Goal: Task Accomplishment & Management: Manage account settings

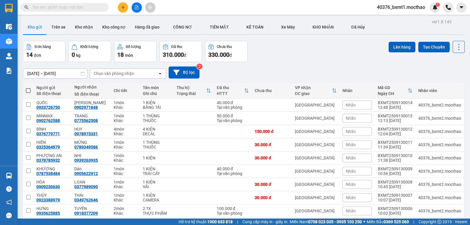
drag, startPoint x: 268, startPoint y: 44, endPoint x: 203, endPoint y: 35, distance: 65.8
click at [267, 44] on div "Đơn hàng 14 đơn Khối lượng 0 kg Số lượng 18 món Đã thu 310.000 đ Chưa thu 330.0…" at bounding box center [244, 51] width 442 height 21
click at [73, 25] on button "Kho nhận" at bounding box center [83, 27] width 27 height 14
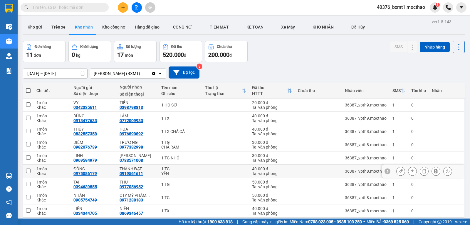
scroll to position [36, 0]
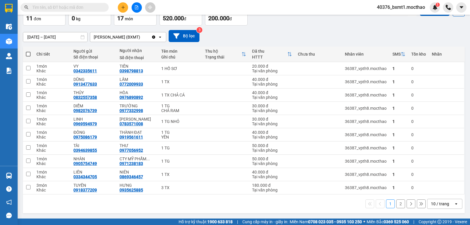
click at [438, 204] on div "10 / trang" at bounding box center [440, 204] width 18 height 6
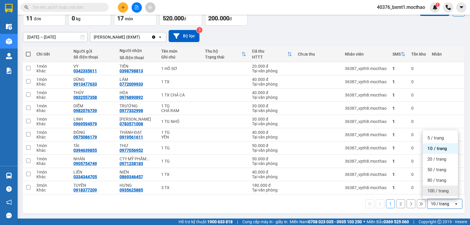
click at [439, 194] on div "100 / trang" at bounding box center [440, 190] width 35 height 11
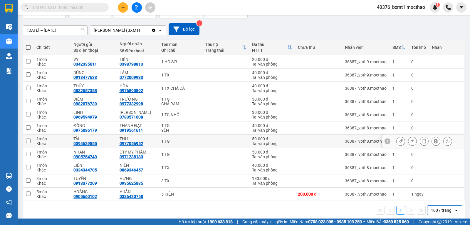
scroll to position [50, 0]
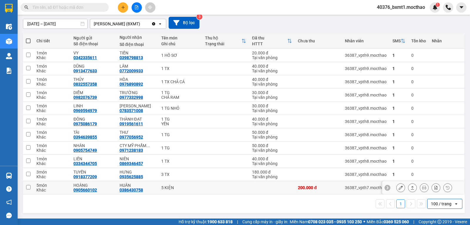
click at [410, 189] on icon at bounding box center [412, 187] width 4 height 4
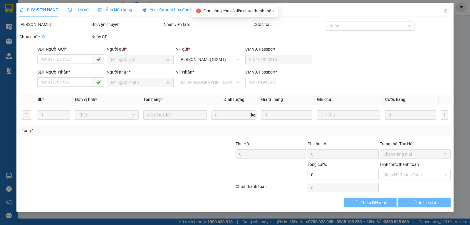
type input "0905660102"
type input "HOÀNG"
type input "0386430758"
type input "HUÂN"
type input "1"
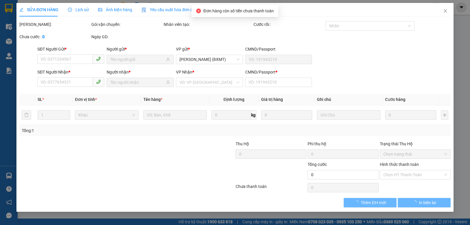
type input "200.000"
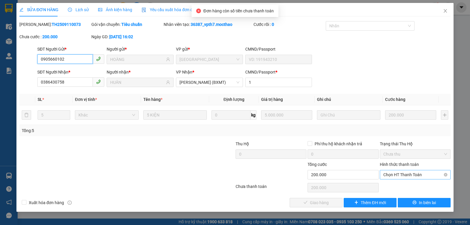
click at [399, 174] on span "Chọn HT Thanh Toán" at bounding box center [415, 174] width 64 height 9
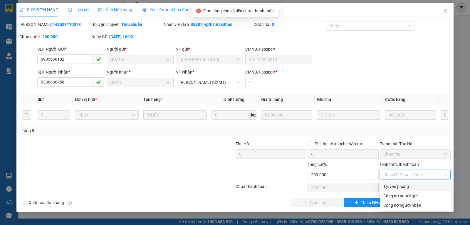
click at [393, 185] on div "Tại văn phòng" at bounding box center [415, 186] width 64 height 6
type input "0"
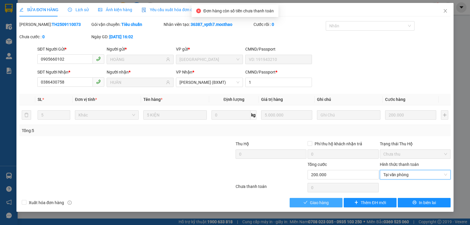
click at [324, 201] on span "Giao hàng" at bounding box center [319, 202] width 19 height 6
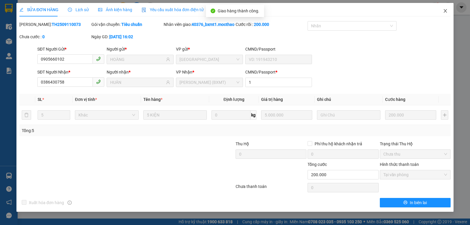
click at [443, 11] on icon "close" at bounding box center [445, 11] width 5 height 5
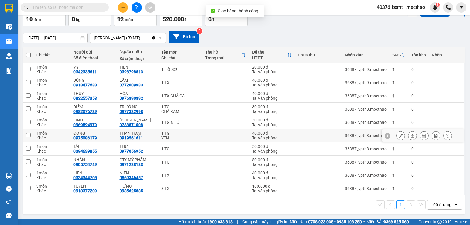
scroll to position [36, 0]
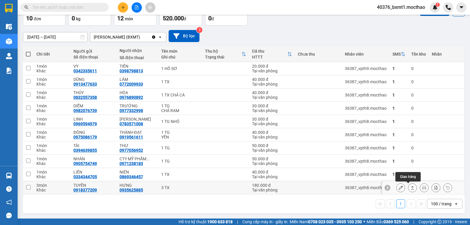
click at [410, 189] on button at bounding box center [412, 187] width 8 height 10
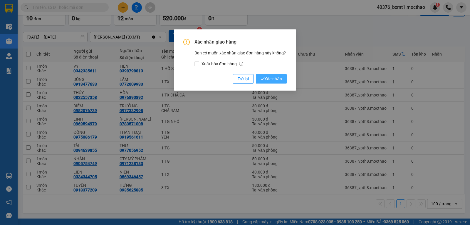
click at [273, 75] on span "Xác nhận" at bounding box center [271, 78] width 21 height 6
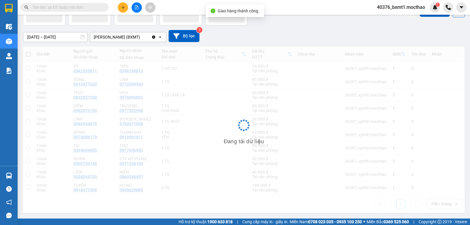
scroll to position [27, 0]
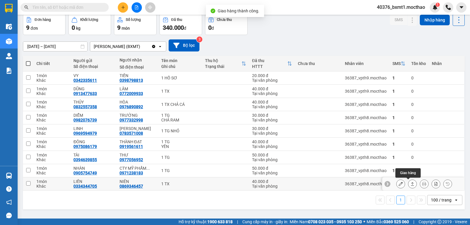
click at [410, 186] on icon at bounding box center [412, 184] width 4 height 4
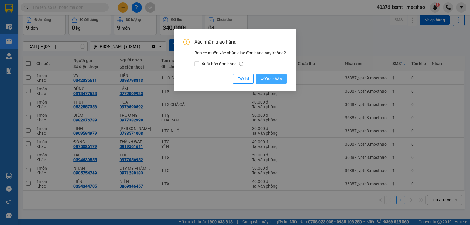
click at [274, 80] on span "Xác nhận" at bounding box center [271, 78] width 21 height 6
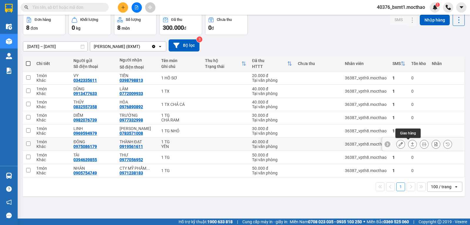
click at [410, 144] on icon at bounding box center [412, 144] width 4 height 4
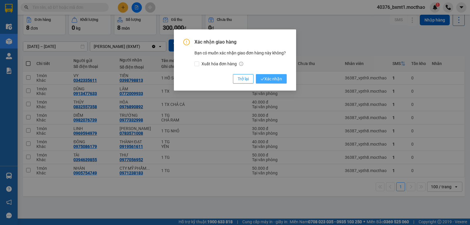
click at [275, 78] on span "Xác nhận" at bounding box center [271, 78] width 21 height 6
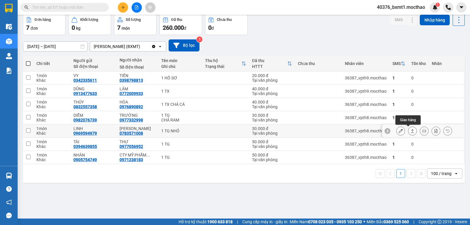
click at [408, 132] on button at bounding box center [412, 131] width 8 height 10
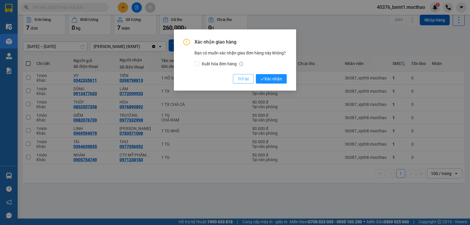
click at [240, 79] on span "Trở lại" at bounding box center [243, 78] width 11 height 6
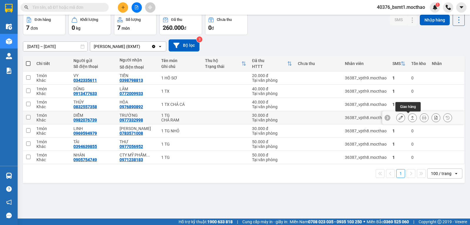
click at [410, 119] on icon at bounding box center [412, 117] width 4 height 4
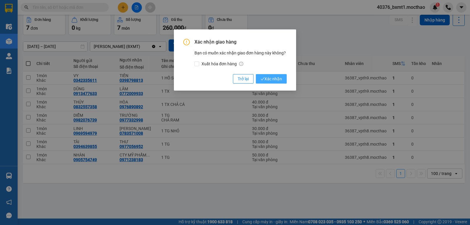
click at [268, 78] on span "Xác nhận" at bounding box center [271, 78] width 21 height 6
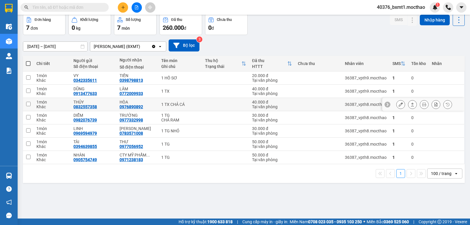
click at [409, 104] on div "Chi tiết Người gửi Số điện thoại Người nhận Số điện thoại Tên món Ghi chú Thu h…" at bounding box center [244, 119] width 442 height 127
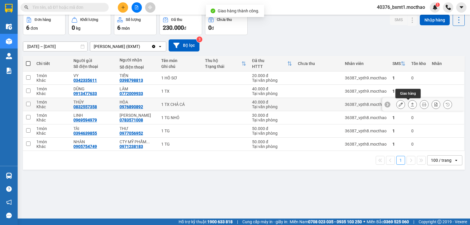
click at [410, 104] on icon at bounding box center [412, 104] width 4 height 4
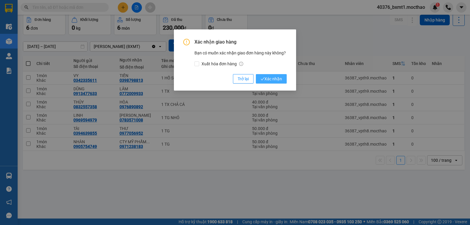
click at [271, 79] on span "Xác nhận" at bounding box center [271, 78] width 21 height 6
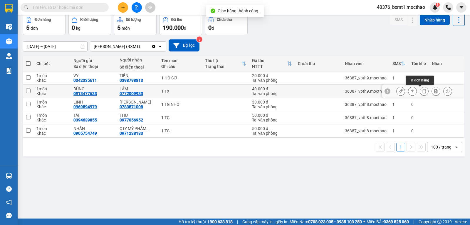
click at [410, 91] on button at bounding box center [412, 91] width 8 height 10
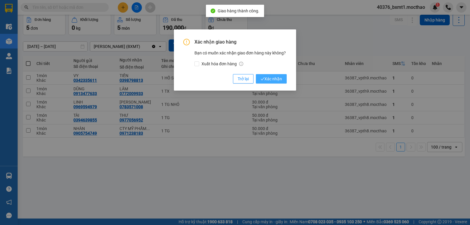
click at [281, 78] on span "Xác nhận" at bounding box center [271, 78] width 21 height 6
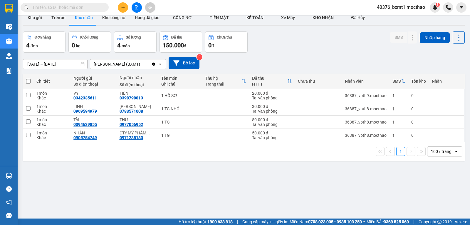
scroll to position [0, 0]
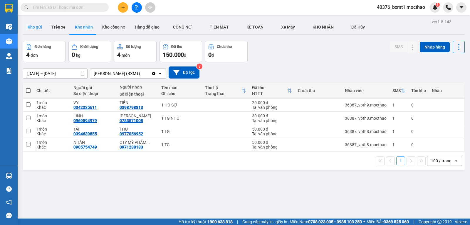
click at [37, 30] on button "Kho gửi" at bounding box center [35, 27] width 24 height 14
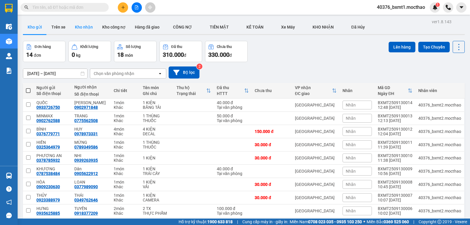
click at [85, 25] on button "Kho nhận" at bounding box center [83, 27] width 27 height 14
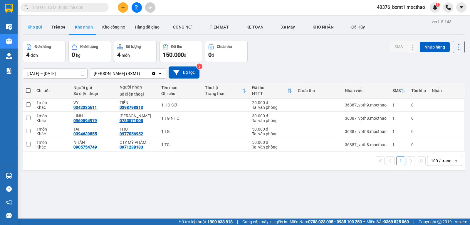
click at [38, 28] on button "Kho gửi" at bounding box center [35, 27] width 24 height 14
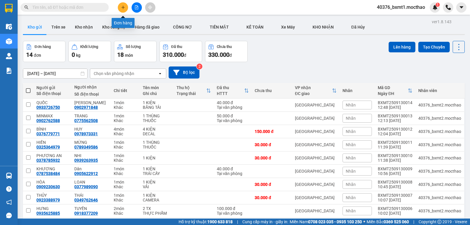
click at [122, 8] on icon "plus" at bounding box center [123, 7] width 4 height 4
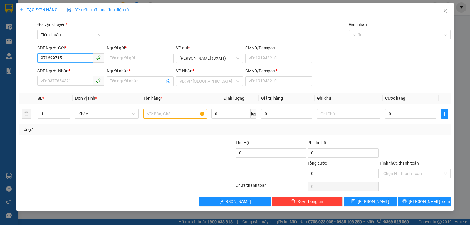
type input "0971699715"
click at [61, 70] on div "0971699715 - MINH" at bounding box center [71, 70] width 60 height 6
type input "MINH"
type input "0972164991"
type input "NGUYÊN BÉ"
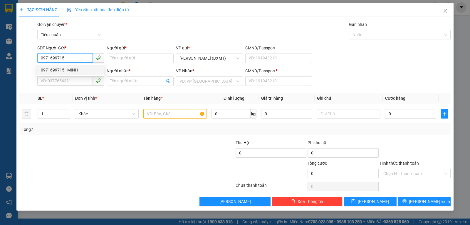
type input "0"
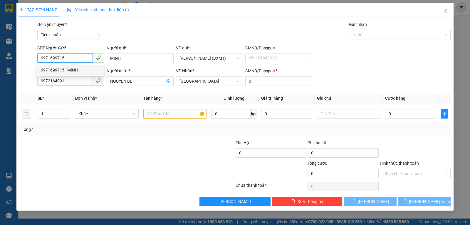
type input "70.000"
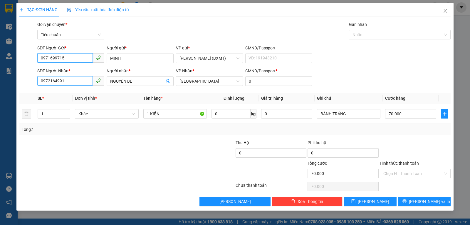
type input "0971699715"
click at [72, 84] on input "0972164991" at bounding box center [65, 80] width 56 height 9
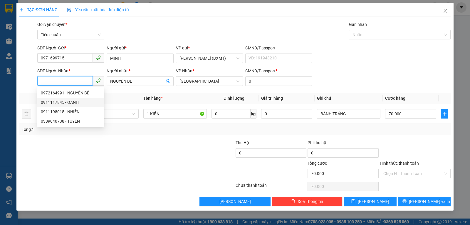
click at [70, 102] on div "0911117845 - OANH" at bounding box center [71, 102] width 60 height 6
type input "0911117845"
type input "OANH"
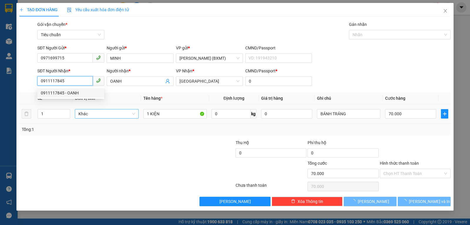
type input "100.000"
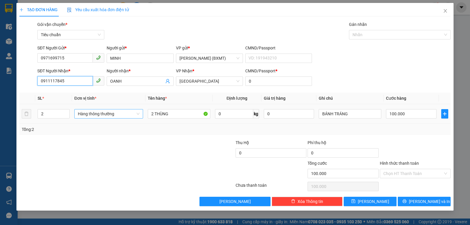
click at [94, 110] on span "Hàng thông thường" at bounding box center [109, 113] width 62 height 9
type input "0911117845"
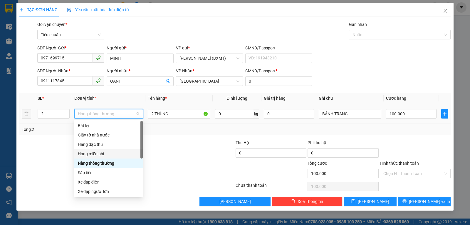
scroll to position [38, 0]
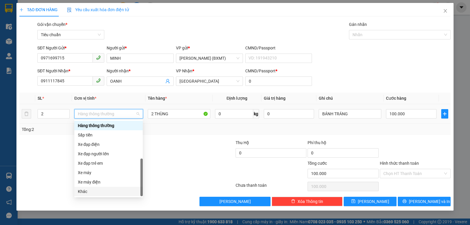
click at [88, 191] on div "Khác" at bounding box center [108, 191] width 61 height 6
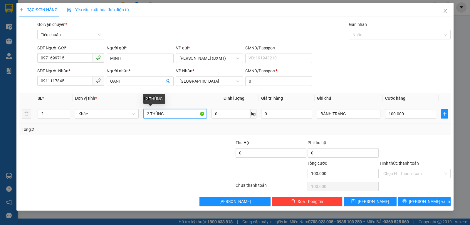
drag, startPoint x: 148, startPoint y: 115, endPoint x: 144, endPoint y: 116, distance: 3.9
click at [144, 116] on input "2 THÙNG" at bounding box center [174, 113] width 63 height 9
click at [184, 113] on input "1 THÙNG" at bounding box center [174, 113] width 63 height 9
type input "1 THÙNG + 1 BAO"
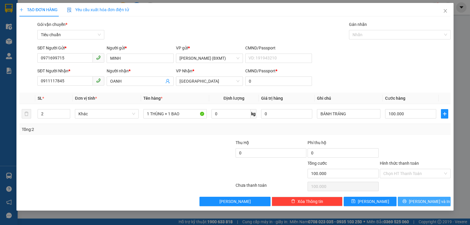
click at [406, 205] on button "[PERSON_NAME] và In" at bounding box center [424, 200] width 53 height 9
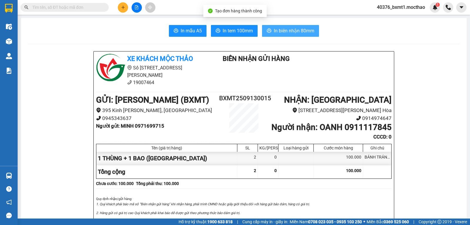
click at [270, 26] on button "In biên nhận 80mm" at bounding box center [290, 31] width 57 height 12
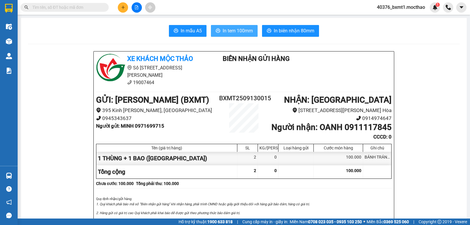
click at [224, 29] on span "In tem 100mm" at bounding box center [238, 30] width 30 height 7
click at [135, 7] on icon "file-add" at bounding box center [137, 7] width 4 height 4
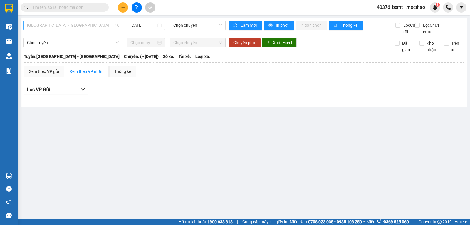
click at [53, 28] on span "[GEOGRAPHIC_DATA] - [GEOGRAPHIC_DATA]" at bounding box center [73, 25] width 92 height 9
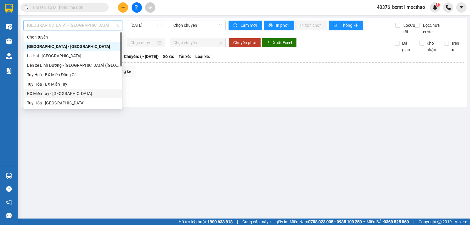
click at [43, 95] on div "BX Miền Tây - [GEOGRAPHIC_DATA]" at bounding box center [73, 93] width 92 height 6
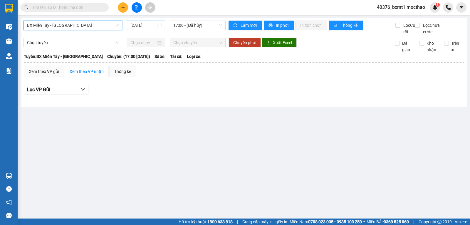
click at [143, 25] on input "[DATE]" at bounding box center [143, 25] width 26 height 6
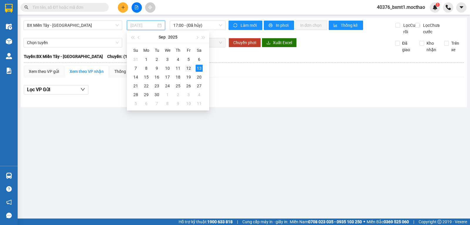
click at [189, 67] on div "12" at bounding box center [188, 68] width 7 height 7
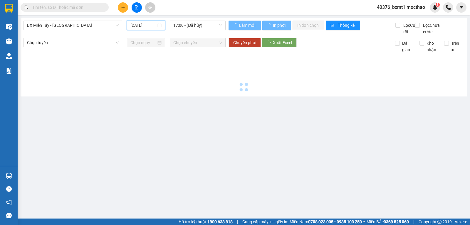
type input "[DATE]"
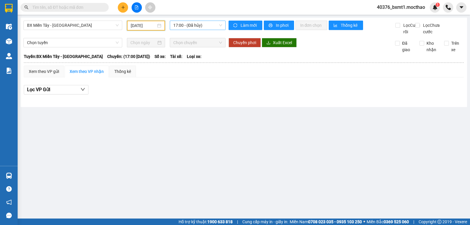
click at [192, 27] on span "17:00 - (Đã hủy)" at bounding box center [197, 25] width 48 height 9
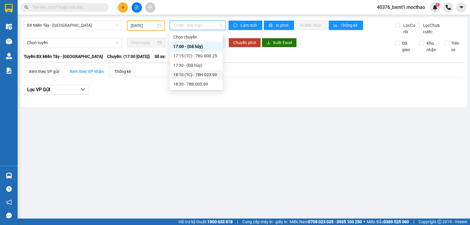
click at [202, 75] on div "18:10 (TC) - 78H-023.90" at bounding box center [196, 74] width 46 height 6
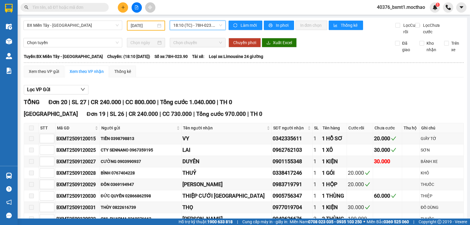
click at [202, 24] on span "18:10 (TC) - 78H-023.90" at bounding box center [197, 25] width 48 height 9
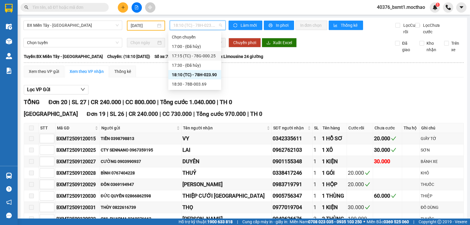
click at [202, 55] on div "17:15 (TC) - 78G-000.25" at bounding box center [195, 56] width 46 height 6
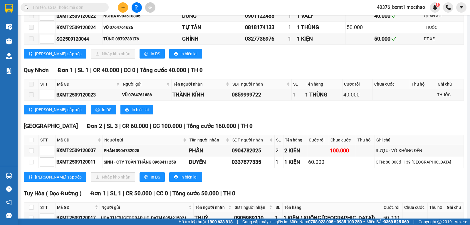
scroll to position [348, 0]
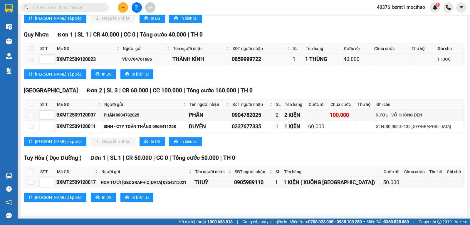
click at [196, 58] on div "THÀNH KÍNH" at bounding box center [200, 59] width 57 height 8
click at [257, 73] on div "[PERSON_NAME] sắp xếp In DS In biên lai" at bounding box center [244, 73] width 440 height 9
click at [123, 6] on icon "plus" at bounding box center [123, 7] width 4 height 4
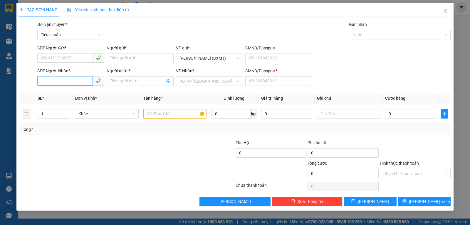
click at [56, 77] on input "SĐT Người Nhận *" at bounding box center [65, 80] width 56 height 9
click at [66, 90] on div "0905379839 - CH HOÀNG" at bounding box center [71, 93] width 60 height 6
type input "0905379839"
type input "CH HOÀNG"
type input "0"
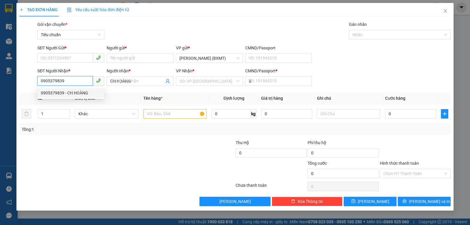
type input "50.000"
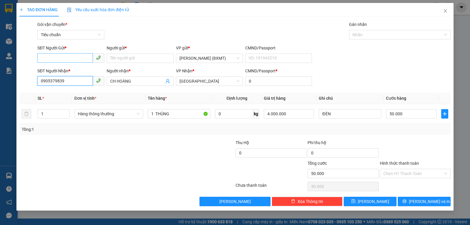
type input "0905379839"
click at [51, 58] on input "SĐT Người Gửi *" at bounding box center [65, 57] width 56 height 9
click at [78, 67] on div "0869727515 - KHAI PHÁT" at bounding box center [71, 70] width 60 height 6
type input "0869727515"
type input "KHAI PHÁT"
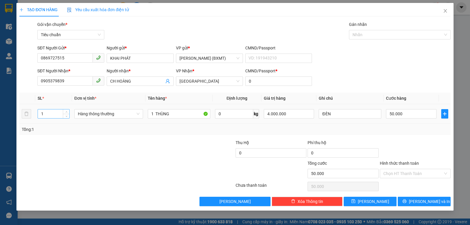
click at [51, 114] on input "1" at bounding box center [53, 113] width 31 height 9
click at [112, 114] on span "Hàng thông thường" at bounding box center [109, 113] width 62 height 9
type input "2"
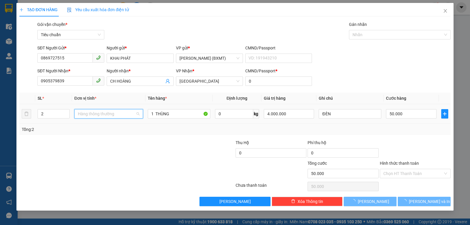
type input "0"
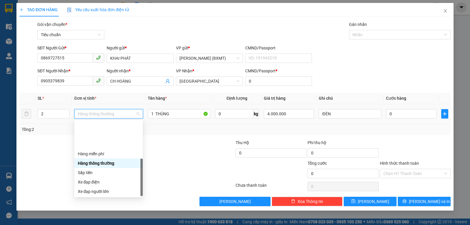
scroll to position [38, 0]
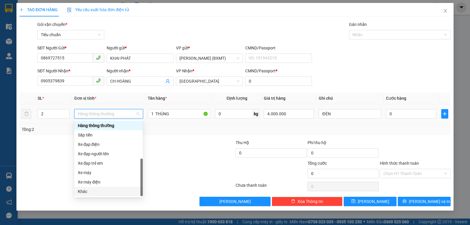
click at [95, 191] on div "Khác" at bounding box center [108, 191] width 61 height 6
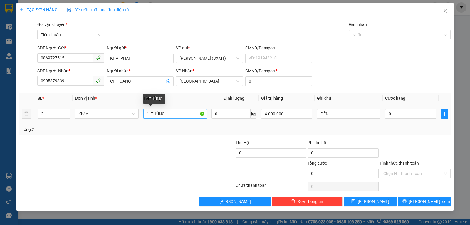
drag, startPoint x: 149, startPoint y: 113, endPoint x: 143, endPoint y: 113, distance: 5.6
click at [143, 113] on input "1 THÙNG" at bounding box center [174, 113] width 63 height 9
type input "2 THÙNG"
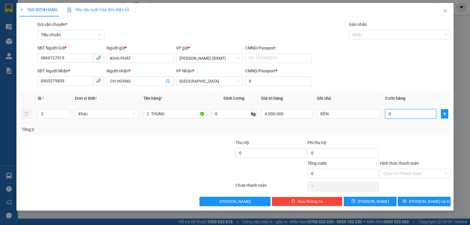
click at [402, 117] on input "0" at bounding box center [410, 113] width 51 height 9
type input "8"
type input "80"
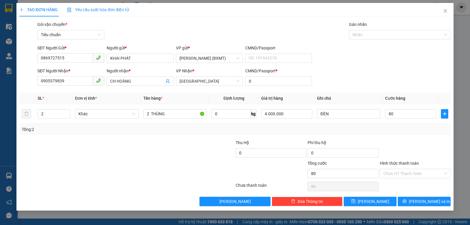
type input "80.000"
click at [416, 145] on div at bounding box center [415, 149] width 72 height 21
click at [426, 203] on span "[PERSON_NAME] và In" at bounding box center [429, 201] width 41 height 6
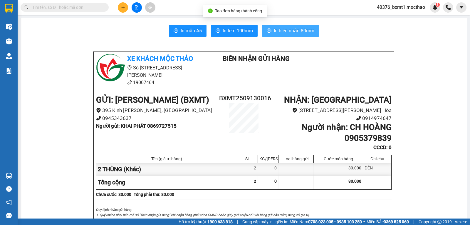
click at [302, 31] on span "In biên nhận 80mm" at bounding box center [294, 30] width 41 height 7
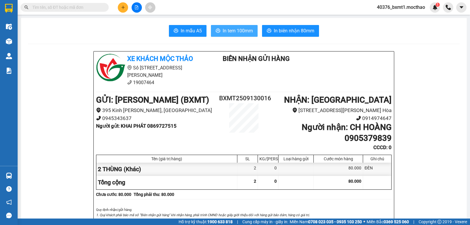
click at [230, 30] on span "In tem 100mm" at bounding box center [238, 30] width 30 height 7
click at [123, 8] on icon "plus" at bounding box center [123, 7] width 0 height 3
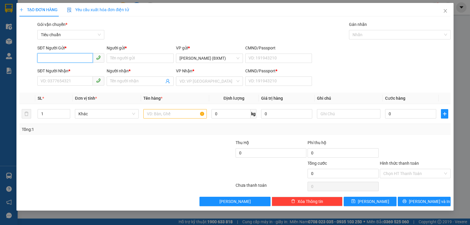
click at [63, 61] on input "SĐT Người Gửi *" at bounding box center [65, 57] width 56 height 9
click at [75, 83] on input "SĐT Người Nhận *" at bounding box center [65, 80] width 56 height 9
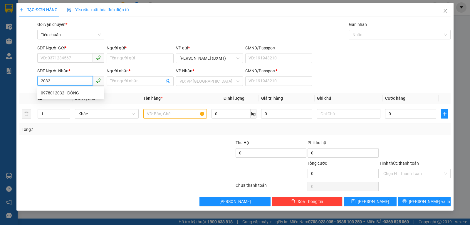
click at [77, 79] on input "2032" at bounding box center [65, 80] width 56 height 9
click at [71, 91] on div "0978012032 - ĐỒNG" at bounding box center [71, 93] width 60 height 6
type input "0978012032"
type input "ĐỒNG"
type input "0"
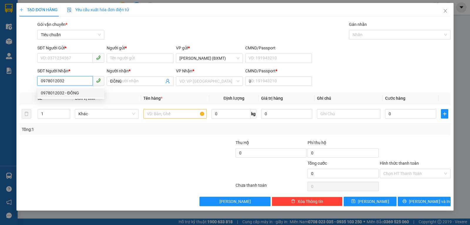
type input "80.000"
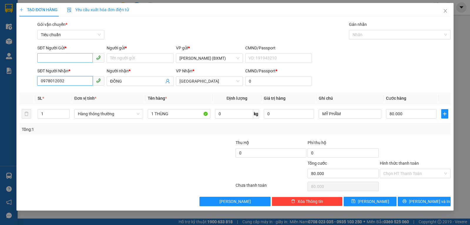
type input "0978012032"
click at [72, 59] on input "SĐT Người Gửi *" at bounding box center [65, 57] width 56 height 9
click at [82, 70] on div "0938876048 - [PERSON_NAME]" at bounding box center [71, 70] width 60 height 6
type input "0938876048"
type input "THANH"
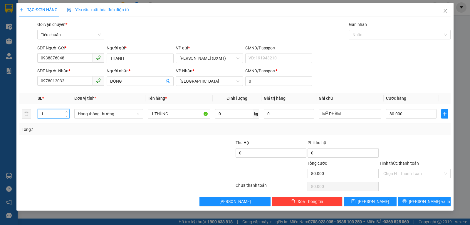
drag, startPoint x: 21, startPoint y: 108, endPoint x: 0, endPoint y: 107, distance: 21.2
click at [0, 107] on div "TẠO ĐƠN HÀNG Yêu cầu xuất hóa đơn điện tử Transit Pickup Surcharge Ids Transit …" at bounding box center [235, 112] width 470 height 225
click at [112, 117] on span "Hàng thông thường" at bounding box center [109, 113] width 62 height 9
type input "3"
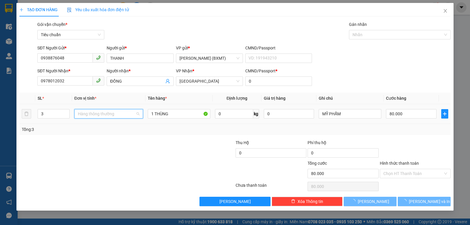
type input "0"
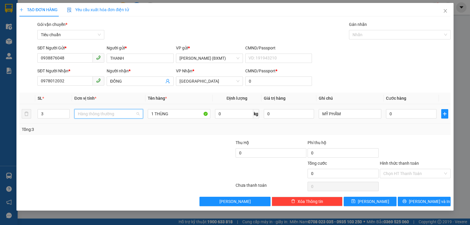
scroll to position [38, 0]
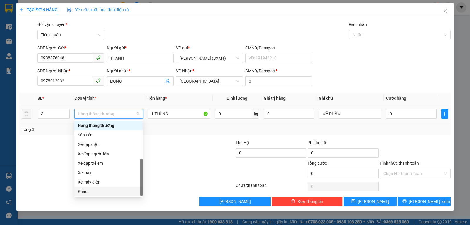
click at [102, 191] on div "Khác" at bounding box center [108, 191] width 61 height 6
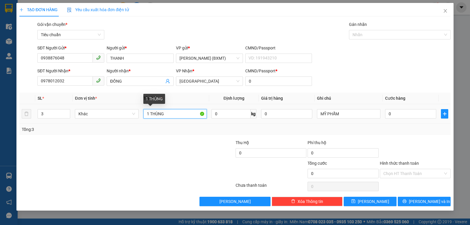
drag, startPoint x: 149, startPoint y: 115, endPoint x: 142, endPoint y: 114, distance: 6.2
click at [142, 114] on td "1 THÙNG" at bounding box center [175, 114] width 68 height 20
type input "3 THÙNG"
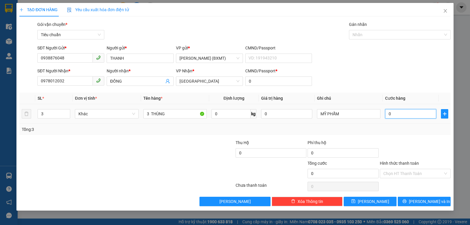
click at [410, 113] on input "0" at bounding box center [410, 113] width 51 height 9
type input "1"
type input "14"
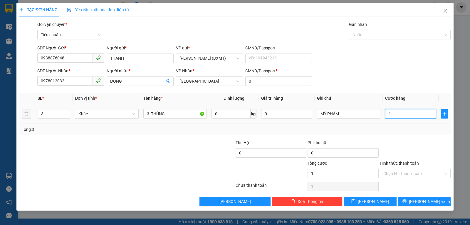
type input "14"
type input "140"
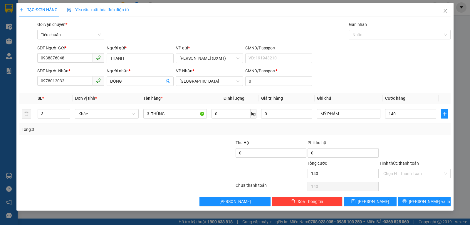
type input "140.000"
click at [417, 149] on div at bounding box center [415, 149] width 72 height 21
click at [433, 203] on span "[PERSON_NAME] và In" at bounding box center [429, 201] width 41 height 6
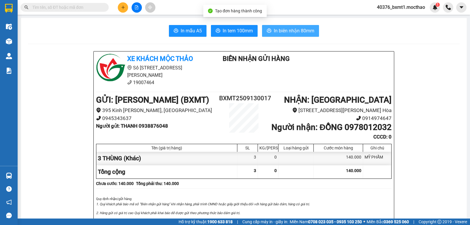
click at [284, 29] on span "In biên nhận 80mm" at bounding box center [294, 30] width 41 height 7
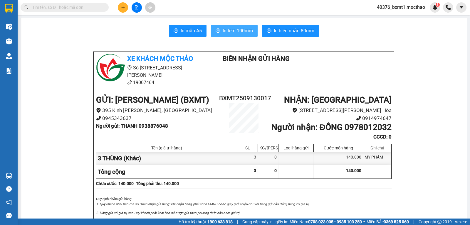
click at [232, 31] on span "In tem 100mm" at bounding box center [238, 30] width 30 height 7
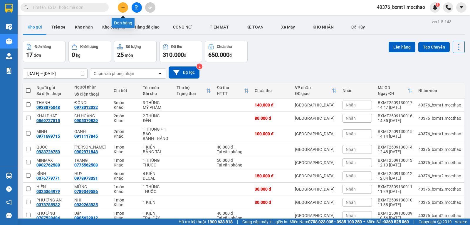
click at [120, 9] on button at bounding box center [123, 7] width 10 height 10
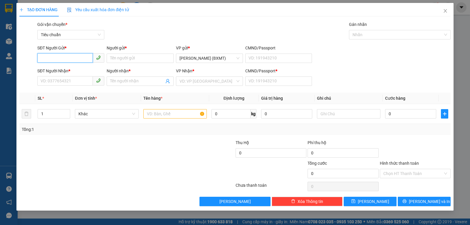
click at [83, 59] on input "SĐT Người Gửi *" at bounding box center [65, 57] width 56 height 9
click at [72, 69] on div "0967359195 - CTY SENNANO" at bounding box center [71, 70] width 60 height 6
type input "0967359195"
type input "CTY SENNANO"
type input "0962762103"
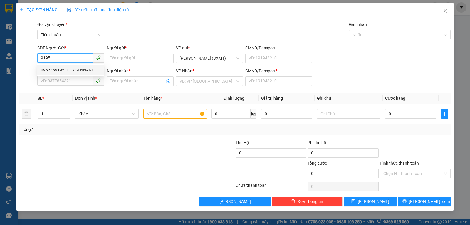
type input "LAI"
type input "0"
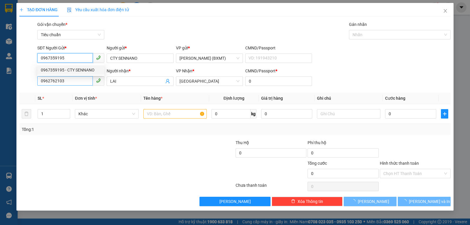
type input "30.000"
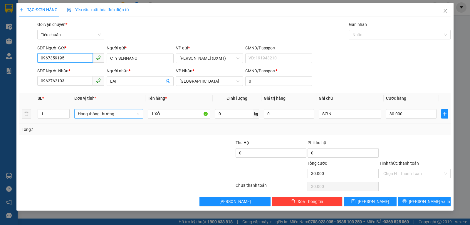
click at [122, 111] on span "Hàng thông thường" at bounding box center [109, 113] width 62 height 9
type input "0967359195"
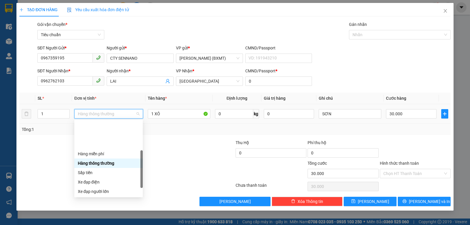
scroll to position [38, 0]
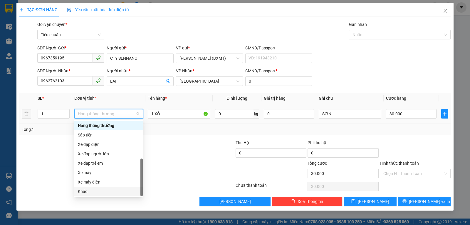
click at [88, 191] on div "Khác" at bounding box center [108, 191] width 61 height 6
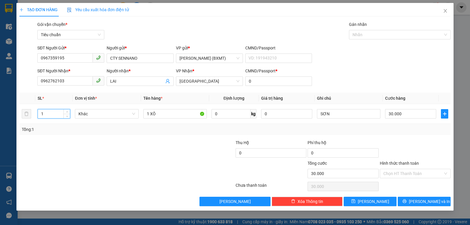
drag, startPoint x: 46, startPoint y: 116, endPoint x: 4, endPoint y: 107, distance: 42.7
click at [4, 107] on div "TẠO ĐƠN HÀNG Yêu cầu xuất hóa đơn điện tử Transit Pickup Surcharge Ids Transit …" at bounding box center [235, 112] width 470 height 225
type input "2"
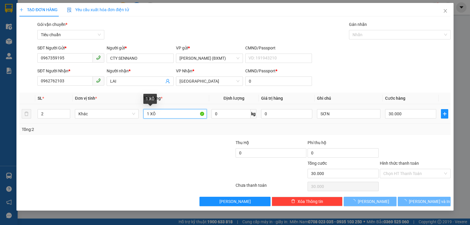
drag, startPoint x: 149, startPoint y: 114, endPoint x: 141, endPoint y: 113, distance: 8.2
click at [141, 113] on td "1 XÔ" at bounding box center [175, 114] width 68 height 20
type input "0"
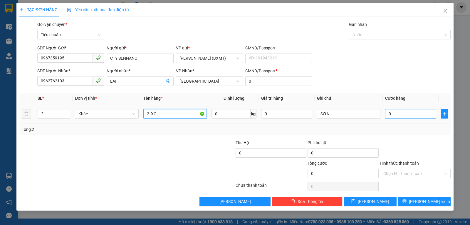
type input "2 XÔ"
click at [409, 117] on input "0" at bounding box center [410, 113] width 51 height 9
type input "1"
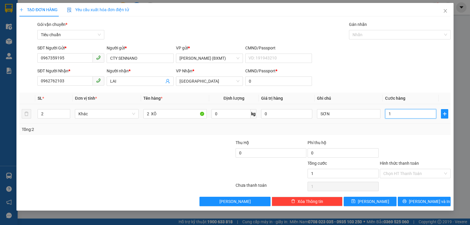
type input "10"
type input "100"
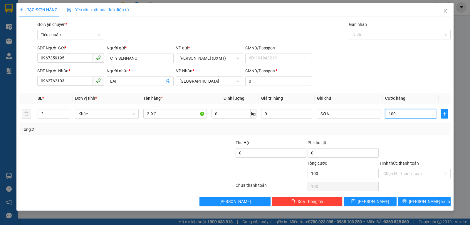
type input "100"
type input "100.000"
click at [387, 128] on div "Tổng: 2" at bounding box center [235, 129] width 426 height 6
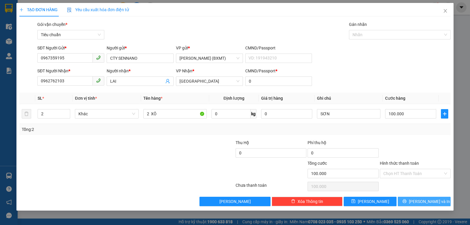
click at [418, 200] on button "[PERSON_NAME] và In" at bounding box center [424, 200] width 53 height 9
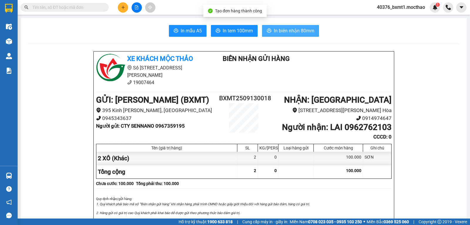
click at [289, 26] on button "In biên nhận 80mm" at bounding box center [290, 31] width 57 height 12
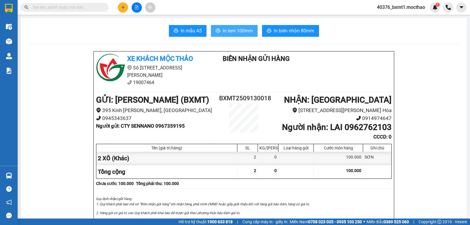
click at [220, 33] on button "In tem 100mm" at bounding box center [234, 31] width 47 height 12
click at [221, 27] on button "In tem 100mm" at bounding box center [234, 31] width 47 height 12
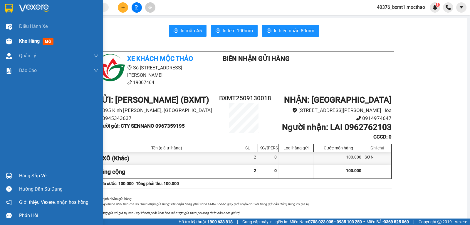
click at [13, 40] on div at bounding box center [9, 41] width 10 height 10
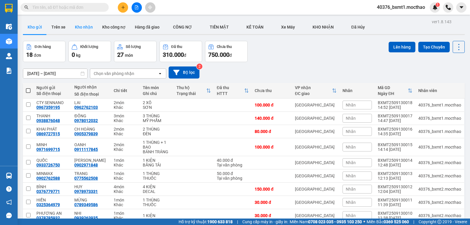
click at [80, 27] on button "Kho nhận" at bounding box center [83, 27] width 27 height 14
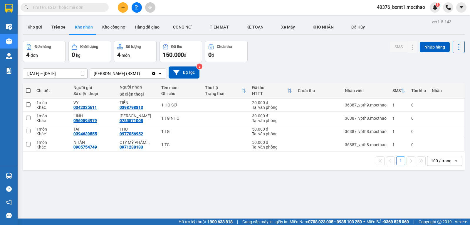
click at [285, 61] on div "Đơn hàng 4 đơn Khối lượng 0 kg Số lượng 4 món Đã thu 150.000 đ Chưa thu 0 đ SMS…" at bounding box center [244, 51] width 442 height 21
click at [118, 9] on button at bounding box center [123, 7] width 10 height 10
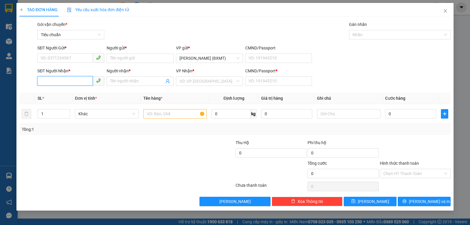
click at [84, 85] on input "SĐT Người Nhận *" at bounding box center [65, 80] width 56 height 9
click at [63, 91] on div "0376103945 - PHÚC THÀNH" at bounding box center [71, 93] width 60 height 6
type input "0376103945"
type input "PHÚC THÀNH"
type input "0"
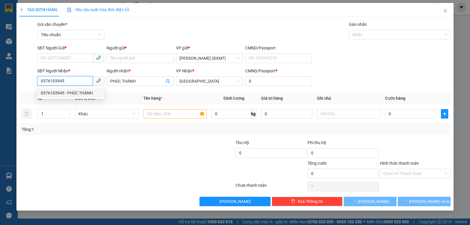
type input "160.000"
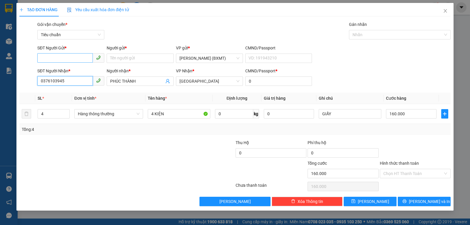
type input "0376103945"
click at [78, 56] on input "SĐT Người Gửi *" at bounding box center [65, 57] width 56 height 9
click at [77, 76] on div "0906316731 - SÁNG TẠO TRẺ" at bounding box center [71, 79] width 60 height 6
type input "0906316731"
type input "SÁNG TẠO TRẺ"
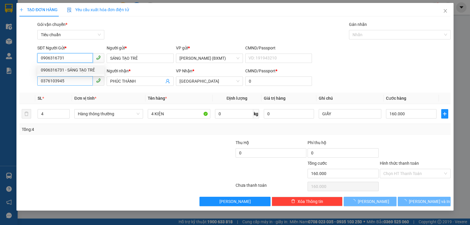
type input "30.000"
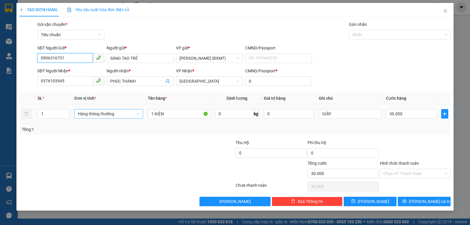
click at [96, 114] on span "Hàng thông thường" at bounding box center [109, 113] width 62 height 9
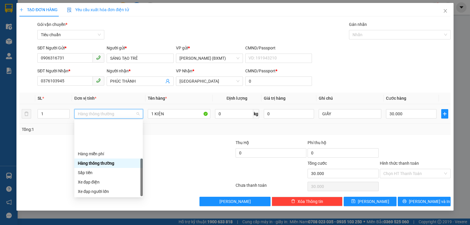
click at [85, 214] on div "Khác" at bounding box center [108, 229] width 61 height 6
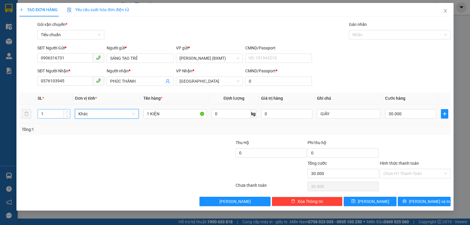
click at [51, 115] on input "1" at bounding box center [54, 113] width 32 height 9
type input "2"
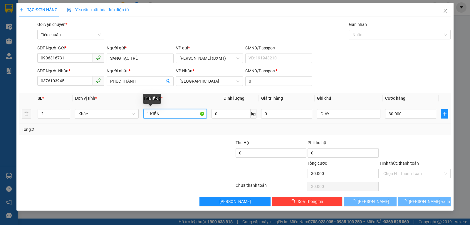
drag, startPoint x: 148, startPoint y: 113, endPoint x: 141, endPoint y: 117, distance: 7.9
click at [141, 117] on td "1 KIỆN" at bounding box center [175, 114] width 68 height 20
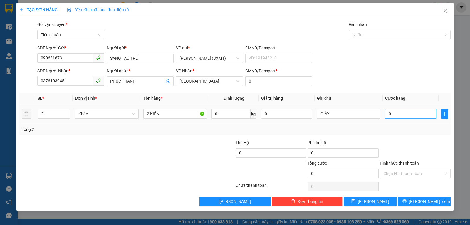
click at [411, 114] on input "0" at bounding box center [410, 113] width 51 height 9
drag, startPoint x: 404, startPoint y: 127, endPoint x: 407, endPoint y: 177, distance: 50.0
click at [403, 128] on div "Tổng: 2" at bounding box center [235, 129] width 426 height 6
click at [409, 200] on button "[PERSON_NAME] và In" at bounding box center [424, 200] width 53 height 9
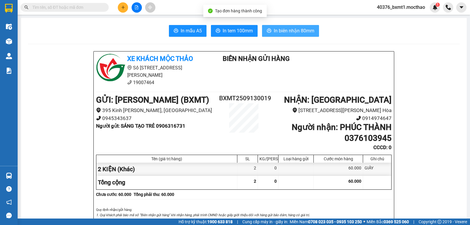
click at [300, 27] on button "In biên nhận 80mm" at bounding box center [290, 31] width 57 height 12
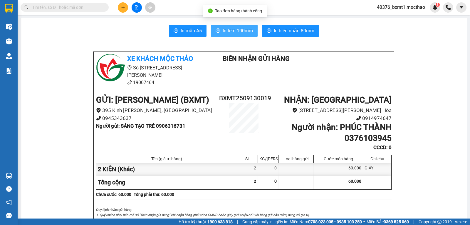
click at [231, 34] on span "In tem 100mm" at bounding box center [238, 30] width 30 height 7
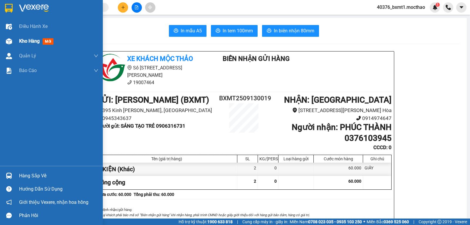
click at [15, 43] on div "Kho hàng mới" at bounding box center [51, 41] width 103 height 15
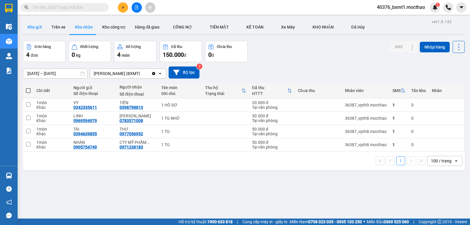
click at [39, 27] on button "Kho gửi" at bounding box center [35, 27] width 24 height 14
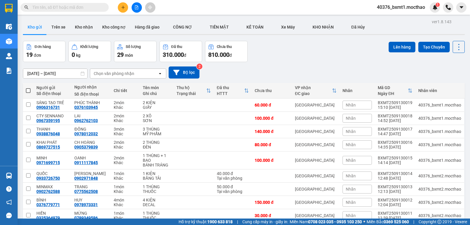
click at [26, 91] on span at bounding box center [28, 90] width 5 height 5
click at [28, 88] on input "checkbox" at bounding box center [28, 88] width 0 height 0
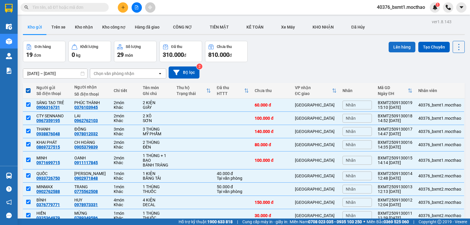
click at [393, 49] on button "Lên hàng" at bounding box center [402, 47] width 27 height 11
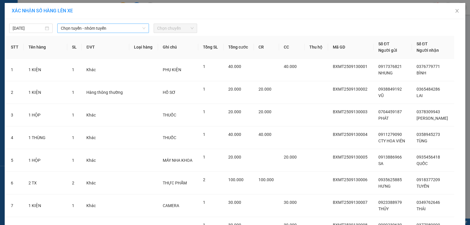
click at [80, 32] on span "Chọn tuyến - nhóm tuyến" at bounding box center [103, 28] width 85 height 9
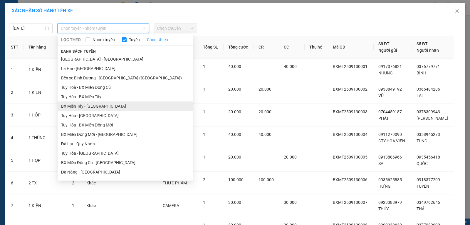
click at [72, 103] on li "BX Miền Tây - [GEOGRAPHIC_DATA]" at bounding box center [125, 105] width 135 height 9
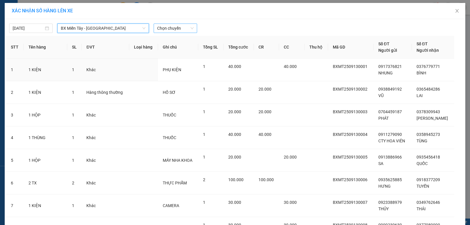
click at [158, 24] on span "Chọn chuyến" at bounding box center [175, 28] width 36 height 9
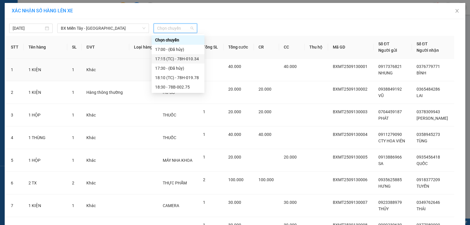
click at [192, 59] on div "17:15 (TC) - 78H-010.34" at bounding box center [178, 59] width 46 height 6
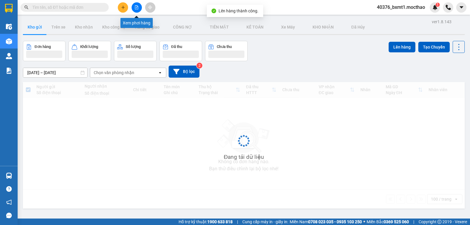
click at [137, 11] on button at bounding box center [137, 7] width 10 height 10
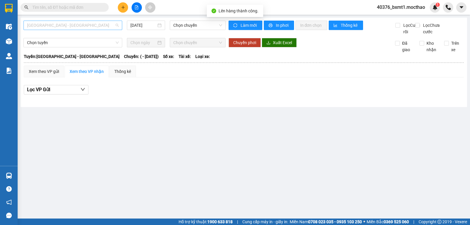
click at [61, 23] on span "[GEOGRAPHIC_DATA] - [GEOGRAPHIC_DATA]" at bounding box center [73, 25] width 92 height 9
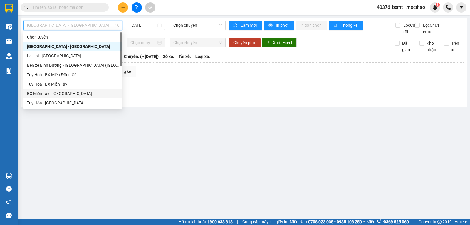
click at [51, 92] on div "BX Miền Tây - [GEOGRAPHIC_DATA]" at bounding box center [73, 93] width 92 height 6
type input "[DATE]"
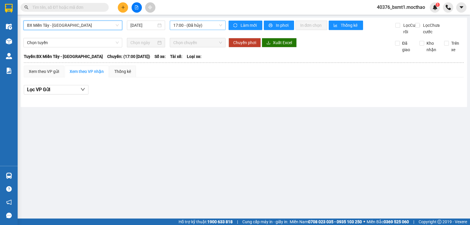
click at [192, 25] on span "17:00 - (Đã hủy)" at bounding box center [197, 25] width 48 height 9
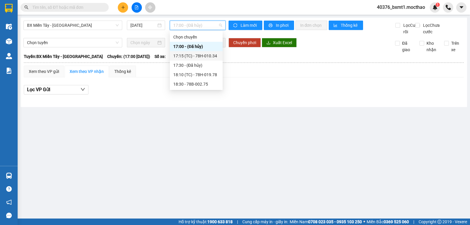
click at [205, 54] on div "17:15 (TC) - 78H-010.34" at bounding box center [196, 56] width 46 height 6
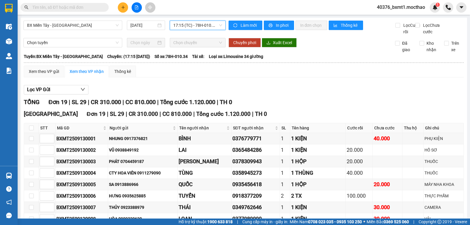
click at [120, 6] on button at bounding box center [123, 7] width 10 height 10
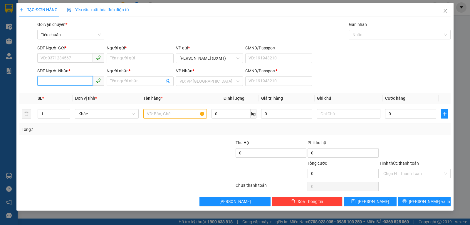
click at [71, 81] on input "SĐT Người Nhận *" at bounding box center [65, 80] width 56 height 9
click at [40, 81] on input "8182" at bounding box center [65, 80] width 56 height 9
type input "0347198182"
click at [52, 54] on input "SĐT Người Gửi *" at bounding box center [65, 57] width 56 height 9
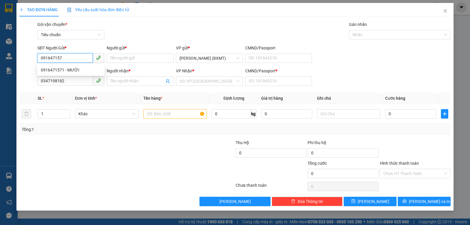
type input "0916471571"
click at [78, 69] on div "0916471571 - MƯỜI" at bounding box center [71, 70] width 60 height 6
type input "MƯỜI"
type input "30.000"
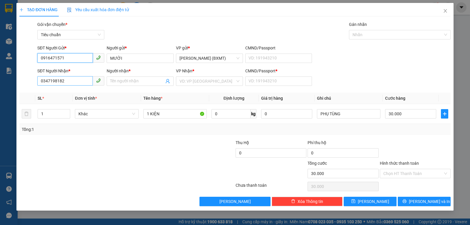
type input "0916471571"
click at [71, 79] on input "0347198182" at bounding box center [65, 80] width 56 height 9
click at [120, 79] on input "Người nhận *" at bounding box center [137, 81] width 54 height 6
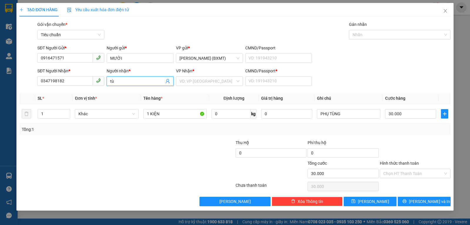
type input "t"
type input "TÙNG"
click at [167, 117] on div "TÙNG - 0393674617" at bounding box center [140, 120] width 67 height 9
type input "0393674617"
type input "TÙNG"
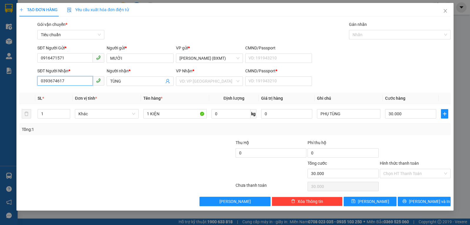
click at [77, 81] on input "0393674617" at bounding box center [65, 80] width 56 height 9
type input "0347198128"
click at [103, 154] on div at bounding box center [91, 149] width 144 height 21
click at [43, 115] on input "1" at bounding box center [54, 113] width 32 height 9
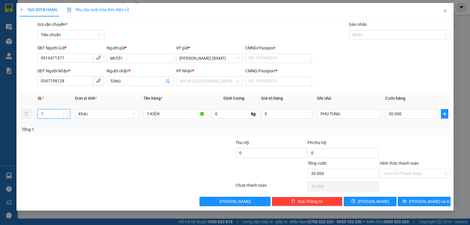
click at [43, 115] on input "1" at bounding box center [54, 113] width 32 height 9
type input "2"
click at [185, 115] on input "1 KIỆN" at bounding box center [174, 113] width 63 height 9
type input "1 KIỆN + 1 BAO"
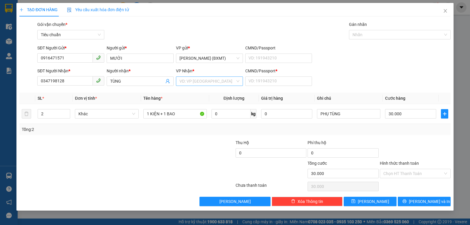
click at [199, 82] on input "search" at bounding box center [207, 81] width 56 height 9
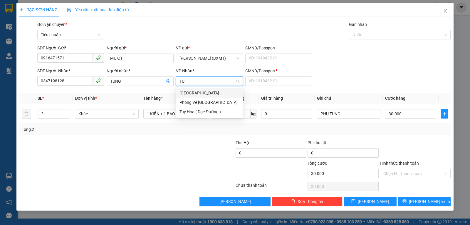
type input "TUY"
click at [197, 93] on div "[GEOGRAPHIC_DATA]" at bounding box center [209, 93] width 60 height 6
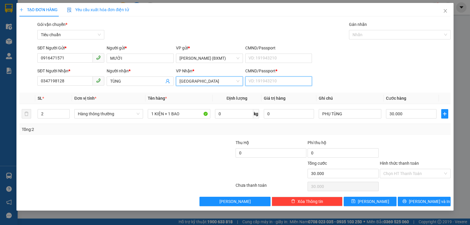
click at [252, 82] on input "CMND/Passport *" at bounding box center [278, 80] width 67 height 9
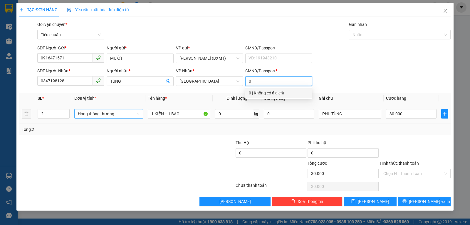
click at [87, 115] on span "Hàng thông thường" at bounding box center [109, 113] width 62 height 9
type input "0"
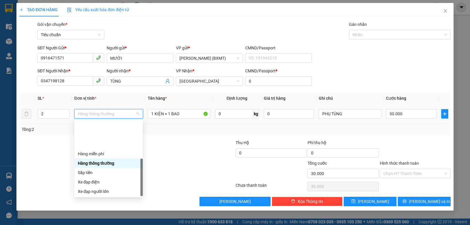
click at [93, 214] on div "Khác" at bounding box center [108, 229] width 61 height 6
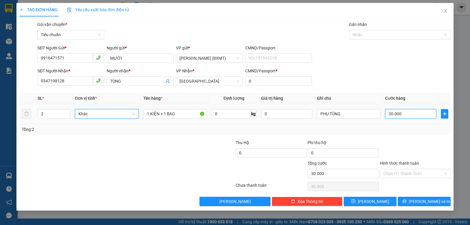
click at [404, 113] on input "30.000" at bounding box center [410, 113] width 51 height 9
click at [408, 132] on div "Tổng: 2" at bounding box center [235, 129] width 426 height 6
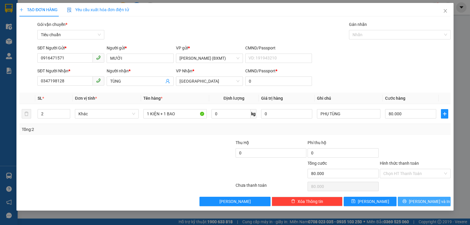
click at [412, 201] on button "[PERSON_NAME] và In" at bounding box center [424, 200] width 53 height 9
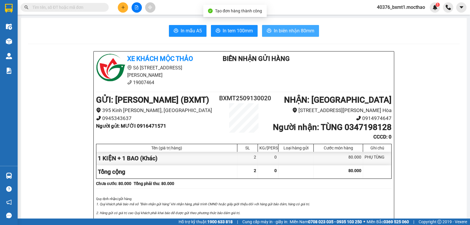
click at [286, 30] on span "In biên nhận 80mm" at bounding box center [294, 30] width 41 height 7
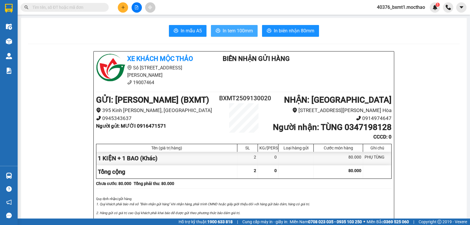
click at [238, 35] on button "In tem 100mm" at bounding box center [234, 31] width 47 height 12
click at [121, 7] on icon "plus" at bounding box center [123, 7] width 4 height 4
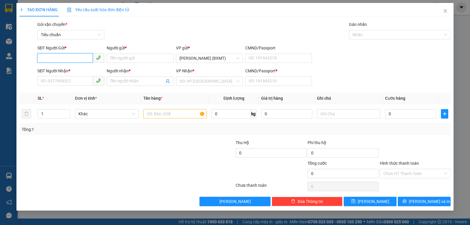
click at [52, 57] on input "SĐT Người Gửi *" at bounding box center [65, 57] width 56 height 9
type input "0834772886"
click at [137, 59] on input "Người gửi *" at bounding box center [140, 57] width 67 height 9
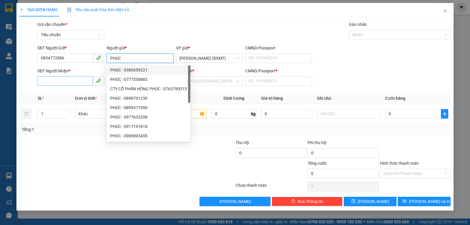
type input "PHÚC"
click at [60, 78] on input "SĐT Người Nhận *" at bounding box center [65, 80] width 56 height 9
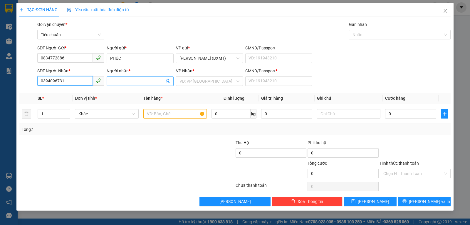
type input "0394096731"
click at [137, 79] on input "Người nhận *" at bounding box center [137, 81] width 54 height 6
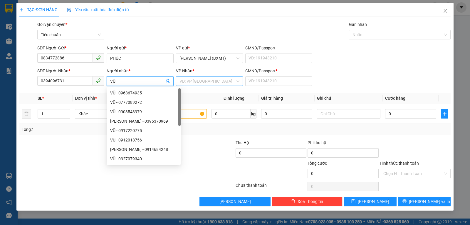
type input "VŨ"
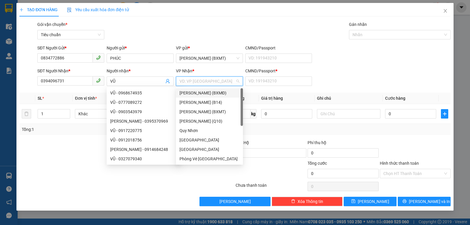
click at [186, 79] on input "search" at bounding box center [207, 81] width 56 height 9
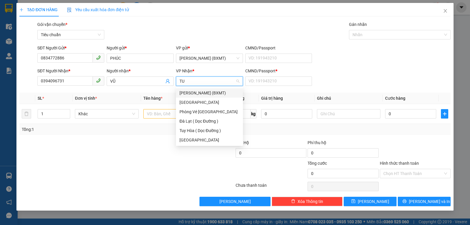
type input "TUY"
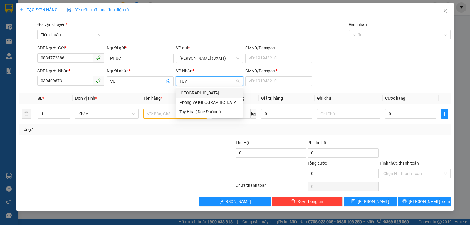
click at [188, 92] on div "[GEOGRAPHIC_DATA]" at bounding box center [209, 93] width 60 height 6
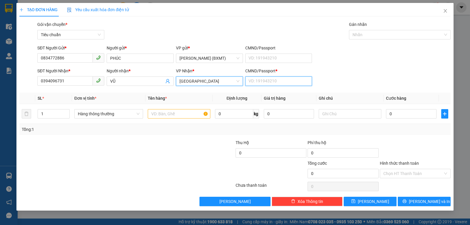
click at [263, 78] on input "CMND/Passport *" at bounding box center [278, 80] width 67 height 9
click at [105, 113] on span "Hàng thông thường" at bounding box center [109, 113] width 62 height 9
type input "0"
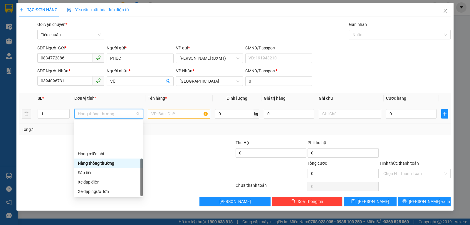
click at [85, 214] on div "Khác" at bounding box center [108, 229] width 61 height 6
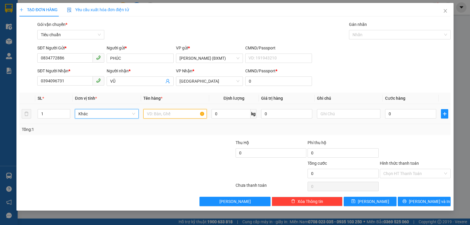
click at [153, 112] on input "text" at bounding box center [174, 113] width 63 height 9
type input "1 KIỆN"
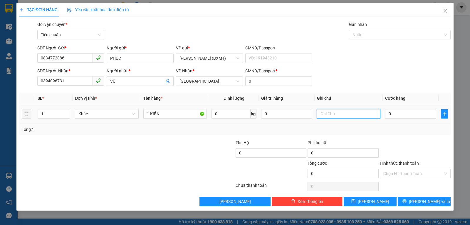
click at [337, 112] on input "text" at bounding box center [348, 113] width 63 height 9
type input "CHIM CẢNH- CHẾT KHÔNG ĐỀN"
click at [404, 117] on input "0" at bounding box center [410, 113] width 51 height 9
type input "3"
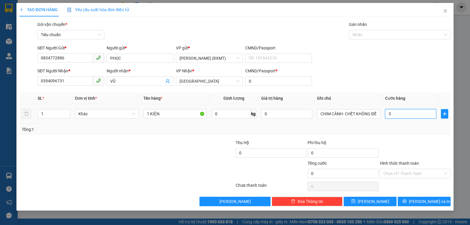
type input "3"
type input "30"
click at [261, 154] on input "0" at bounding box center [271, 152] width 71 height 9
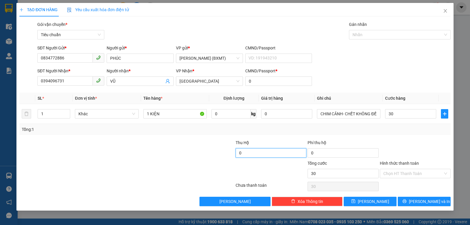
type input "30.000"
type input "1.500.000"
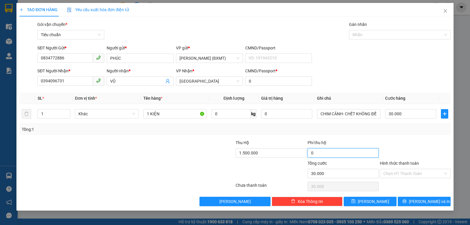
click at [317, 154] on input "0" at bounding box center [343, 152] width 71 height 9
type input "1"
type input "30.001"
type input "10"
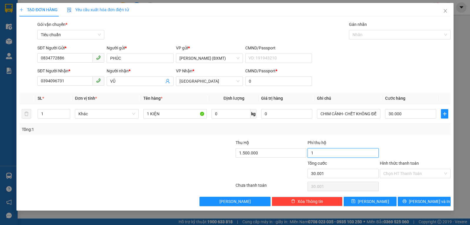
type input "30.010"
click at [343, 128] on div "Tổng: 1" at bounding box center [235, 129] width 426 height 6
type input "10.000"
type input "40.000"
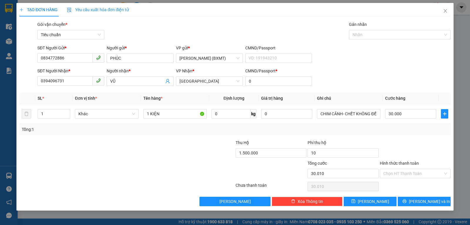
type input "40.000"
click at [415, 142] on div at bounding box center [415, 149] width 72 height 21
click at [410, 203] on button "[PERSON_NAME] và In" at bounding box center [424, 200] width 53 height 9
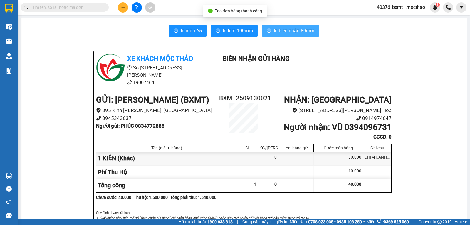
click at [295, 27] on span "In biên nhận 80mm" at bounding box center [294, 30] width 41 height 7
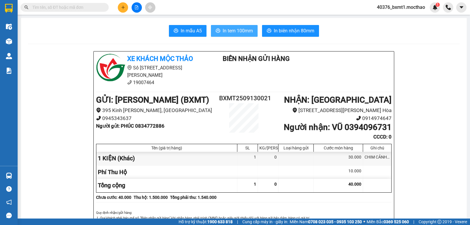
click at [239, 35] on button "In tem 100mm" at bounding box center [234, 31] width 47 height 12
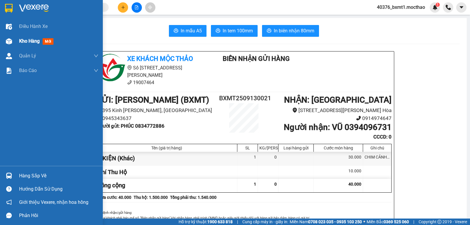
click at [6, 45] on div at bounding box center [9, 41] width 10 height 10
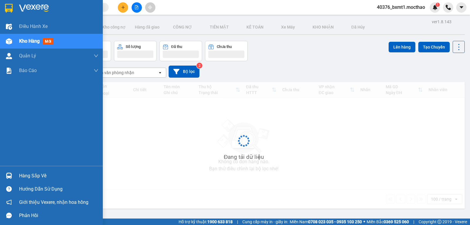
click at [20, 38] on div "Kho hàng mới" at bounding box center [37, 40] width 37 height 7
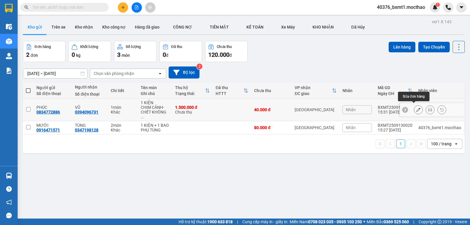
click at [416, 108] on icon at bounding box center [418, 109] width 4 height 4
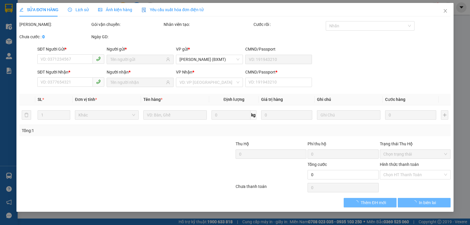
type input "0834772886"
type input "0394096731"
type input "0"
type input "1.500.000"
type input "10.000"
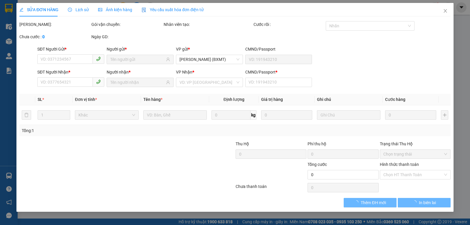
type input "40.000"
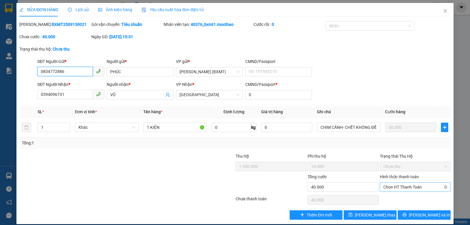
click at [402, 187] on span "Chọn HT Thanh Toán" at bounding box center [415, 186] width 64 height 9
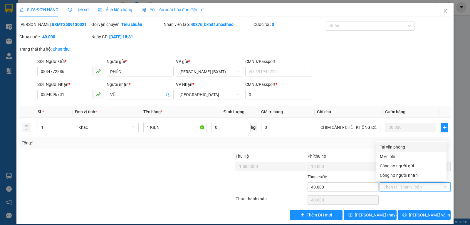
click at [389, 147] on div "Tại văn phòng" at bounding box center [411, 147] width 63 height 6
type input "0"
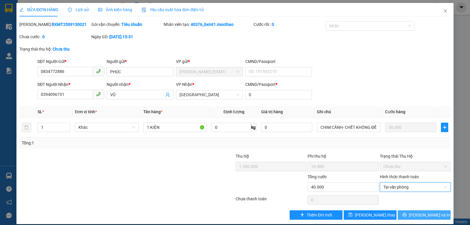
click at [423, 214] on span "[PERSON_NAME] và In" at bounding box center [429, 214] width 41 height 6
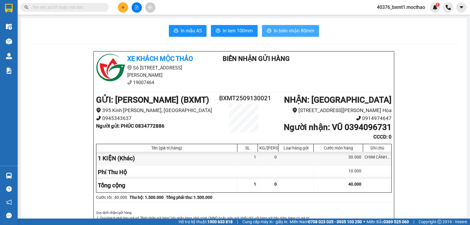
click at [285, 29] on span "In biên nhận 80mm" at bounding box center [294, 30] width 41 height 7
click at [119, 6] on button at bounding box center [123, 7] width 10 height 10
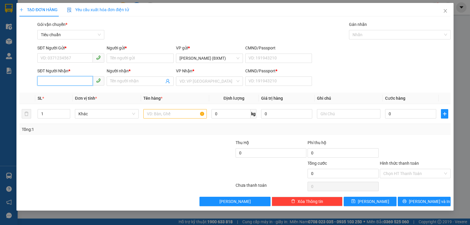
click at [54, 80] on input "SĐT Người Nhận *" at bounding box center [65, 80] width 56 height 9
click at [41, 80] on input "491" at bounding box center [65, 80] width 56 height 9
click at [51, 90] on div "0788265491 - PHI DU" at bounding box center [71, 93] width 60 height 6
type input "0788265491"
type input "PHI DU"
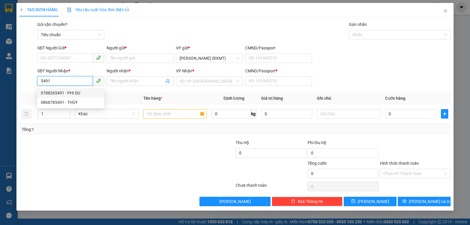
type input "0"
type input "50.000"
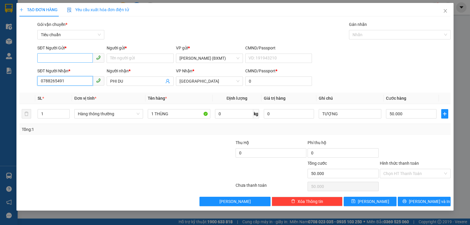
type input "0788265491"
click at [73, 61] on input "SĐT Người Gửi *" at bounding box center [65, 57] width 56 height 9
click at [75, 70] on div "0962512224 - MẠNH" at bounding box center [71, 70] width 60 height 6
type input "0962512224"
type input "MẠNH"
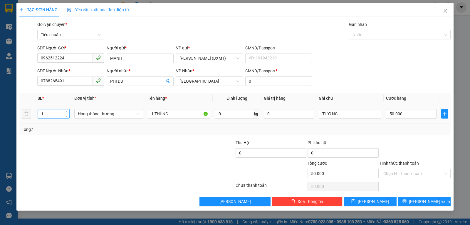
click at [51, 111] on input "1" at bounding box center [53, 113] width 31 height 9
click at [116, 114] on span "Hàng thông thường" at bounding box center [109, 113] width 62 height 9
type input "2"
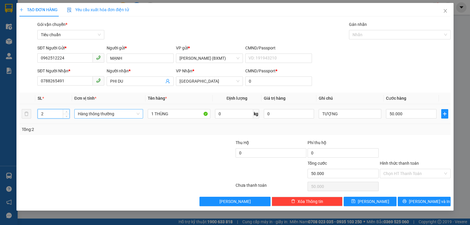
type input "0"
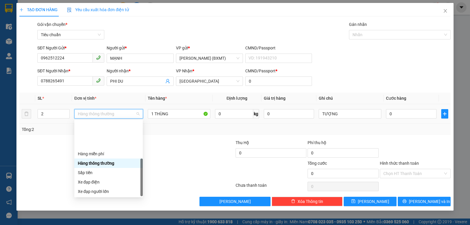
click at [90, 214] on div "Khác" at bounding box center [108, 229] width 61 height 6
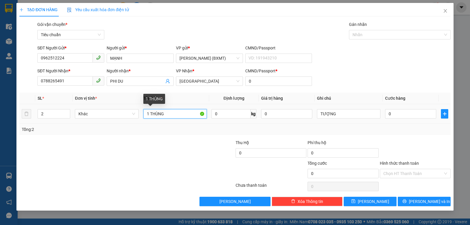
drag, startPoint x: 148, startPoint y: 111, endPoint x: 191, endPoint y: 116, distance: 43.5
click at [142, 114] on td "1 THÙNG" at bounding box center [175, 114] width 68 height 20
type input "2 THÙNG"
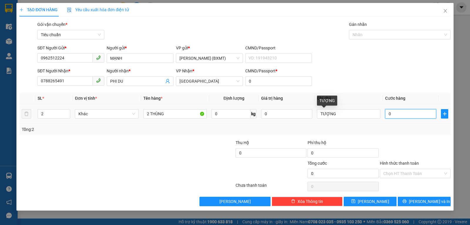
click at [399, 114] on input "0" at bounding box center [410, 113] width 51 height 9
type input "1"
type input "11"
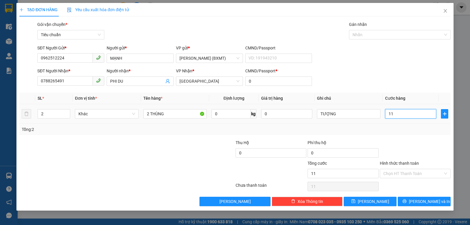
type input "110"
type input "110.000"
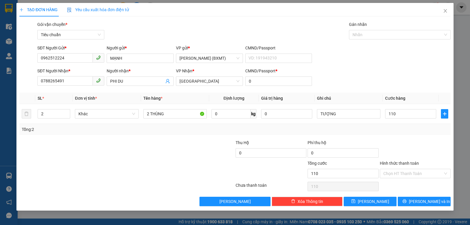
type input "110.000"
click at [409, 129] on div "Tổng: 2" at bounding box center [235, 129] width 426 height 6
click at [410, 197] on div "Transit Pickup Surcharge Ids Transit Deliver Surcharge Ids Transit Deliver Surc…" at bounding box center [234, 113] width 431 height 185
click at [408, 198] on button "[PERSON_NAME] và In" at bounding box center [424, 200] width 53 height 9
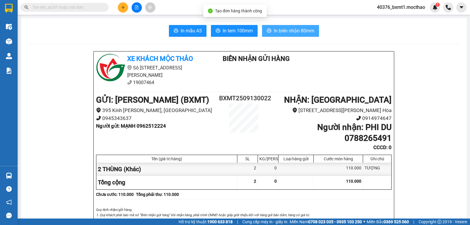
drag, startPoint x: 280, startPoint y: 30, endPoint x: 310, endPoint y: 47, distance: 34.0
click at [280, 29] on span "In biên nhận 80mm" at bounding box center [294, 30] width 41 height 7
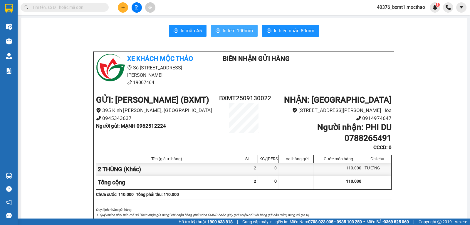
click at [225, 28] on span "In tem 100mm" at bounding box center [238, 30] width 30 height 7
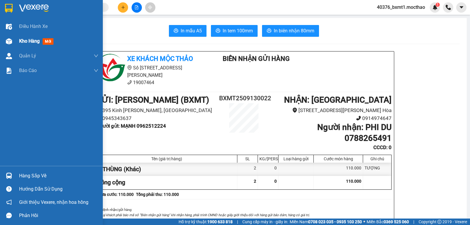
click at [19, 38] on div "Kho hàng mới" at bounding box center [51, 41] width 103 height 15
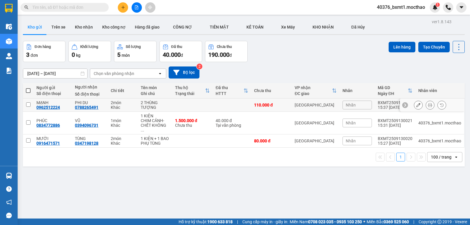
click at [190, 105] on td at bounding box center [192, 104] width 41 height 13
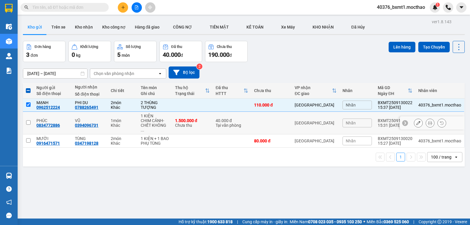
click at [267, 122] on td at bounding box center [271, 123] width 41 height 23
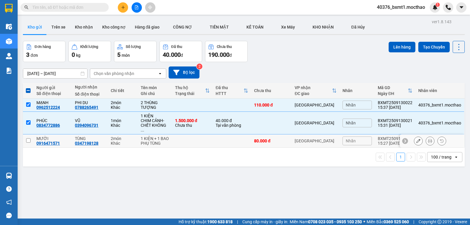
click at [232, 138] on td at bounding box center [232, 140] width 38 height 13
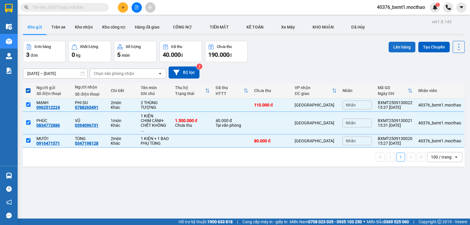
click at [392, 49] on button "Lên hàng" at bounding box center [402, 47] width 27 height 11
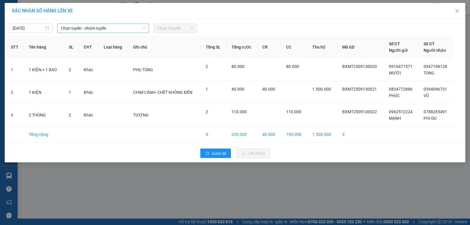
click at [109, 26] on span "Chọn tuyến - nhóm tuyến" at bounding box center [103, 28] width 85 height 9
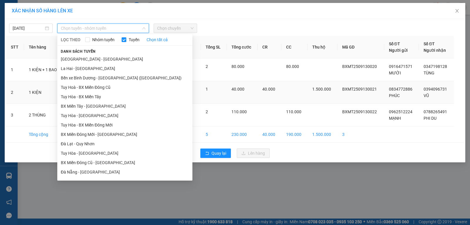
click at [70, 102] on li "BX Miền Tây - [GEOGRAPHIC_DATA]" at bounding box center [124, 105] width 135 height 9
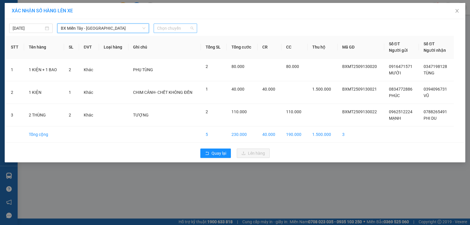
click at [158, 26] on span "Chọn chuyến" at bounding box center [175, 28] width 36 height 9
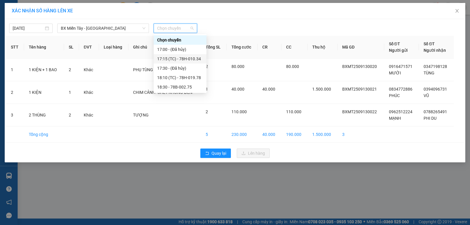
click at [181, 56] on div "17:15 (TC) - 78H-010.34" at bounding box center [180, 59] width 46 height 6
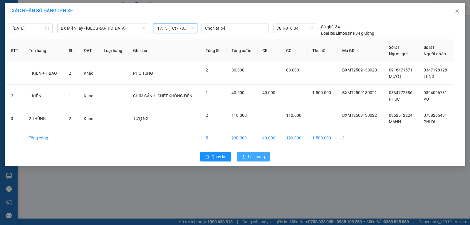
click at [249, 157] on span "Lên hàng" at bounding box center [256, 156] width 17 height 6
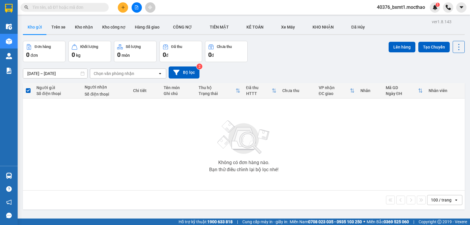
click at [126, 8] on button at bounding box center [123, 7] width 10 height 10
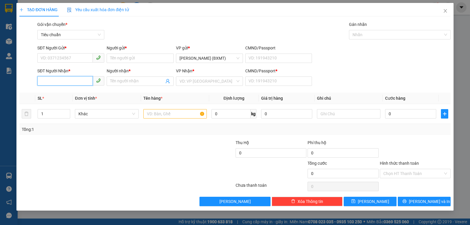
click at [73, 82] on input "SĐT Người Nhận *" at bounding box center [65, 80] width 56 height 9
click at [68, 102] on div "0913495442 - HÙNG" at bounding box center [71, 102] width 60 height 6
type input "0913495442"
type input "HÙNG"
type input "0"
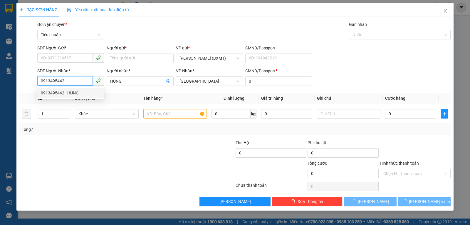
type input "30.000"
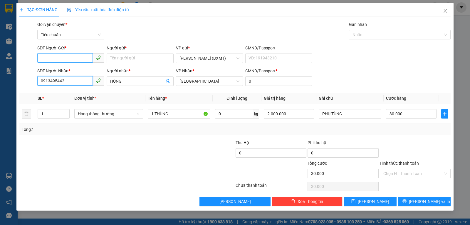
type input "0913495442"
click at [71, 56] on input "SĐT Người Gửi *" at bounding box center [65, 57] width 56 height 9
click at [68, 78] on div "0938634675 - TÙNG" at bounding box center [71, 79] width 60 height 6
type input "0938634675"
type input "TÙNG"
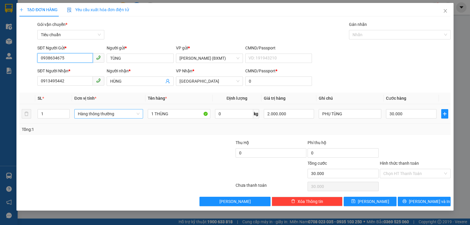
click at [96, 114] on span "Hàng thông thường" at bounding box center [109, 113] width 62 height 9
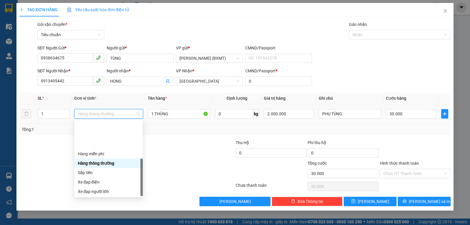
click at [90, 214] on div "Khác" at bounding box center [108, 229] width 61 height 6
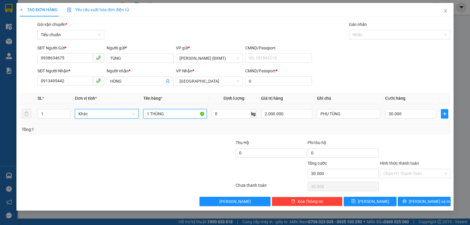
click at [166, 117] on input "1 THÙNG" at bounding box center [174, 113] width 63 height 9
type input "1 HỘP"
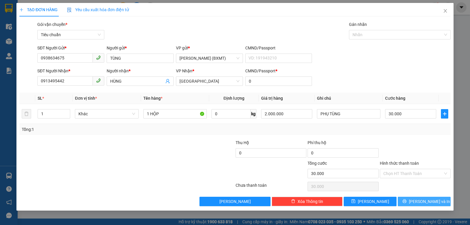
click at [408, 201] on button "[PERSON_NAME] và In" at bounding box center [424, 200] width 53 height 9
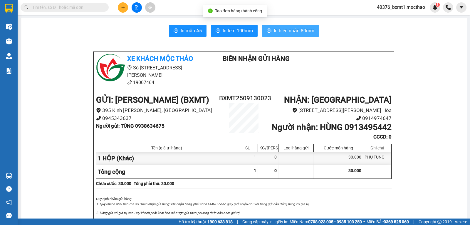
click at [290, 36] on button "In biên nhận 80mm" at bounding box center [290, 31] width 57 height 12
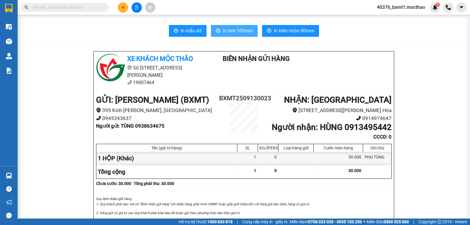
click at [239, 30] on span "In tem 100mm" at bounding box center [238, 30] width 30 height 7
click at [124, 11] on button at bounding box center [123, 7] width 10 height 10
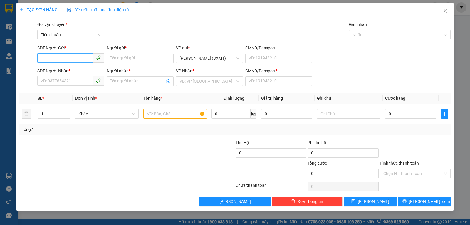
click at [70, 58] on input "SĐT Người Gửi *" at bounding box center [65, 57] width 56 height 9
drag, startPoint x: 53, startPoint y: 69, endPoint x: 60, endPoint y: 69, distance: 7.0
click at [54, 69] on div "0907961667 - DƯƠNG" at bounding box center [71, 70] width 60 height 6
type input "0907961667"
type input "DƯƠNG"
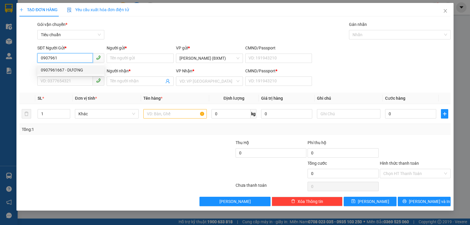
type input "0988895825"
type input "YẾN"
type input "0"
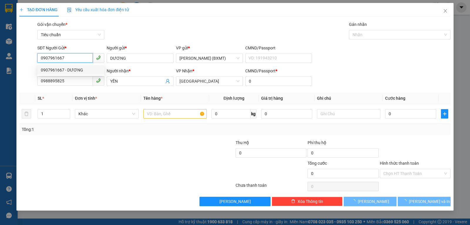
type input "40.000"
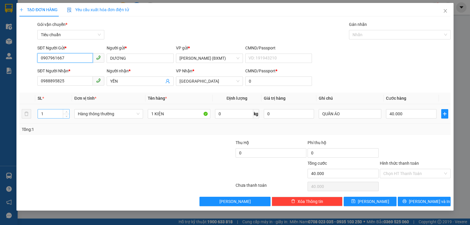
type input "0907961667"
click at [50, 114] on input "1" at bounding box center [53, 113] width 31 height 9
click at [106, 112] on span "Hàng thông thường" at bounding box center [109, 113] width 62 height 9
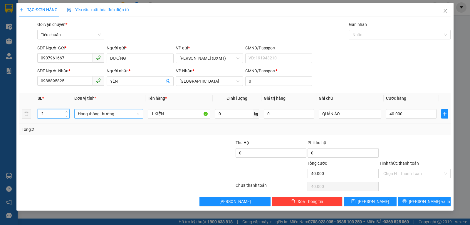
type input "2"
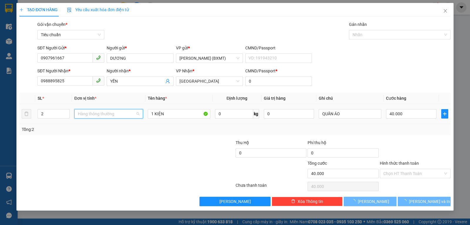
type input "0"
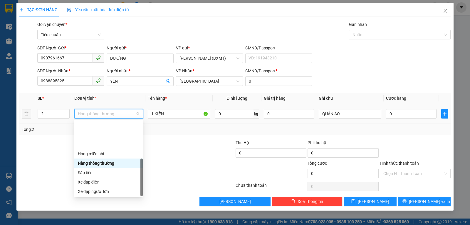
click at [91, 214] on div "Khác" at bounding box center [108, 229] width 61 height 6
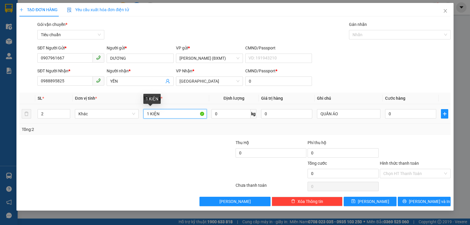
click at [148, 115] on input "1 KIỆN" at bounding box center [174, 113] width 63 height 9
type input "2 KIỆN"
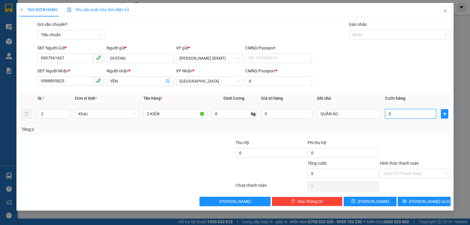
click at [399, 113] on input "0" at bounding box center [410, 113] width 51 height 9
type input "1"
type input "10"
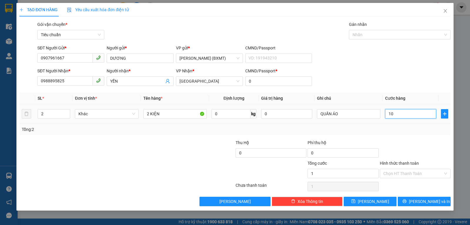
type input "10"
type input "100"
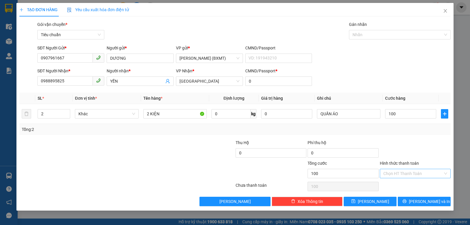
click at [394, 172] on input "Hình thức thanh toán" at bounding box center [413, 173] width 60 height 9
type input "100.000"
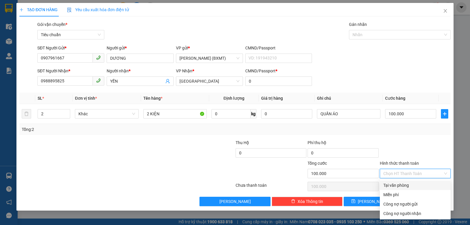
click at [392, 183] on div "Tại văn phòng" at bounding box center [415, 185] width 64 height 6
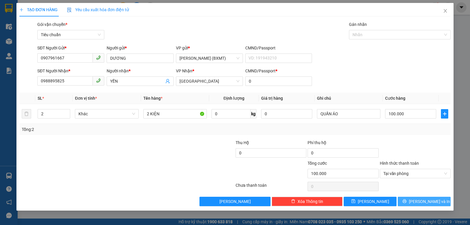
click at [406, 199] on icon "printer" at bounding box center [404, 201] width 4 height 4
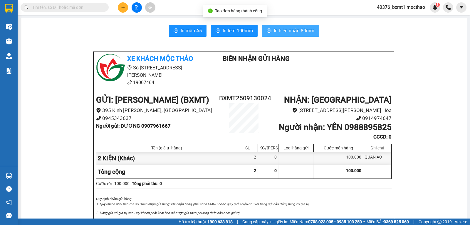
click at [279, 31] on span "In biên nhận 80mm" at bounding box center [294, 30] width 41 height 7
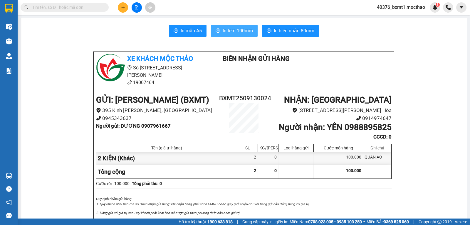
click at [225, 25] on button "In tem 100mm" at bounding box center [234, 31] width 47 height 12
click at [121, 11] on button at bounding box center [123, 7] width 10 height 10
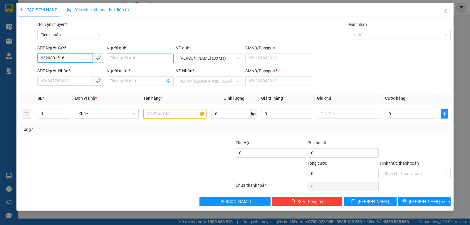
type input "0329801516"
click at [127, 58] on input "Người gửi *" at bounding box center [140, 57] width 67 height 9
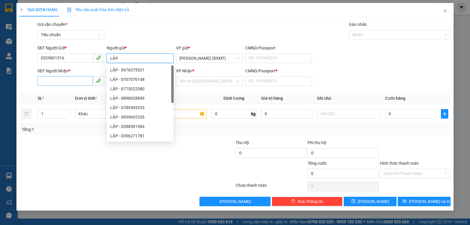
type input "LẬP"
click at [63, 78] on input "SĐT Người Nhận *" at bounding box center [65, 80] width 56 height 9
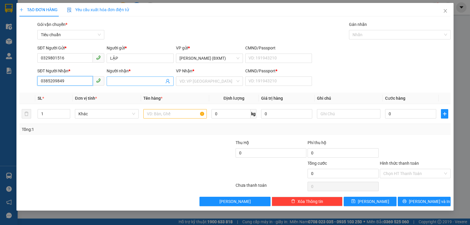
type input "0385209849"
click at [139, 82] on input "Người nhận *" at bounding box center [137, 81] width 54 height 6
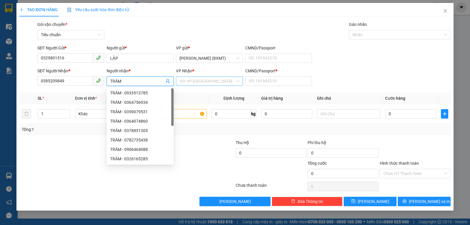
type input "TRÂM"
click at [189, 77] on input "search" at bounding box center [207, 81] width 56 height 9
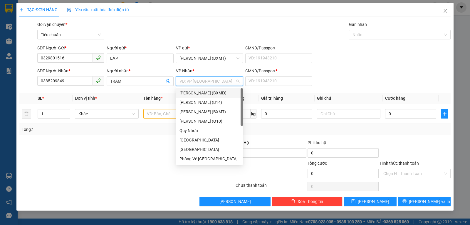
type input "T"
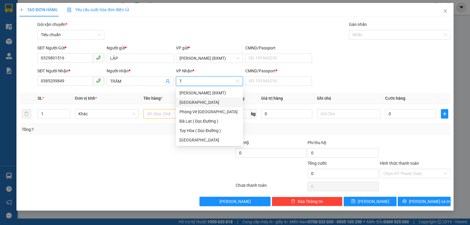
click at [192, 101] on div "[GEOGRAPHIC_DATA]" at bounding box center [209, 102] width 60 height 6
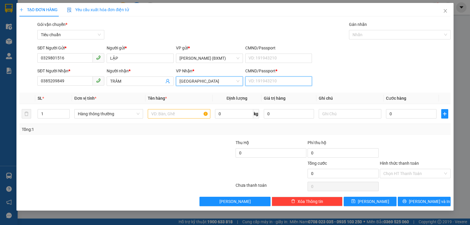
click at [260, 81] on input "CMND/Passport *" at bounding box center [278, 80] width 67 height 9
click at [91, 112] on span "Hàng thông thường" at bounding box center [109, 113] width 62 height 9
type input "0"
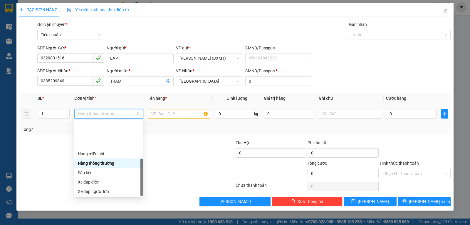
drag, startPoint x: 95, startPoint y: 192, endPoint x: 144, endPoint y: 157, distance: 60.4
click at [95, 214] on div "Khác" at bounding box center [108, 229] width 61 height 6
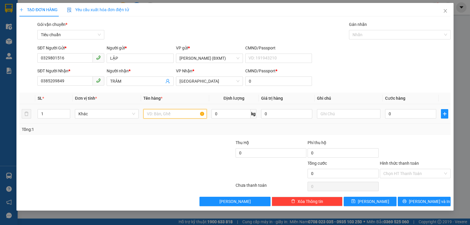
click at [167, 111] on input "text" at bounding box center [174, 113] width 63 height 9
type input "1 GÓI"
click at [350, 114] on input "text" at bounding box center [348, 113] width 63 height 9
type input "GIẤY TO"
click at [405, 116] on input "0" at bounding box center [410, 113] width 51 height 9
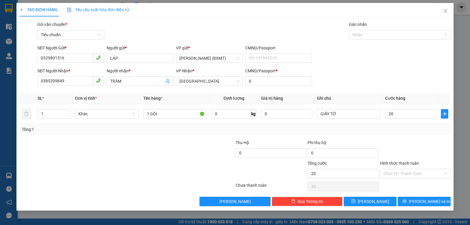
click at [403, 144] on div at bounding box center [415, 149] width 72 height 21
click at [408, 170] on input "Hình thức thanh toán" at bounding box center [413, 173] width 60 height 9
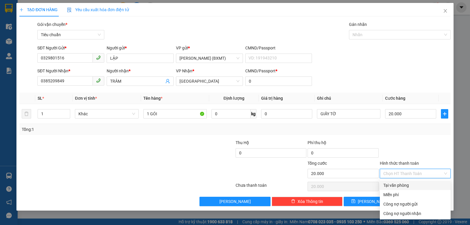
click at [406, 184] on div "Tại văn phòng" at bounding box center [415, 185] width 64 height 6
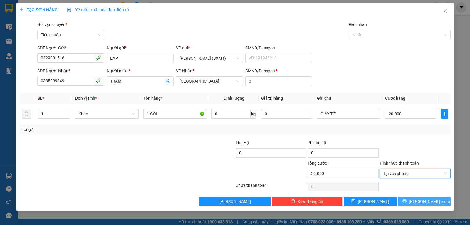
click at [409, 198] on button "[PERSON_NAME] và In" at bounding box center [424, 200] width 53 height 9
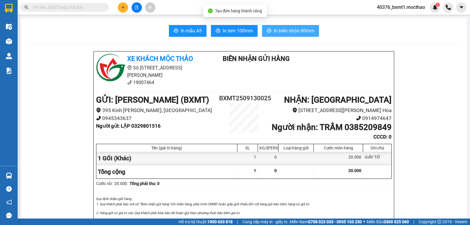
click at [292, 31] on span "In biên nhận 80mm" at bounding box center [294, 30] width 41 height 7
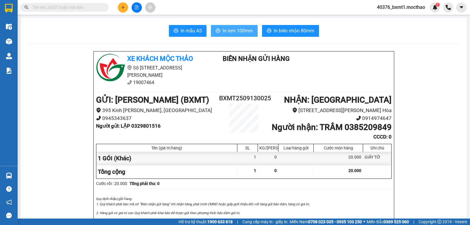
drag, startPoint x: 239, startPoint y: 33, endPoint x: 253, endPoint y: 48, distance: 19.9
click at [239, 33] on span "In tem 100mm" at bounding box center [238, 30] width 30 height 7
click at [121, 8] on icon "plus" at bounding box center [123, 7] width 4 height 4
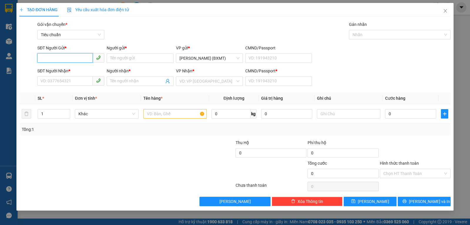
click at [70, 55] on input "SĐT Người Gửi *" at bounding box center [65, 57] width 56 height 9
type input "0777113777"
click at [124, 55] on input "Người gửi *" at bounding box center [140, 57] width 67 height 9
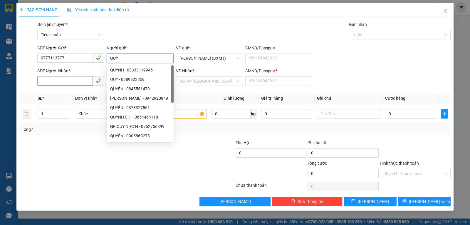
type input "QUY"
click at [71, 81] on input "SĐT Người Nhận *" at bounding box center [65, 80] width 56 height 9
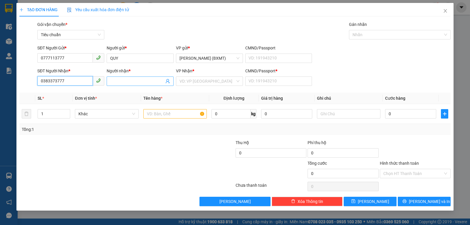
type input "0383373777"
click at [122, 80] on input "Người nhận *" at bounding box center [137, 81] width 54 height 6
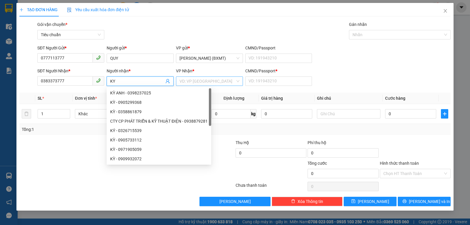
type input "KY"
click at [189, 83] on input "search" at bounding box center [207, 81] width 56 height 9
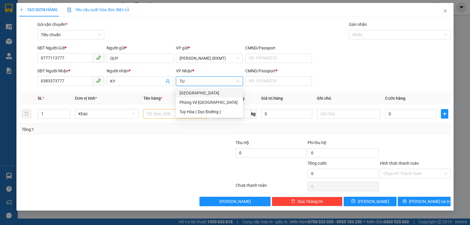
type input "TUY"
click at [192, 93] on div "[GEOGRAPHIC_DATA]" at bounding box center [209, 93] width 60 height 6
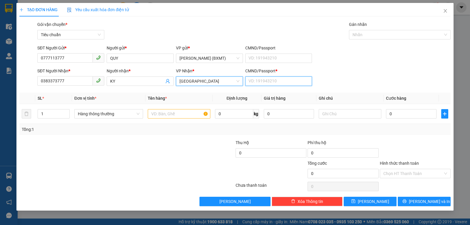
click at [264, 78] on input "CMND/Passport *" at bounding box center [278, 80] width 67 height 9
type input "0"
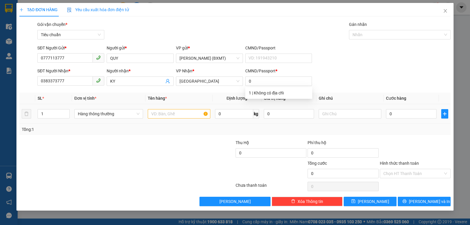
click at [100, 119] on div "Hàng thông thường" at bounding box center [108, 114] width 69 height 12
click at [110, 108] on td "Hàng thông thường" at bounding box center [108, 114] width 73 height 20
click at [109, 112] on span "Hàng thông thường" at bounding box center [109, 113] width 62 height 9
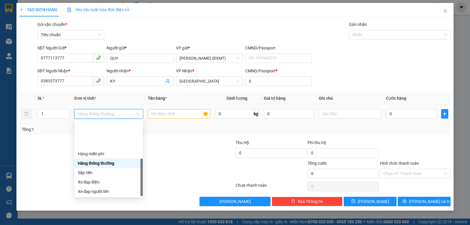
click at [100, 214] on div "Khác" at bounding box center [108, 229] width 61 height 6
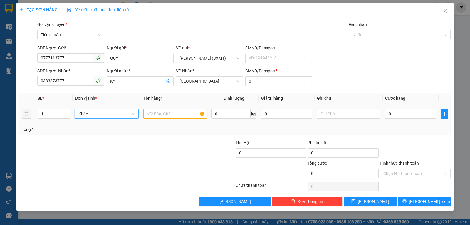
click at [171, 112] on input "text" at bounding box center [174, 113] width 63 height 9
type input "1 GÓI"
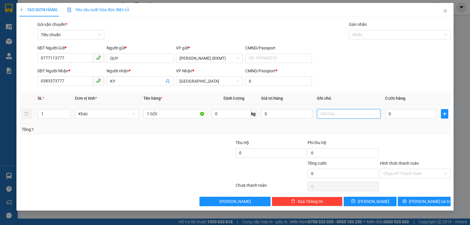
click at [334, 116] on input "text" at bounding box center [348, 113] width 63 height 9
click at [397, 115] on input "0" at bounding box center [410, 113] width 51 height 9
click at [399, 125] on div "Tổng: 1" at bounding box center [234, 129] width 431 height 11
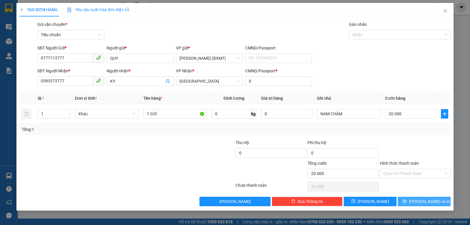
click at [401, 202] on button "[PERSON_NAME] và In" at bounding box center [424, 200] width 53 height 9
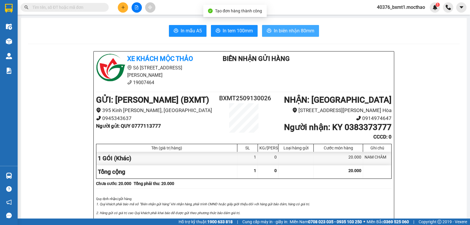
click at [268, 27] on button "In biên nhận 80mm" at bounding box center [290, 31] width 57 height 12
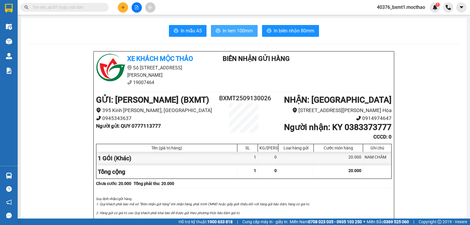
click at [238, 31] on span "In tem 100mm" at bounding box center [238, 30] width 30 height 7
click at [124, 10] on button at bounding box center [123, 7] width 10 height 10
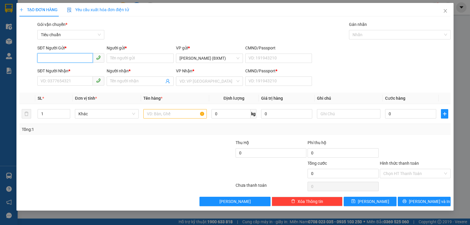
click at [53, 59] on input "SĐT Người Gửi *" at bounding box center [65, 57] width 56 height 9
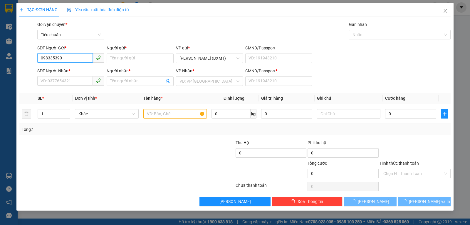
type input "0983353908"
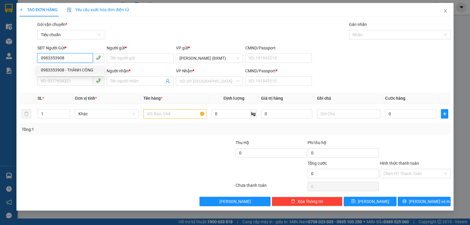
click at [61, 66] on div "0983353908 - THÀNH CÔNG" at bounding box center [70, 69] width 67 height 9
type input "THÀNH CÔNG"
type input "0979369469"
type input "QUẾ THÔNG"
type input "0"
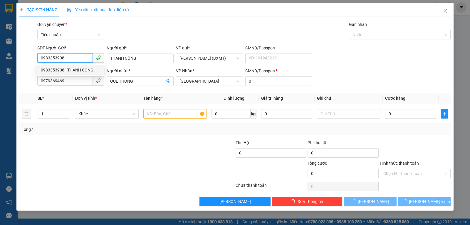
type input "70.000"
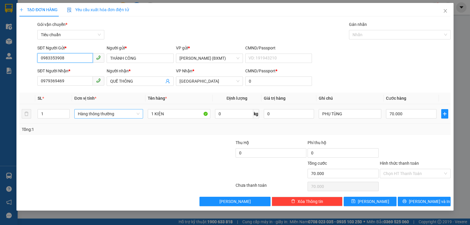
click at [100, 115] on span "Hàng thông thường" at bounding box center [109, 113] width 62 height 9
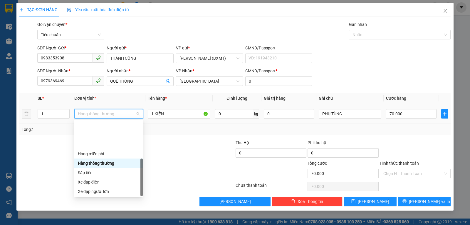
click at [93, 214] on div "Khác" at bounding box center [108, 229] width 61 height 6
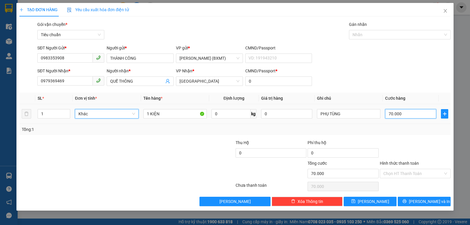
click at [398, 112] on input "70.000" at bounding box center [410, 113] width 51 height 9
click at [387, 133] on div "Tổng: 1" at bounding box center [234, 129] width 431 height 11
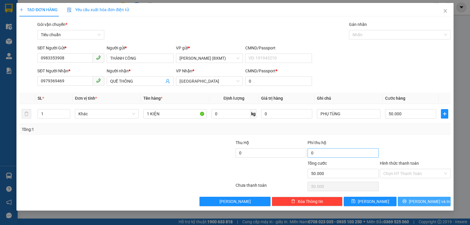
drag, startPoint x: 429, startPoint y: 199, endPoint x: 326, endPoint y: 153, distance: 112.3
click at [428, 199] on span "[PERSON_NAME] và In" at bounding box center [429, 201] width 41 height 6
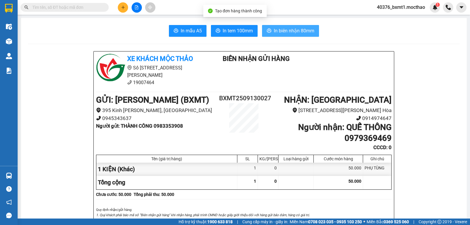
drag, startPoint x: 273, startPoint y: 31, endPoint x: 235, endPoint y: 62, distance: 48.4
click at [274, 31] on span "In biên nhận 80mm" at bounding box center [294, 30] width 41 height 7
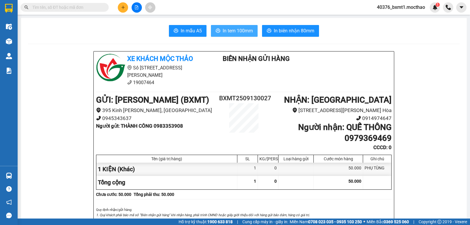
drag, startPoint x: 227, startPoint y: 35, endPoint x: 233, endPoint y: 45, distance: 11.3
click at [228, 35] on button "In tem 100mm" at bounding box center [234, 31] width 47 height 12
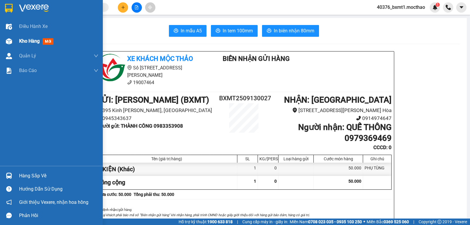
click at [9, 39] on img at bounding box center [9, 41] width 6 height 6
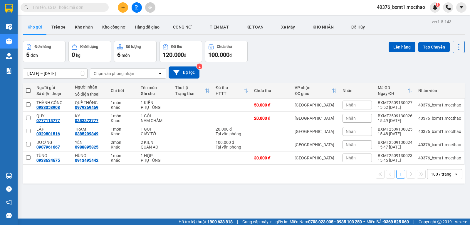
click at [138, 8] on icon "file-add" at bounding box center [136, 7] width 3 height 4
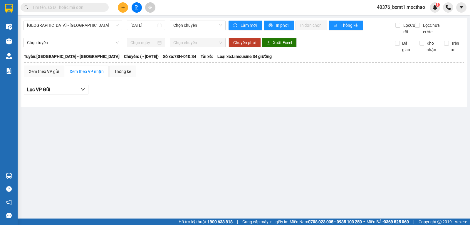
click at [41, 24] on span "[GEOGRAPHIC_DATA] - [GEOGRAPHIC_DATA]" at bounding box center [73, 25] width 92 height 9
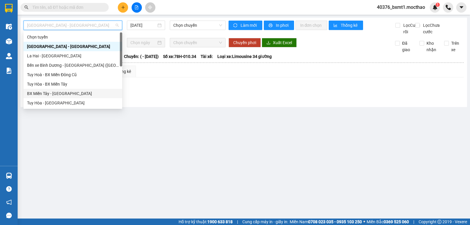
click at [44, 90] on div "BX Miền Tây - [GEOGRAPHIC_DATA]" at bounding box center [73, 93] width 92 height 6
type input "[DATE]"
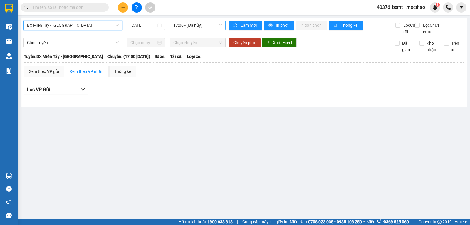
click at [181, 22] on span "17:00 - (Đã hủy)" at bounding box center [197, 25] width 48 height 9
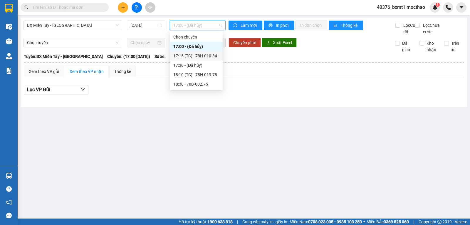
click at [206, 57] on div "17:15 (TC) - 78H-010.34" at bounding box center [196, 56] width 46 height 6
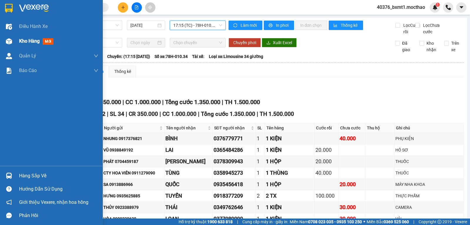
click at [9, 42] on img at bounding box center [9, 41] width 6 height 6
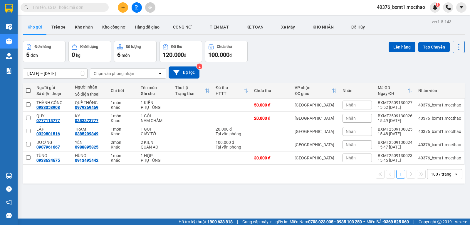
click at [27, 90] on span at bounding box center [28, 90] width 5 height 5
click at [28, 88] on input "checkbox" at bounding box center [28, 88] width 0 height 0
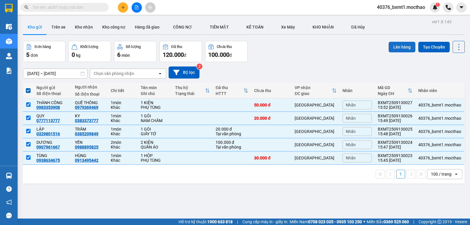
click at [401, 45] on button "Lên hàng" at bounding box center [402, 47] width 27 height 11
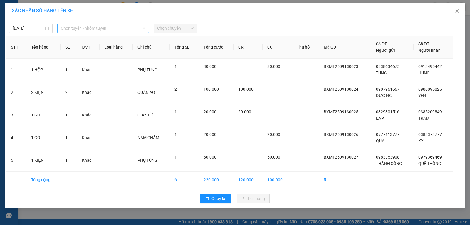
click at [88, 25] on span "Chọn tuyến - nhóm tuyến" at bounding box center [103, 28] width 85 height 9
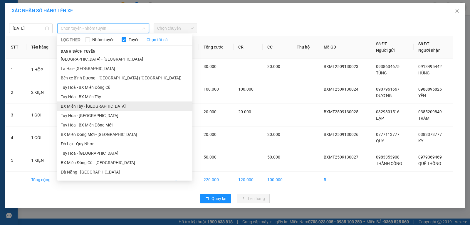
click at [90, 102] on li "BX Miền Tây - [GEOGRAPHIC_DATA]" at bounding box center [124, 105] width 135 height 9
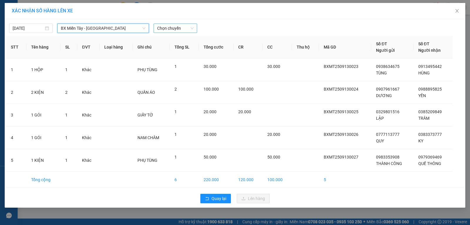
click at [170, 28] on span "Chọn chuyến" at bounding box center [175, 28] width 36 height 9
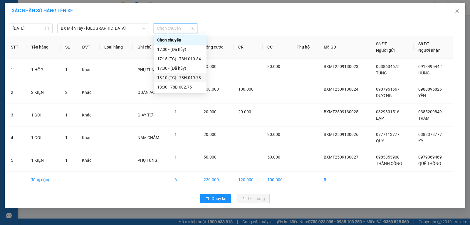
click at [179, 77] on div "18:10 (TC) - 78H-019.78" at bounding box center [180, 77] width 46 height 6
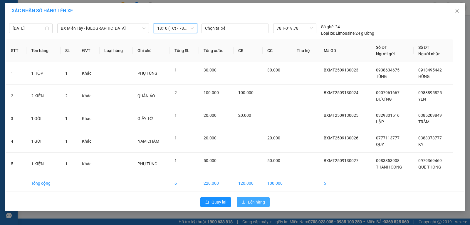
click at [246, 199] on button "Lên hàng" at bounding box center [253, 201] width 33 height 9
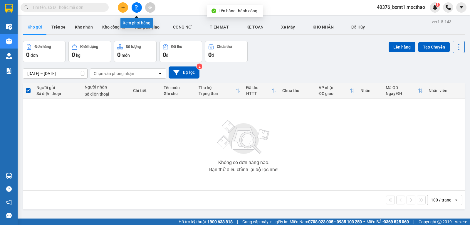
click at [133, 9] on button at bounding box center [137, 7] width 10 height 10
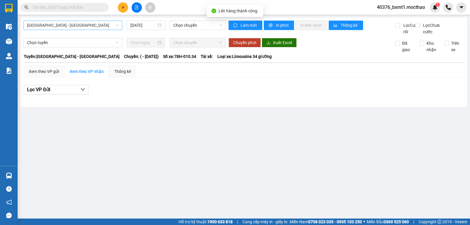
click at [50, 28] on span "[GEOGRAPHIC_DATA] - [GEOGRAPHIC_DATA]" at bounding box center [73, 25] width 92 height 9
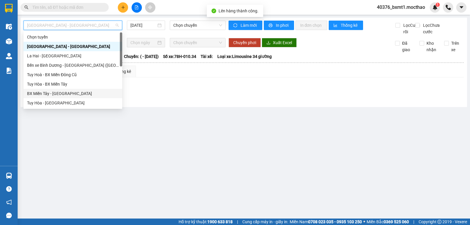
click at [46, 90] on div "BX Miền Tây - [GEOGRAPHIC_DATA]" at bounding box center [72, 93] width 99 height 9
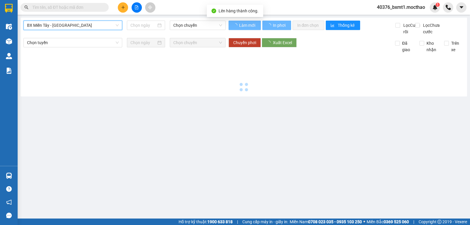
type input "[DATE]"
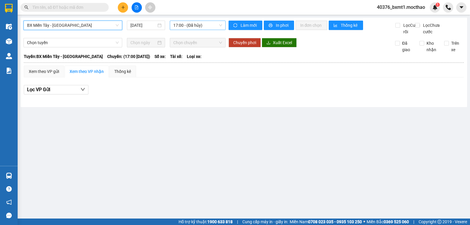
click at [183, 27] on span "17:00 - (Đã hủy)" at bounding box center [197, 25] width 48 height 9
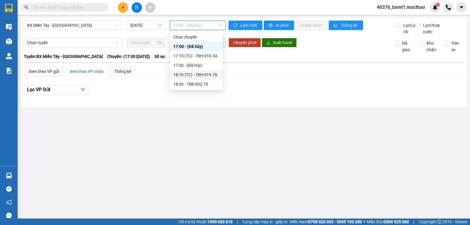
click at [203, 74] on div "18:10 (TC) - 78H-019.78" at bounding box center [196, 74] width 46 height 6
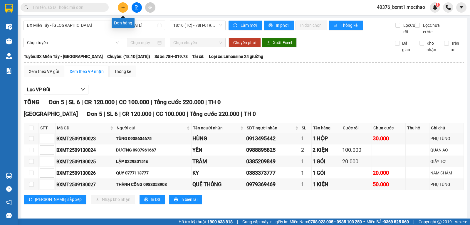
click at [120, 8] on button at bounding box center [123, 7] width 10 height 10
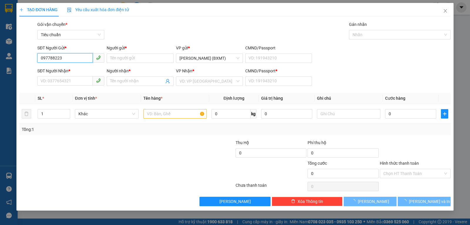
type input "0977882235"
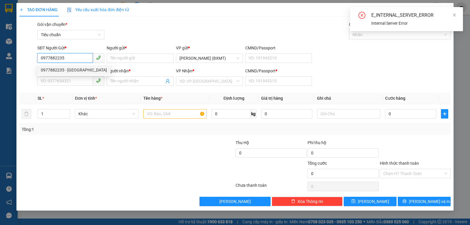
click at [77, 70] on div "0977882235 - Thái Sơn" at bounding box center [74, 70] width 66 height 6
type input "Thái Sơn"
type input "0967788322"
type input "Phát"
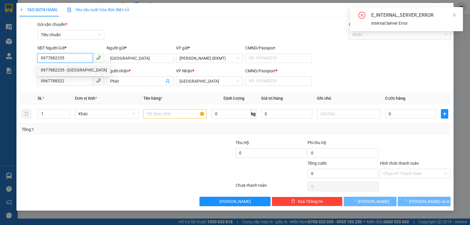
type input "50.000"
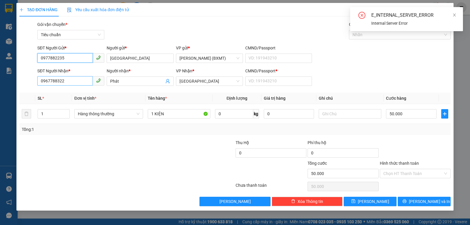
type input "0977882235"
click at [72, 85] on input "0967788322" at bounding box center [65, 80] width 56 height 9
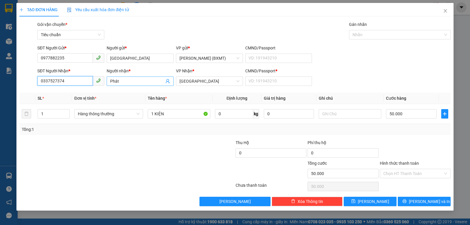
type input "0337527374"
click at [143, 84] on input "Phát" at bounding box center [137, 81] width 54 height 6
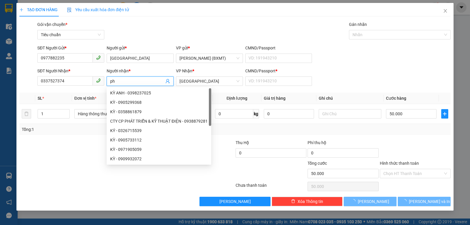
type input "p"
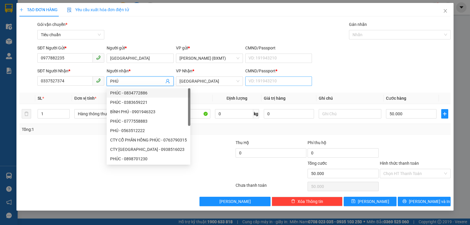
type input "PHÚ"
click at [281, 80] on input "CMND/Passport *" at bounding box center [278, 80] width 67 height 9
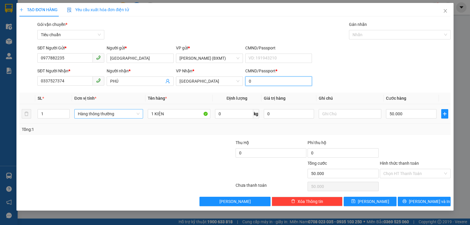
click at [101, 113] on span "Hàng thông thường" at bounding box center [109, 113] width 62 height 9
type input "0"
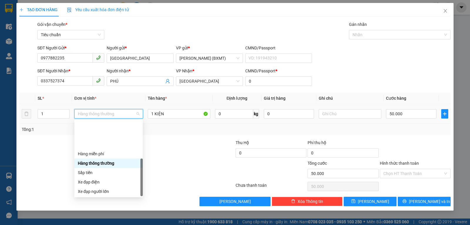
click at [85, 214] on div "Khác" at bounding box center [108, 229] width 61 height 6
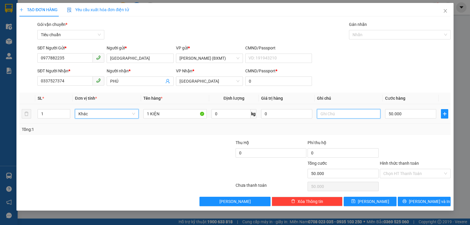
drag, startPoint x: 337, startPoint y: 113, endPoint x: 330, endPoint y: 110, distance: 6.8
click at [337, 113] on input "text" at bounding box center [348, 113] width 63 height 9
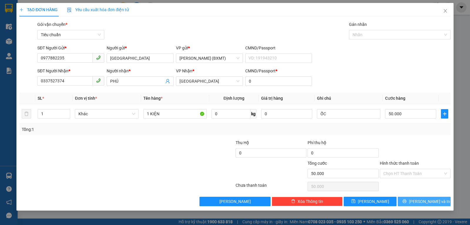
click at [408, 203] on button "[PERSON_NAME] và In" at bounding box center [424, 200] width 53 height 9
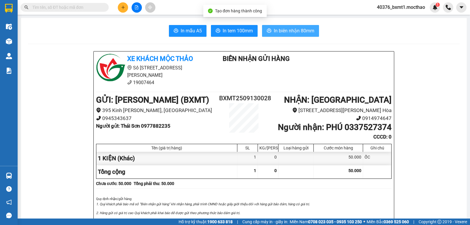
click at [266, 26] on button "In biên nhận 80mm" at bounding box center [290, 31] width 57 height 12
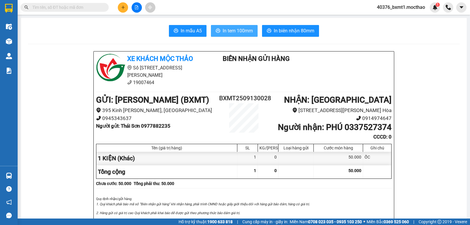
click at [225, 34] on span "In tem 100mm" at bounding box center [238, 30] width 30 height 7
click at [123, 9] on button at bounding box center [123, 7] width 10 height 10
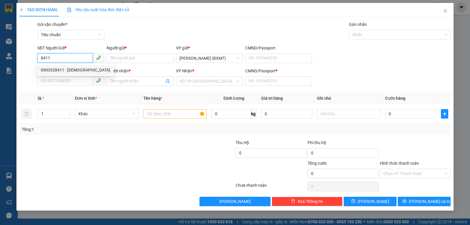
click at [73, 71] on div "0903328411 - VIỆT THÁI" at bounding box center [75, 70] width 69 height 6
type input "0903328411"
type input "VIỆT THÁI"
type input "0905261774"
type input "THÀNH NGHĨA"
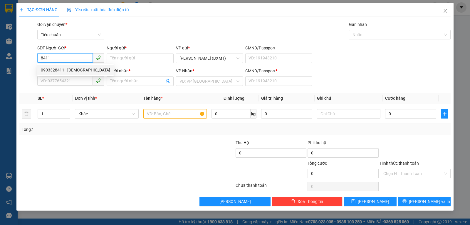
type input "0"
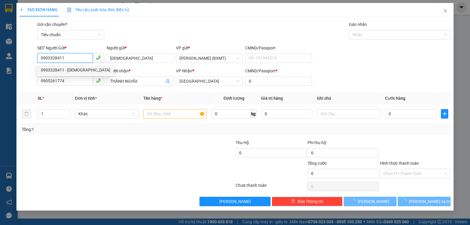
type input "70.000"
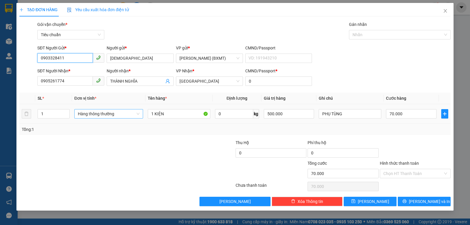
click at [113, 117] on span "Hàng thông thường" at bounding box center [109, 113] width 62 height 9
type input "0903328411"
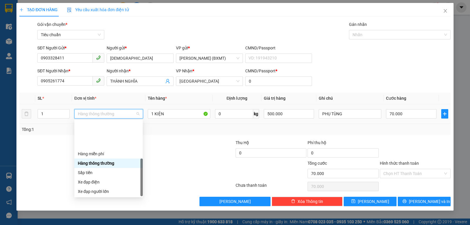
click at [101, 214] on div "Khác" at bounding box center [108, 229] width 61 height 6
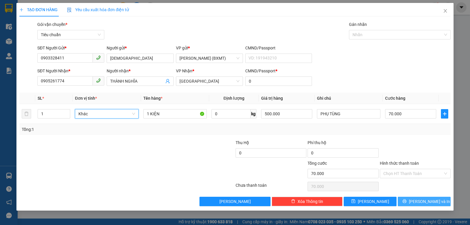
click at [423, 203] on span "[PERSON_NAME] và In" at bounding box center [429, 201] width 41 height 6
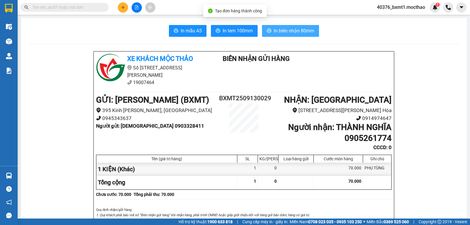
click at [289, 25] on button "In biên nhận 80mm" at bounding box center [290, 31] width 57 height 12
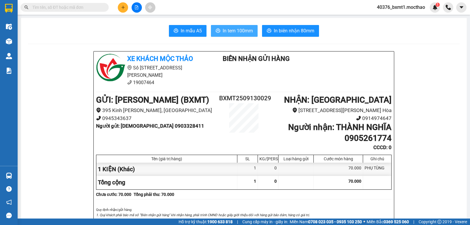
click at [226, 30] on span "In tem 100mm" at bounding box center [238, 30] width 30 height 7
click at [349, 27] on div "In mẫu A5 In tem 100mm In biên nhận 80mm" at bounding box center [244, 31] width 432 height 12
click at [125, 9] on icon "plus" at bounding box center [123, 7] width 4 height 4
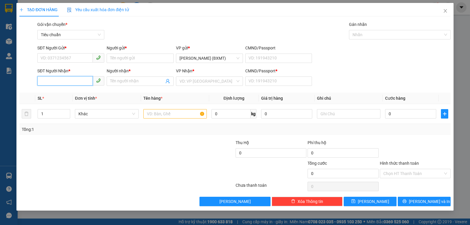
click at [63, 82] on input "SĐT Người Nhận *" at bounding box center [65, 80] width 56 height 9
type input "7270"
click at [60, 80] on input "7270" at bounding box center [65, 80] width 56 height 9
click at [58, 56] on input "SĐT Người Gửi *" at bounding box center [65, 57] width 56 height 9
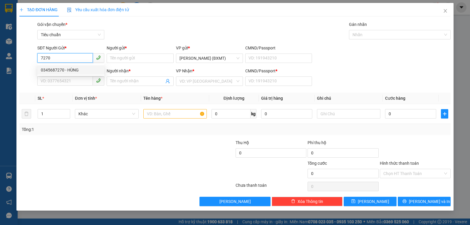
click at [62, 68] on div "0345687270 - HÙNG" at bounding box center [71, 70] width 60 height 6
type input "0345687270"
type input "HÙNG"
type input "0796545679"
type input "ANH VĂN"
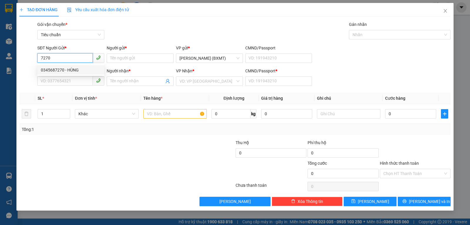
type input "0"
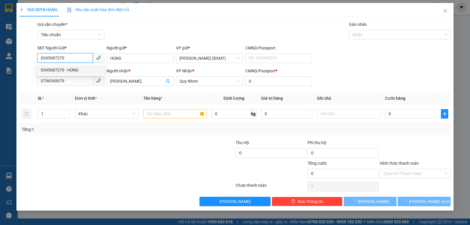
type input "40.000"
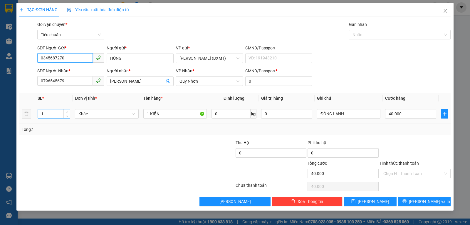
type input "0345687270"
click at [47, 116] on input "1" at bounding box center [54, 113] width 32 height 9
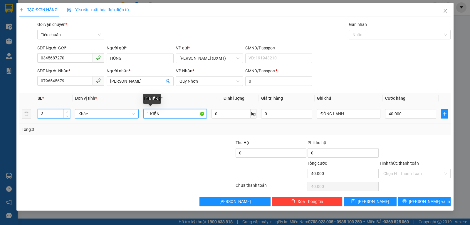
drag, startPoint x: 164, startPoint y: 113, endPoint x: 126, endPoint y: 115, distance: 38.5
click at [126, 115] on tr "3 Khác 1 KIỆN 0 kg 0 ĐÔNG LẠNH 40.000" at bounding box center [234, 114] width 431 height 20
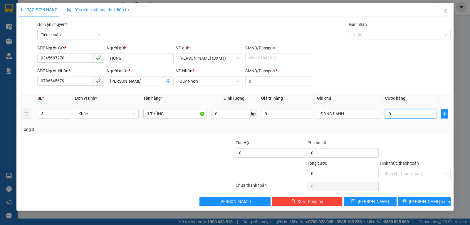
click at [406, 116] on input "0" at bounding box center [410, 113] width 51 height 9
click at [397, 142] on div at bounding box center [415, 149] width 72 height 21
click at [410, 205] on button "[PERSON_NAME] và In" at bounding box center [424, 200] width 53 height 9
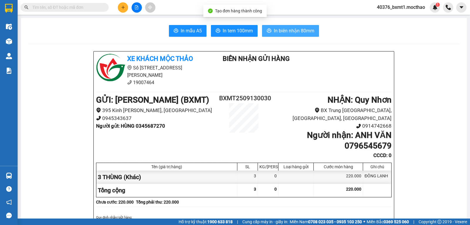
click at [287, 27] on span "In biên nhận 80mm" at bounding box center [294, 30] width 41 height 7
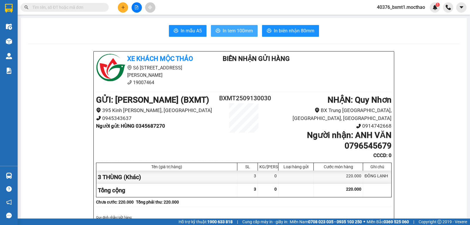
click at [224, 31] on span "In tem 100mm" at bounding box center [238, 30] width 30 height 7
click at [123, 3] on button at bounding box center [123, 7] width 10 height 10
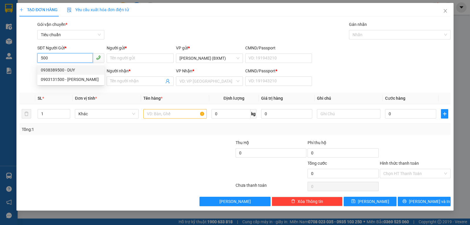
click at [70, 71] on div "0938389500 - DUY" at bounding box center [71, 70] width 60 height 6
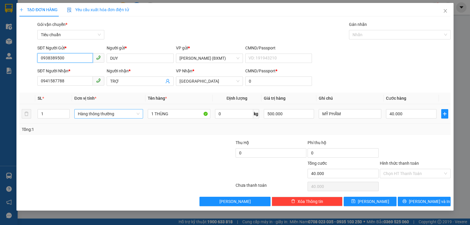
click at [105, 116] on span "Hàng thông thường" at bounding box center [109, 113] width 62 height 9
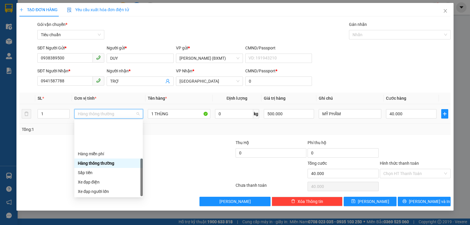
drag, startPoint x: 89, startPoint y: 189, endPoint x: 84, endPoint y: 180, distance: 10.3
click at [89, 214] on div "Khác" at bounding box center [108, 229] width 61 height 6
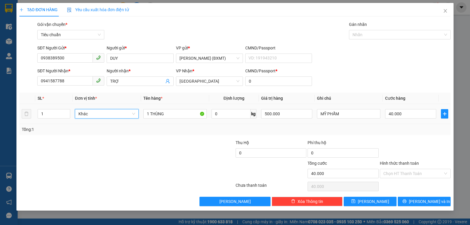
drag, startPoint x: 50, startPoint y: 110, endPoint x: 36, endPoint y: 115, distance: 15.3
click at [36, 115] on td "1" at bounding box center [53, 114] width 37 height 20
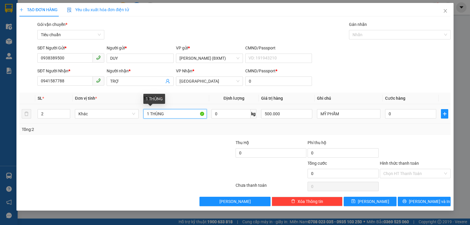
click at [148, 114] on input "1 THÙNG" at bounding box center [174, 113] width 63 height 9
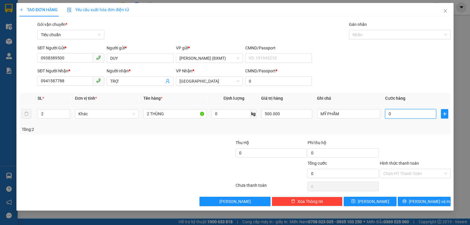
click at [397, 116] on input "0" at bounding box center [410, 113] width 51 height 9
click at [406, 129] on div "Tổng: 2" at bounding box center [235, 129] width 426 height 6
click at [419, 202] on button "[PERSON_NAME] và In" at bounding box center [424, 200] width 53 height 9
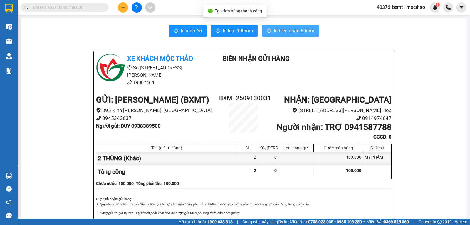
click at [274, 33] on span "In biên nhận 80mm" at bounding box center [294, 30] width 41 height 7
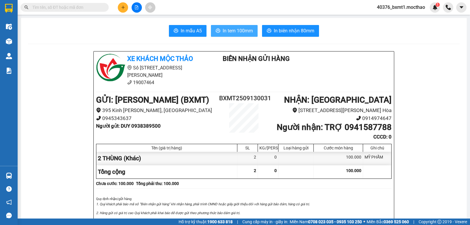
click at [236, 34] on span "In tem 100mm" at bounding box center [238, 30] width 30 height 7
click at [124, 6] on icon "plus" at bounding box center [123, 7] width 4 height 4
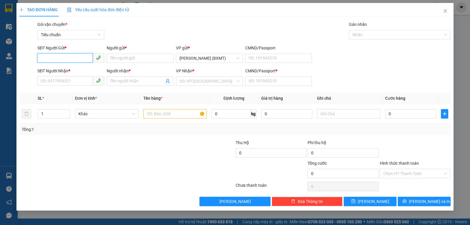
click at [70, 55] on input "SĐT Người Gửi *" at bounding box center [65, 57] width 56 height 9
drag, startPoint x: 65, startPoint y: 69, endPoint x: 60, endPoint y: 83, distance: 14.5
click at [66, 69] on div "0902590427 - ĐẠT" at bounding box center [71, 70] width 60 height 6
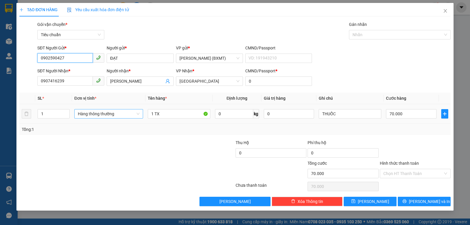
click at [114, 112] on span "Hàng thông thường" at bounding box center [109, 113] width 62 height 9
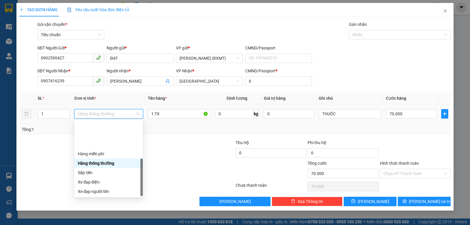
click at [102, 214] on div "Khác" at bounding box center [108, 229] width 61 height 6
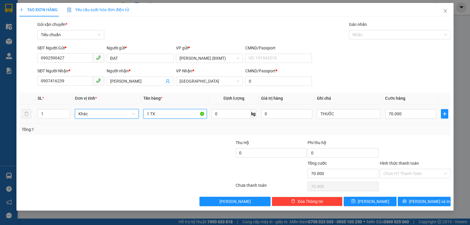
click at [170, 114] on input "1 TX" at bounding box center [174, 113] width 63 height 9
click at [169, 114] on input "1 TX" at bounding box center [174, 113] width 63 height 9
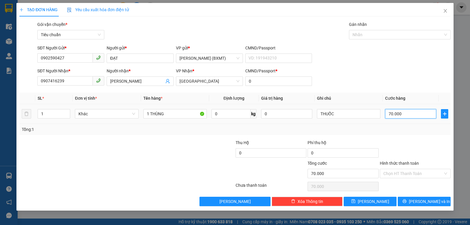
click at [392, 111] on input "70.000" at bounding box center [410, 113] width 51 height 9
click at [401, 135] on div "Transit Pickup Surcharge Ids Transit Deliver Surcharge Ids Transit Deliver Surc…" at bounding box center [234, 113] width 431 height 185
click at [402, 177] on input "Hình thức thanh toán" at bounding box center [413, 173] width 60 height 9
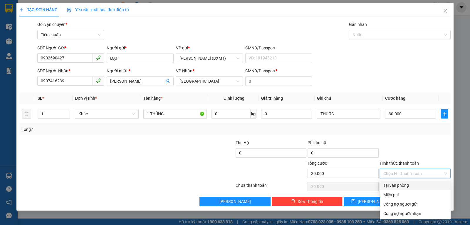
click at [399, 188] on div "Tại văn phòng" at bounding box center [415, 185] width 64 height 6
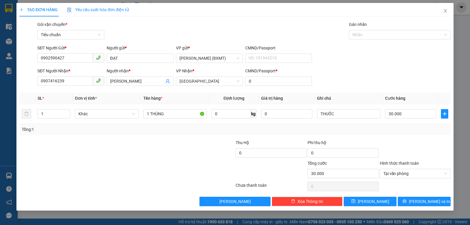
click at [389, 146] on div at bounding box center [415, 149] width 72 height 21
click at [419, 199] on button "[PERSON_NAME] và In" at bounding box center [424, 200] width 53 height 9
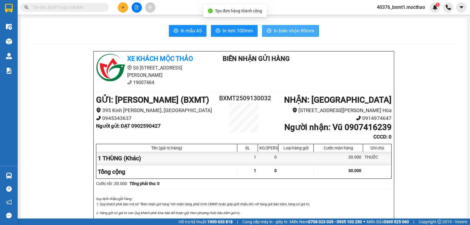
drag, startPoint x: 285, startPoint y: 33, endPoint x: 289, endPoint y: 51, distance: 18.4
click at [286, 33] on span "In biên nhận 80mm" at bounding box center [294, 30] width 41 height 7
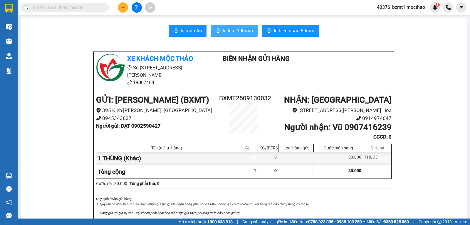
click at [241, 31] on span "In tem 100mm" at bounding box center [238, 30] width 30 height 7
click at [124, 9] on icon "plus" at bounding box center [123, 7] width 4 height 4
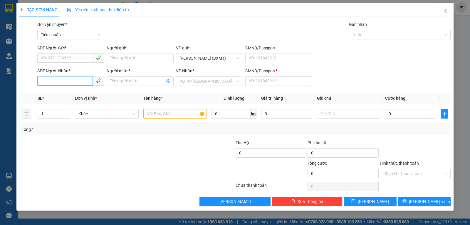
click at [57, 84] on input "SĐT Người Nhận *" at bounding box center [65, 80] width 56 height 9
click at [58, 91] on div "0376983878 - LÃNH" at bounding box center [71, 93] width 60 height 6
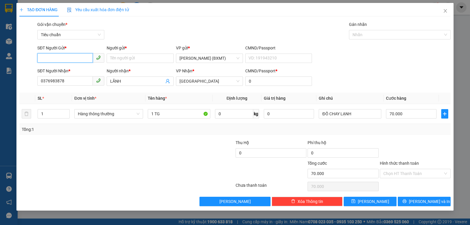
click at [73, 60] on input "SĐT Người Gửi *" at bounding box center [65, 57] width 56 height 9
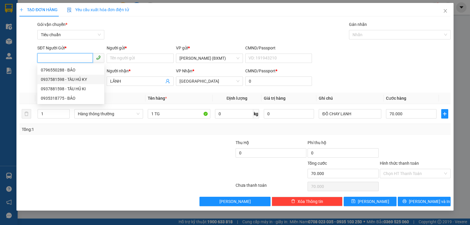
click at [78, 79] on div "0937581598 - TÀU HỦ KY" at bounding box center [71, 79] width 60 height 6
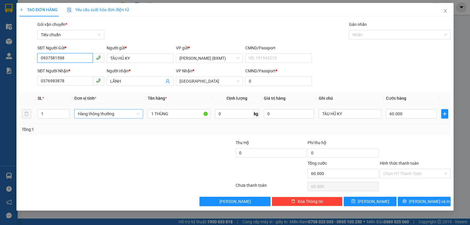
click at [93, 114] on span "Hàng thông thường" at bounding box center [109, 113] width 62 height 9
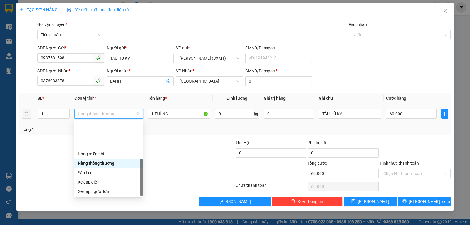
click at [98, 214] on div "Khác" at bounding box center [108, 229] width 61 height 6
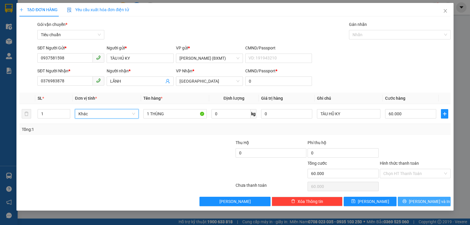
click at [410, 198] on button "[PERSON_NAME] và In" at bounding box center [424, 200] width 53 height 9
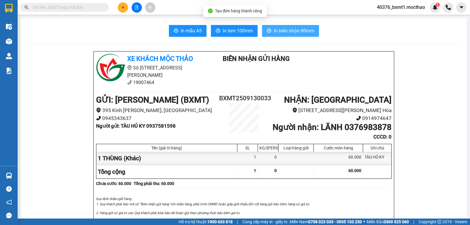
click at [281, 27] on button "In biên nhận 80mm" at bounding box center [290, 31] width 57 height 12
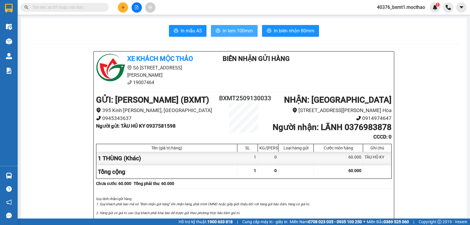
click at [226, 33] on span "In tem 100mm" at bounding box center [238, 30] width 30 height 7
click at [124, 10] on button at bounding box center [123, 7] width 10 height 10
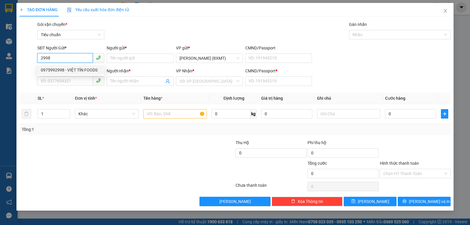
click at [72, 68] on div "0975992998 - VIỆT TÍN FOODS" at bounding box center [71, 70] width 60 height 6
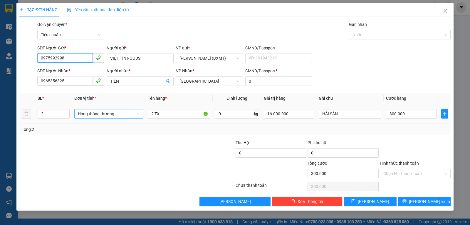
click at [96, 112] on span "Hàng thông thường" at bounding box center [109, 113] width 62 height 9
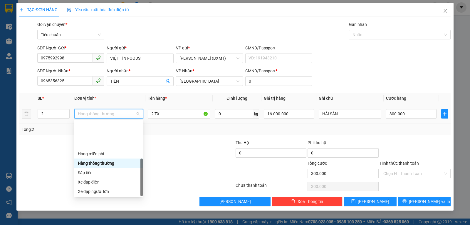
click at [108, 214] on div "Khác" at bounding box center [108, 229] width 61 height 6
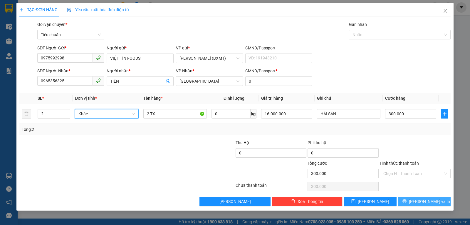
click at [411, 201] on button "[PERSON_NAME] và In" at bounding box center [424, 200] width 53 height 9
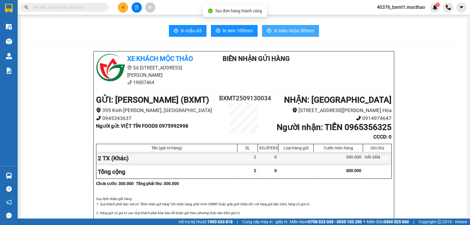
click at [281, 31] on span "In biên nhận 80mm" at bounding box center [294, 30] width 41 height 7
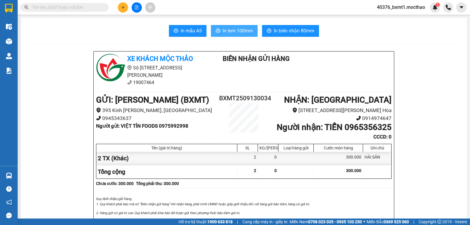
click at [232, 30] on span "In tem 100mm" at bounding box center [238, 30] width 30 height 7
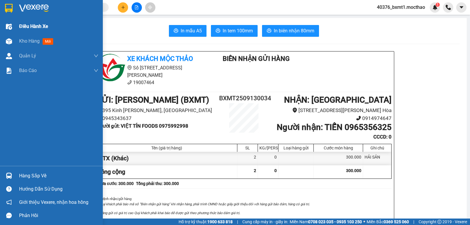
click at [14, 39] on div at bounding box center [9, 41] width 10 height 10
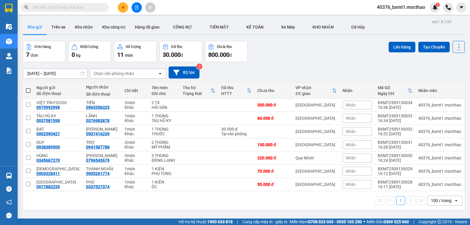
click at [121, 9] on button at bounding box center [123, 7] width 10 height 10
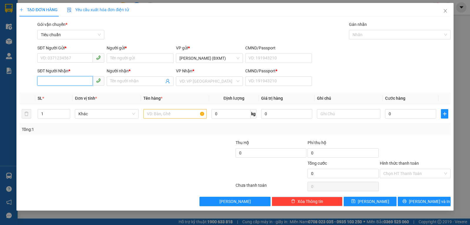
click at [60, 79] on input "SĐT Người Nhận *" at bounding box center [65, 80] width 56 height 9
click at [59, 91] on div "0935336643 - THƯ" at bounding box center [71, 93] width 60 height 6
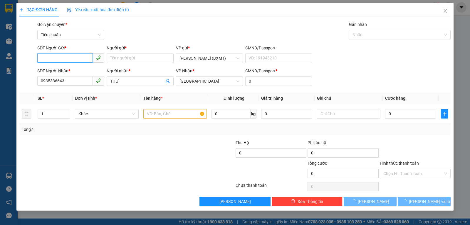
click at [56, 57] on input "SĐT Người Gửi *" at bounding box center [65, 57] width 56 height 9
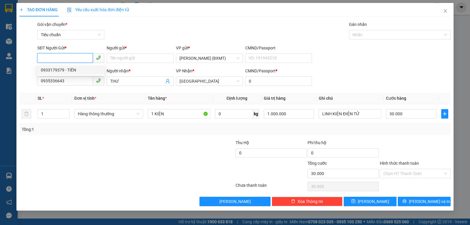
click at [62, 70] on div "0933179379 - TIÊN" at bounding box center [71, 70] width 60 height 6
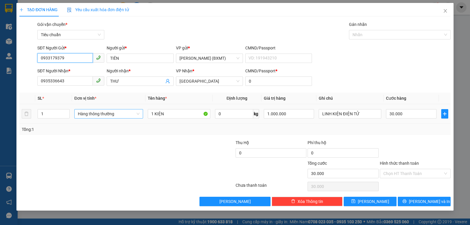
click at [102, 115] on span "Hàng thông thường" at bounding box center [109, 113] width 62 height 9
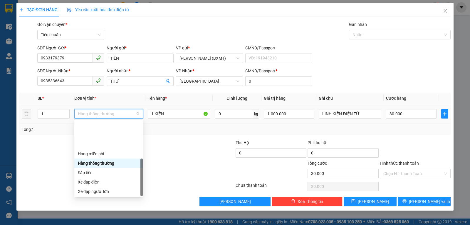
click at [100, 214] on div "Khác" at bounding box center [108, 229] width 61 height 6
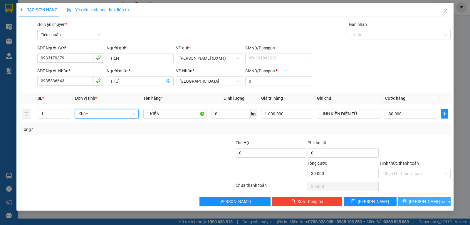
click at [422, 201] on span "[PERSON_NAME] và In" at bounding box center [429, 201] width 41 height 6
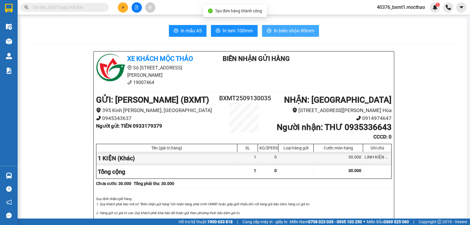
click at [281, 32] on span "In biên nhận 80mm" at bounding box center [294, 30] width 41 height 7
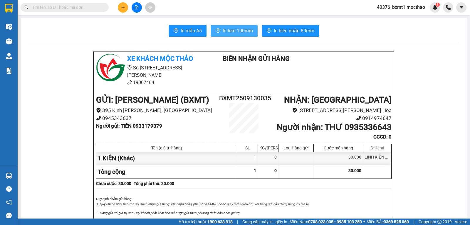
click at [236, 29] on span "In tem 100mm" at bounding box center [238, 30] width 30 height 7
click at [123, 6] on icon "plus" at bounding box center [123, 7] width 0 height 3
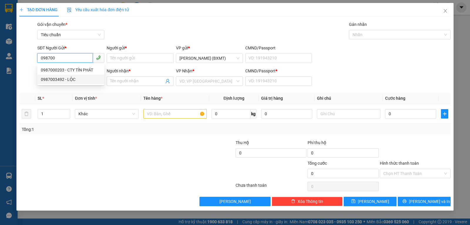
click at [53, 78] on div "0987003492 - LỘC" at bounding box center [71, 79] width 60 height 6
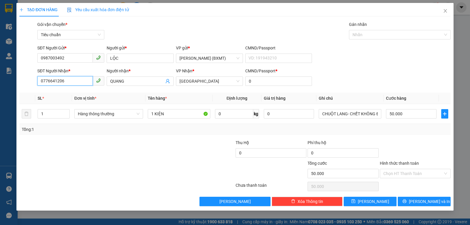
click at [75, 82] on input "0776641206" at bounding box center [65, 80] width 56 height 9
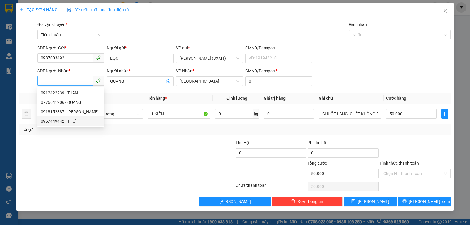
click at [76, 118] on div "0967449442 - THƯ" at bounding box center [71, 121] width 60 height 6
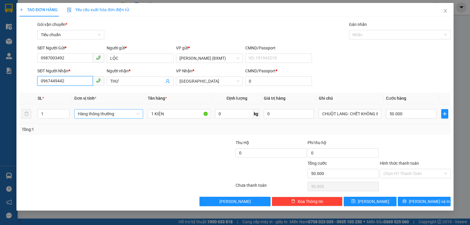
click at [107, 116] on span "Hàng thông thường" at bounding box center [109, 113] width 62 height 9
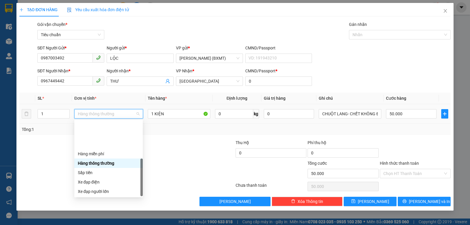
click at [93, 214] on div "Khác" at bounding box center [108, 229] width 61 height 6
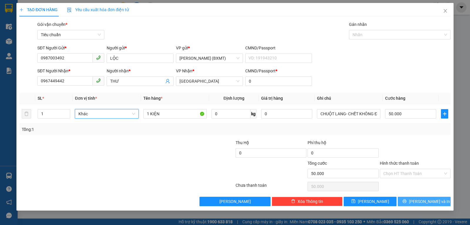
click at [423, 204] on span "[PERSON_NAME] và In" at bounding box center [429, 201] width 41 height 6
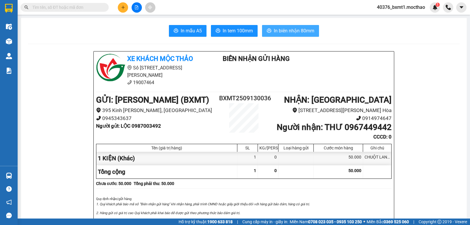
click at [289, 33] on span "In biên nhận 80mm" at bounding box center [294, 30] width 41 height 7
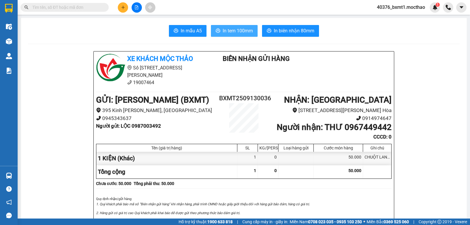
click at [230, 28] on span "In tem 100mm" at bounding box center [238, 30] width 30 height 7
click at [122, 10] on button at bounding box center [123, 7] width 10 height 10
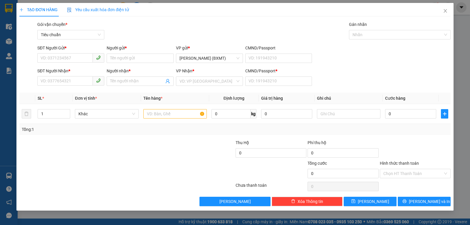
click at [75, 89] on div "Transit Pickup Surcharge Ids Transit Deliver Surcharge Ids Transit Deliver Surc…" at bounding box center [234, 113] width 431 height 185
click at [75, 87] on div "SĐT Người Nhận * VD: 0377654321" at bounding box center [70, 78] width 67 height 21
click at [76, 86] on div "SĐT Người Nhận * VD: 0377654321" at bounding box center [70, 78] width 67 height 21
click at [77, 84] on input "SĐT Người Nhận *" at bounding box center [65, 80] width 56 height 9
click at [71, 90] on div "0376103945 - PHÚC THÀNH" at bounding box center [71, 93] width 60 height 6
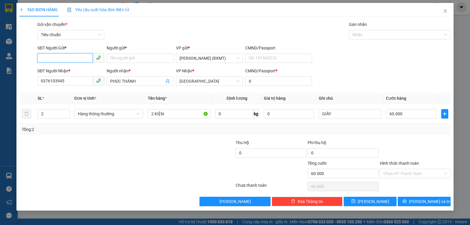
click at [76, 57] on input "SĐT Người Gửi *" at bounding box center [65, 57] width 56 height 9
click at [83, 77] on div "0938741479 - Cty Vũ Hoàng Minh" at bounding box center [71, 79] width 60 height 6
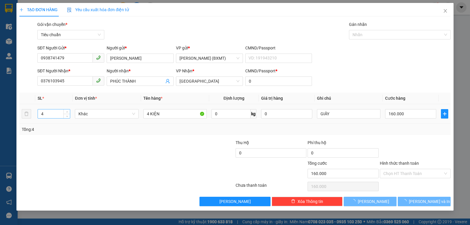
click at [50, 116] on input "4" at bounding box center [54, 113] width 32 height 9
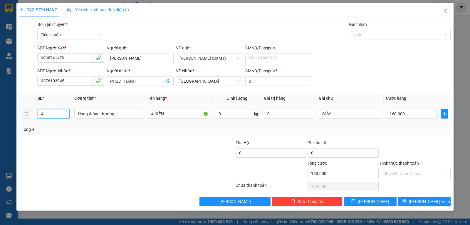
click at [50, 116] on input "4" at bounding box center [53, 113] width 31 height 9
click at [87, 114] on span "Hàng thông thường" at bounding box center [109, 113] width 62 height 9
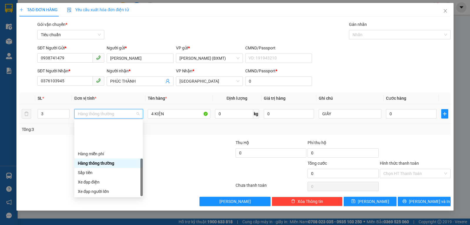
click at [92, 214] on div "Khác" at bounding box center [108, 228] width 68 height 9
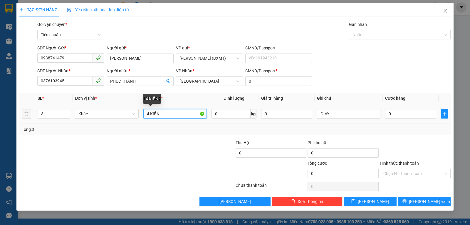
click at [149, 114] on input "4 KIỆN" at bounding box center [174, 113] width 63 height 9
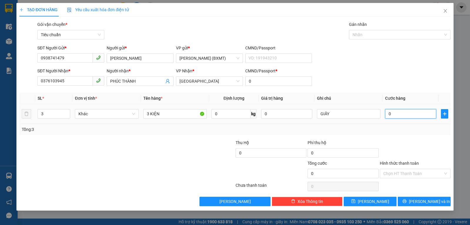
click at [397, 115] on input "0" at bounding box center [410, 113] width 51 height 9
click at [416, 132] on div "Tổng: 3" at bounding box center [235, 129] width 426 height 6
drag, startPoint x: 417, startPoint y: 201, endPoint x: 340, endPoint y: 146, distance: 94.4
click at [406, 202] on icon "printer" at bounding box center [404, 201] width 4 height 4
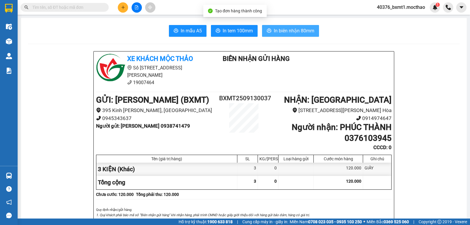
click at [296, 29] on span "In biên nhận 80mm" at bounding box center [294, 30] width 41 height 7
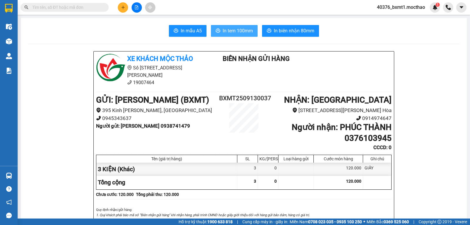
click at [224, 36] on button "In tem 100mm" at bounding box center [234, 31] width 47 height 12
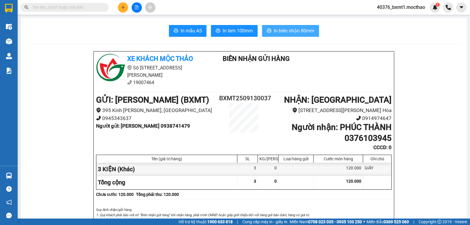
click at [281, 30] on span "In biên nhận 80mm" at bounding box center [294, 30] width 41 height 7
click at [123, 7] on icon "plus" at bounding box center [123, 7] width 4 height 4
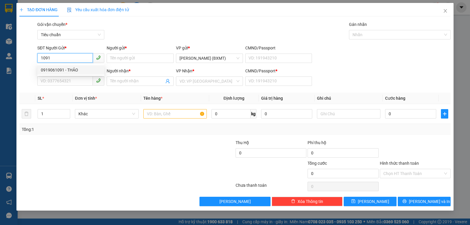
click at [63, 66] on div "0919061091 - THẢO" at bounding box center [70, 69] width 67 height 9
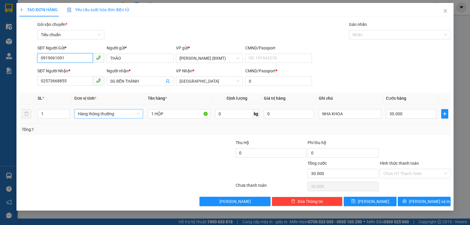
click at [99, 113] on span "Hàng thông thường" at bounding box center [109, 113] width 62 height 9
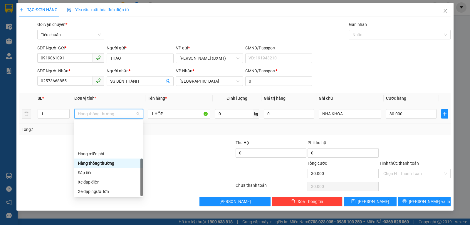
click at [93, 214] on div "Khác" at bounding box center [108, 229] width 61 height 6
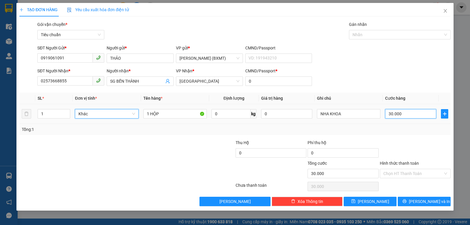
click at [403, 116] on input "30.000" at bounding box center [410, 113] width 51 height 9
drag, startPoint x: 399, startPoint y: 125, endPoint x: 403, endPoint y: 149, distance: 24.2
click at [399, 125] on div "Tổng: 1" at bounding box center [234, 129] width 431 height 11
click at [401, 174] on input "Hình thức thanh toán" at bounding box center [413, 173] width 60 height 9
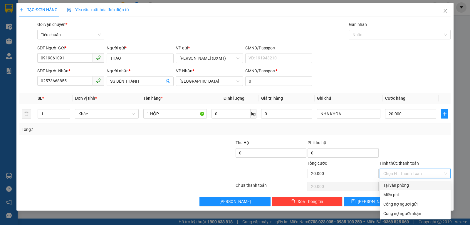
click at [397, 185] on div "Tại văn phòng" at bounding box center [415, 185] width 64 height 6
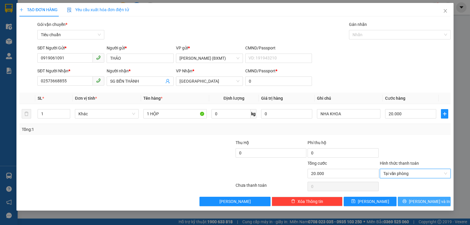
click at [411, 199] on button "[PERSON_NAME] và In" at bounding box center [424, 200] width 53 height 9
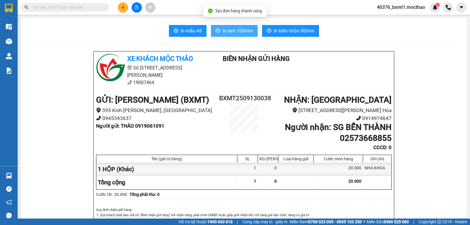
click at [237, 32] on span "In tem 100mm" at bounding box center [238, 30] width 30 height 7
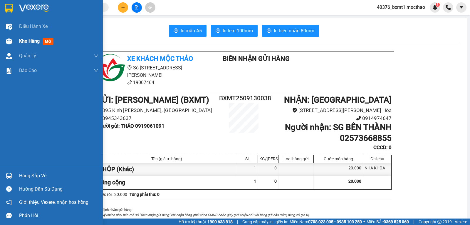
click at [12, 42] on div at bounding box center [9, 41] width 10 height 10
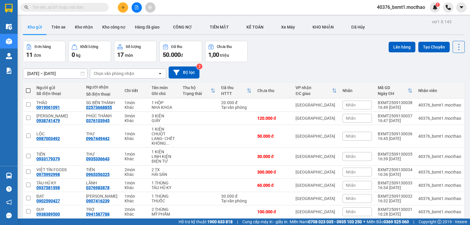
click at [135, 12] on button at bounding box center [137, 7] width 10 height 10
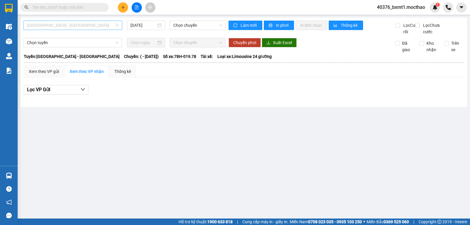
click at [72, 25] on span "[GEOGRAPHIC_DATA] - [GEOGRAPHIC_DATA]" at bounding box center [73, 25] width 92 height 9
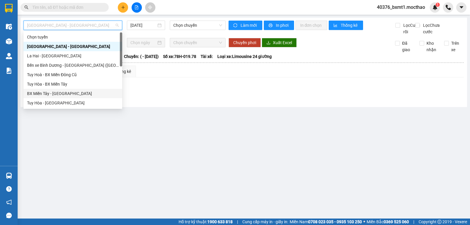
click at [48, 92] on div "BX Miền Tây - [GEOGRAPHIC_DATA]" at bounding box center [73, 93] width 92 height 6
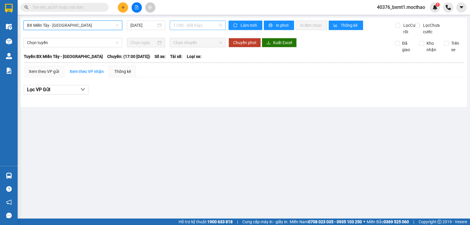
click at [183, 26] on span "17:00 - (Đã hủy)" at bounding box center [197, 25] width 48 height 9
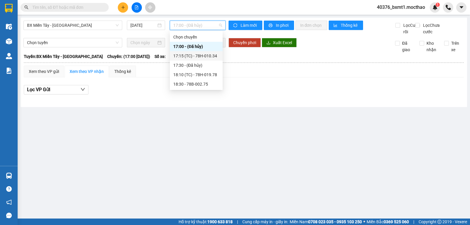
click at [200, 57] on div "17:15 (TC) - 78H-010.34" at bounding box center [196, 56] width 46 height 6
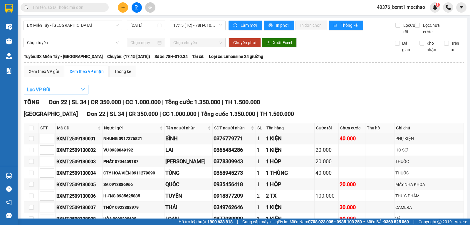
click at [48, 93] on span "Lọc VP Gửi" at bounding box center [38, 89] width 23 height 7
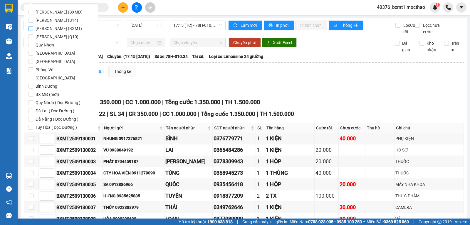
click at [63, 26] on span "[PERSON_NAME] (BXMT)" at bounding box center [58, 28] width 51 height 8
click at [33, 26] on input "[PERSON_NAME] (BXMT)" at bounding box center [30, 28] width 5 height 5
click at [36, 157] on span "Lọc" at bounding box center [36, 160] width 7 height 6
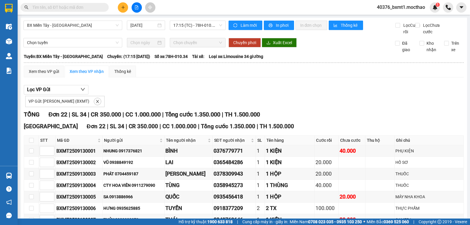
click at [277, 94] on div "VP Gửi: Hồ Chí Minh (BXMT)" at bounding box center [244, 100] width 440 height 13
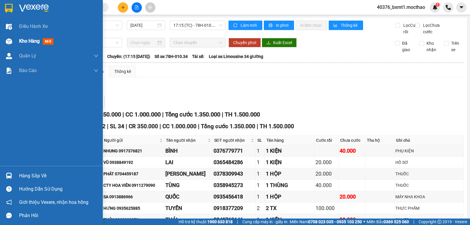
click at [15, 39] on div "Kho hàng mới" at bounding box center [51, 41] width 103 height 15
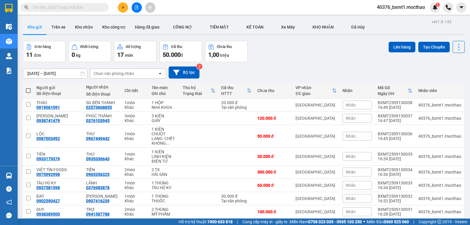
click at [28, 88] on span at bounding box center [28, 90] width 5 height 5
click at [28, 88] on input "checkbox" at bounding box center [28, 88] width 0 height 0
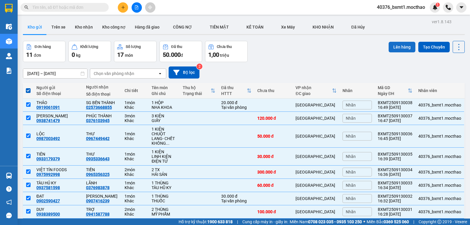
click at [391, 44] on button "Lên hàng" at bounding box center [402, 47] width 27 height 11
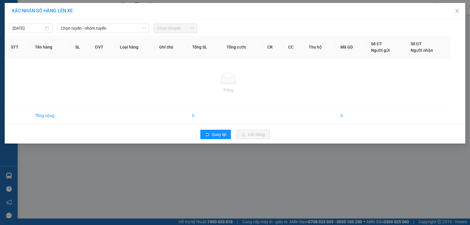
click at [90, 27] on span "Chọn tuyến - nhóm tuyến" at bounding box center [103, 28] width 85 height 9
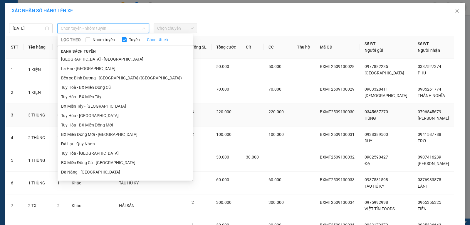
click at [84, 107] on li "BX Miền Tây - [GEOGRAPHIC_DATA]" at bounding box center [125, 105] width 135 height 9
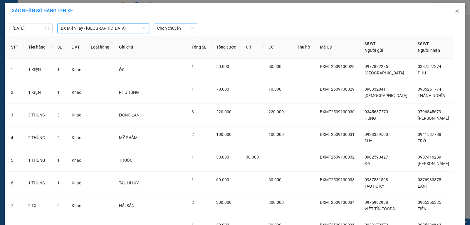
click at [165, 29] on span "Chọn chuyến" at bounding box center [175, 28] width 36 height 9
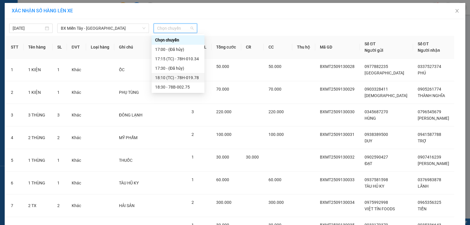
click at [187, 78] on div "18:10 (TC) - 78H-019.78" at bounding box center [178, 77] width 46 height 6
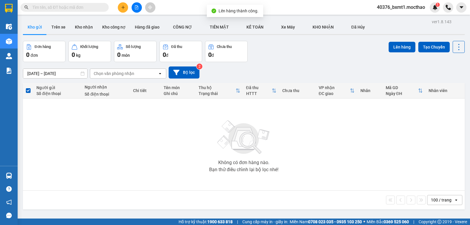
click at [137, 7] on icon "file-add" at bounding box center [137, 7] width 4 height 4
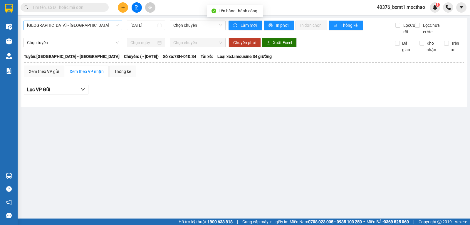
click at [81, 26] on span "[GEOGRAPHIC_DATA] - [GEOGRAPHIC_DATA]" at bounding box center [73, 25] width 92 height 9
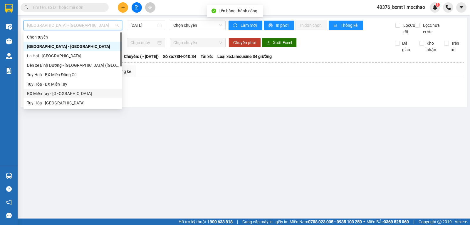
click at [40, 94] on div "BX Miền Tây - [GEOGRAPHIC_DATA]" at bounding box center [73, 93] width 92 height 6
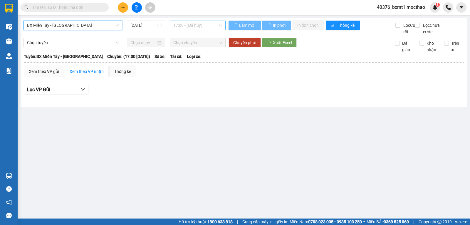
click at [186, 27] on span "17:00 - (Đã hủy)" at bounding box center [197, 25] width 48 height 9
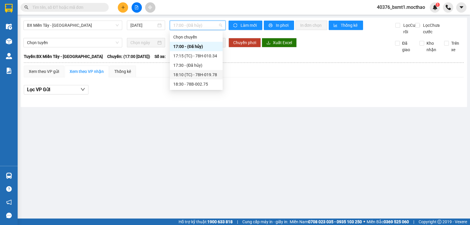
click at [203, 74] on div "18:10 (TC) - 78H-019.78" at bounding box center [196, 74] width 46 height 6
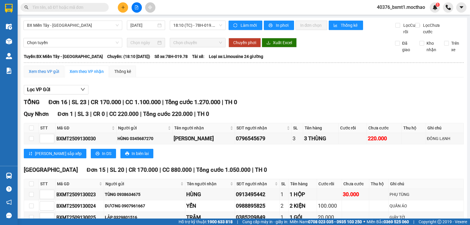
click at [48, 75] on div "Xem theo VP gửi" at bounding box center [44, 71] width 30 height 6
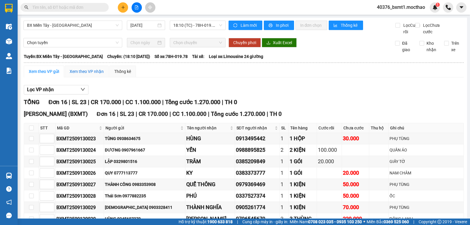
click at [88, 75] on div "Xem theo VP nhận" at bounding box center [87, 71] width 34 height 6
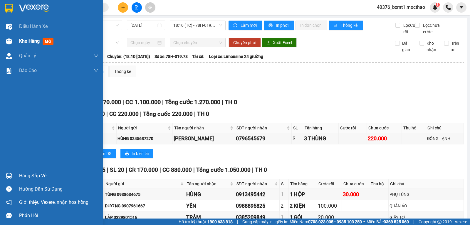
click at [11, 37] on div at bounding box center [9, 41] width 10 height 10
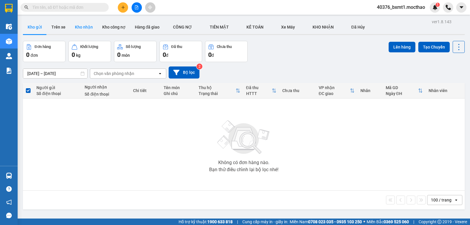
click at [79, 28] on button "Kho nhận" at bounding box center [83, 27] width 27 height 14
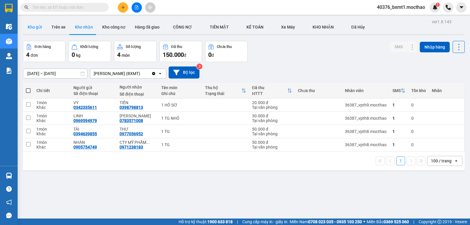
click at [31, 27] on button "Kho gửi" at bounding box center [35, 27] width 24 height 14
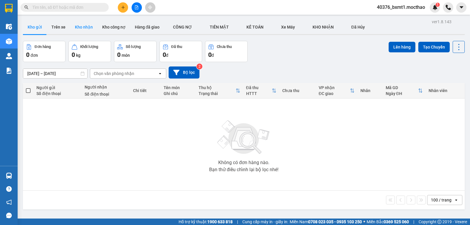
click at [85, 21] on button "Kho nhận" at bounding box center [83, 27] width 27 height 14
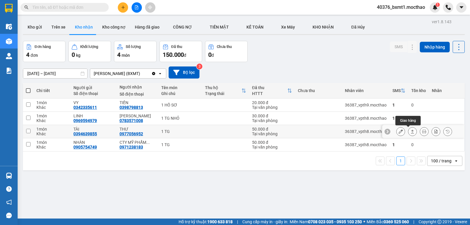
click at [410, 132] on icon at bounding box center [412, 131] width 4 height 4
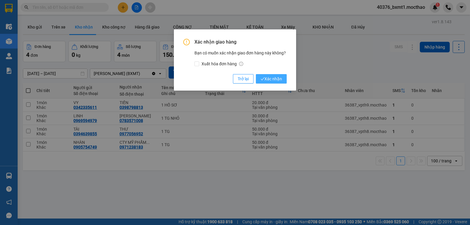
click at [274, 78] on span "Xác nhận" at bounding box center [271, 78] width 21 height 6
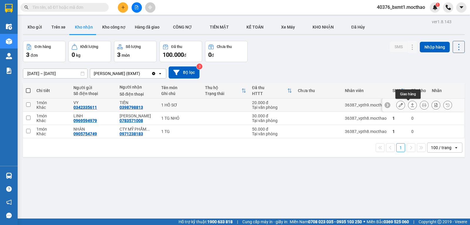
click at [410, 105] on icon at bounding box center [412, 105] width 4 height 4
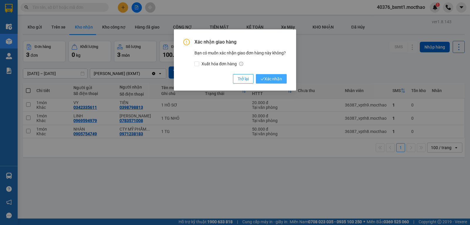
click at [275, 78] on span "Xác nhận" at bounding box center [271, 78] width 21 height 6
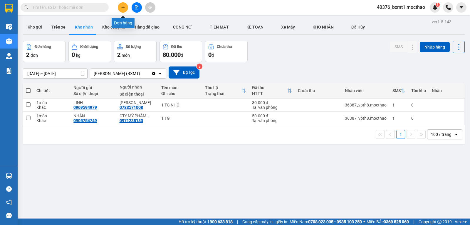
click at [121, 7] on icon "plus" at bounding box center [123, 7] width 4 height 4
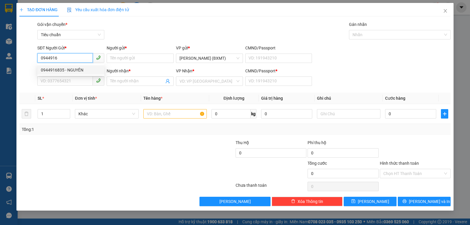
drag, startPoint x: 74, startPoint y: 70, endPoint x: 88, endPoint y: 90, distance: 24.1
click at [74, 71] on div "0944916835 - NGUYÊN" at bounding box center [71, 70] width 60 height 6
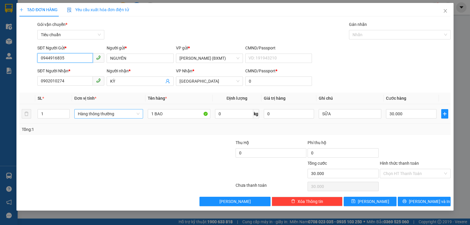
click at [112, 118] on div "Hàng thông thường" at bounding box center [108, 113] width 69 height 9
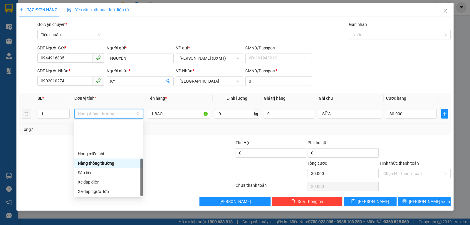
click at [102, 214] on div "Khác" at bounding box center [108, 229] width 61 height 6
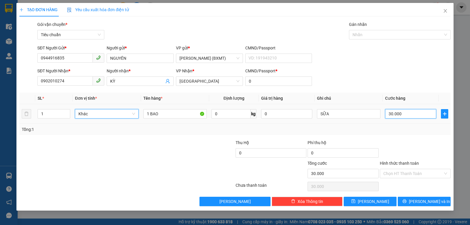
click at [395, 114] on input "30.000" at bounding box center [410, 113] width 51 height 9
click at [395, 128] on div "Tổng: 1" at bounding box center [235, 129] width 426 height 6
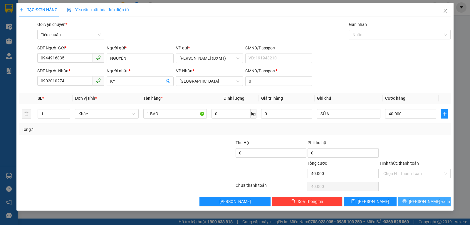
click at [406, 201] on icon "printer" at bounding box center [404, 201] width 4 height 4
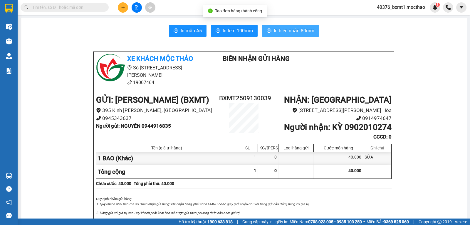
click at [277, 36] on button "In biên nhận 80mm" at bounding box center [290, 31] width 57 height 12
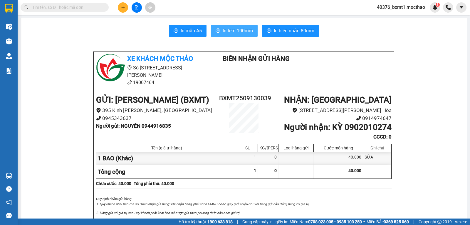
click at [232, 29] on span "In tem 100mm" at bounding box center [238, 30] width 30 height 7
click at [125, 10] on button at bounding box center [123, 7] width 10 height 10
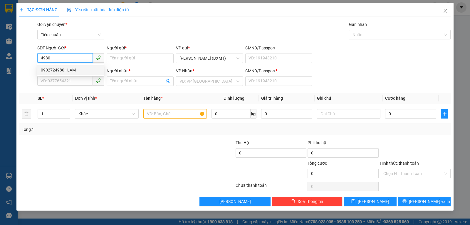
click at [64, 70] on div "0902724980 - LÂM" at bounding box center [71, 70] width 60 height 6
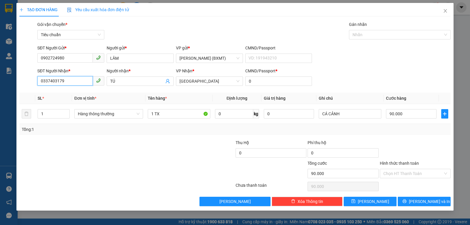
click at [73, 79] on input "0337403179" at bounding box center [65, 80] width 56 height 9
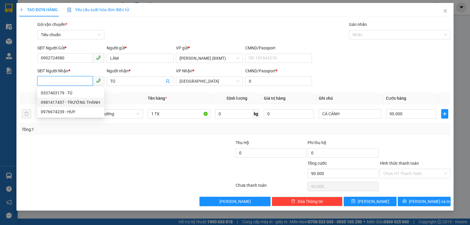
click at [76, 103] on div "0981417457 - TRƯỜNG THÀNH" at bounding box center [71, 102] width 60 height 6
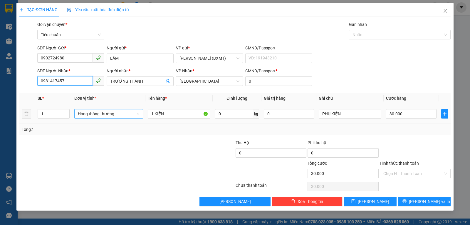
click at [98, 114] on span "Hàng thông thường" at bounding box center [109, 113] width 62 height 9
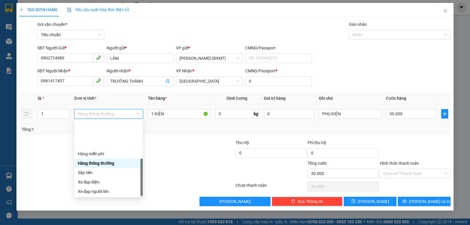
drag, startPoint x: 85, startPoint y: 189, endPoint x: 89, endPoint y: 188, distance: 4.7
click at [85, 214] on div "Khác" at bounding box center [108, 229] width 61 height 6
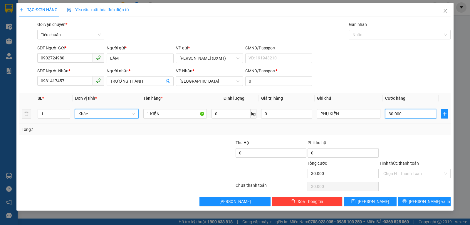
click at [398, 112] on input "30.000" at bounding box center [410, 113] width 51 height 9
click at [399, 135] on div "Transit Pickup Surcharge Ids Transit Deliver Surcharge Ids Transit Deliver Surc…" at bounding box center [234, 113] width 431 height 185
drag, startPoint x: 410, startPoint y: 173, endPoint x: 409, endPoint y: 178, distance: 4.4
click at [410, 174] on input "Hình thức thanh toán" at bounding box center [413, 173] width 60 height 9
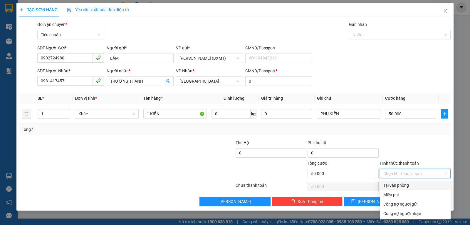
click at [406, 184] on div "Tại văn phòng" at bounding box center [415, 185] width 64 height 6
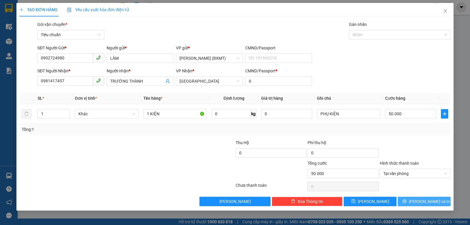
click at [422, 200] on span "[PERSON_NAME] và In" at bounding box center [429, 201] width 41 height 6
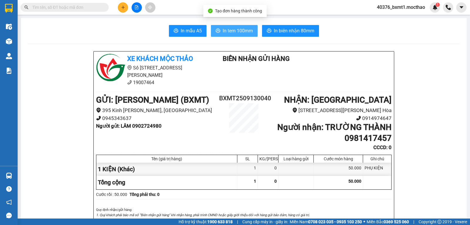
click at [236, 33] on span "In tem 100mm" at bounding box center [238, 30] width 30 height 7
click at [125, 9] on button at bounding box center [123, 7] width 10 height 10
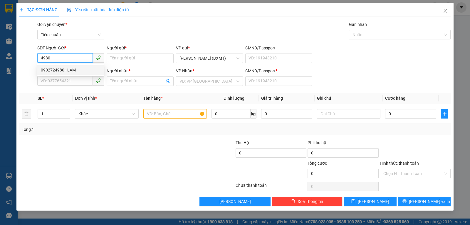
click at [65, 72] on div "0902724980 - LÂM" at bounding box center [71, 70] width 60 height 6
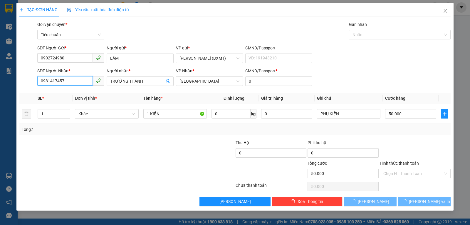
click at [67, 83] on input "0981417457" at bounding box center [65, 80] width 56 height 9
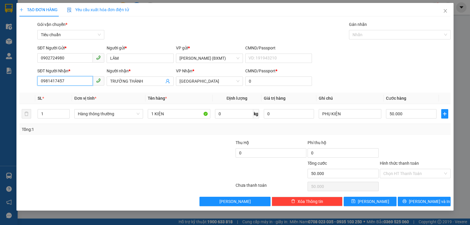
click at [67, 83] on input "0981417457" at bounding box center [65, 80] width 56 height 9
click at [73, 93] on div "0777077979 - THƠ" at bounding box center [71, 93] width 60 height 6
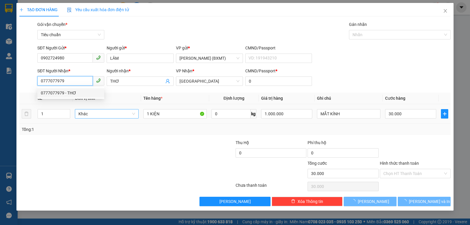
click at [109, 115] on span "Khác" at bounding box center [106, 113] width 56 height 9
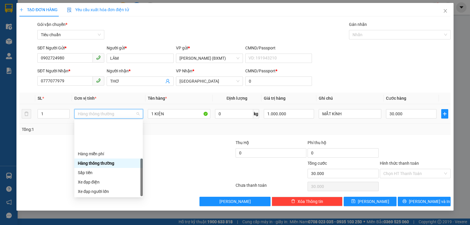
click at [94, 214] on div "Khác" at bounding box center [108, 229] width 61 height 6
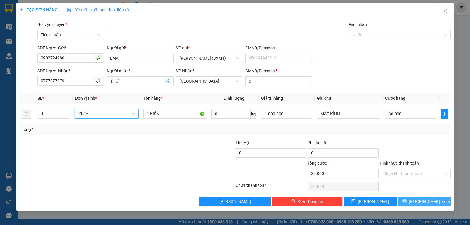
click at [407, 199] on button "[PERSON_NAME] và In" at bounding box center [424, 200] width 53 height 9
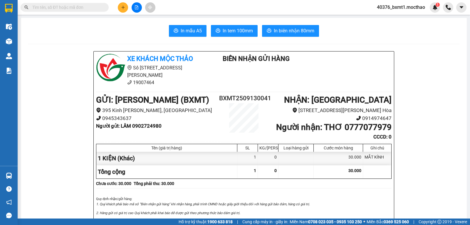
click at [117, 12] on div at bounding box center [137, 7] width 44 height 10
click at [126, 7] on button at bounding box center [123, 7] width 10 height 10
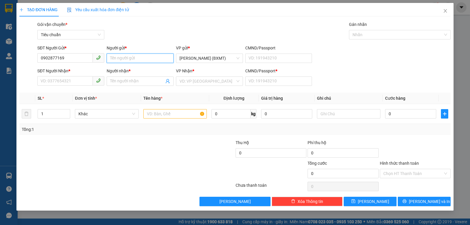
click at [131, 58] on input "Người gửi *" at bounding box center [140, 57] width 67 height 9
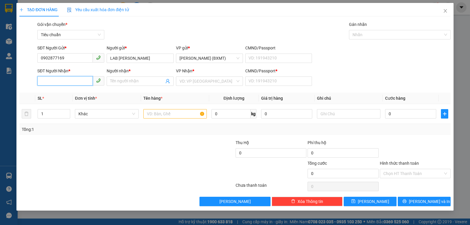
click at [62, 82] on input "SĐT Người Nhận *" at bounding box center [65, 80] width 56 height 9
click at [84, 91] on div "0913389738 - NK TÂN HƯNG" at bounding box center [74, 93] width 66 height 6
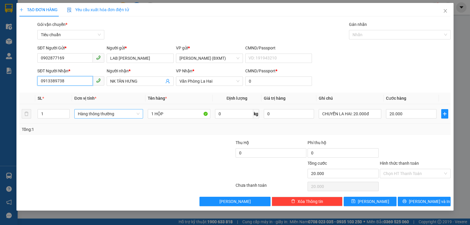
click at [98, 115] on span "Hàng thông thường" at bounding box center [109, 113] width 62 height 9
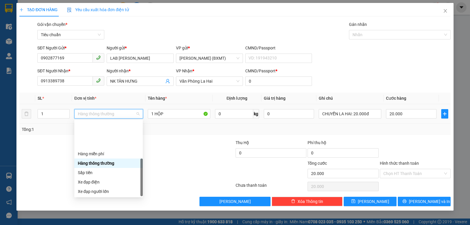
click at [98, 214] on div "Khác" at bounding box center [108, 229] width 61 height 6
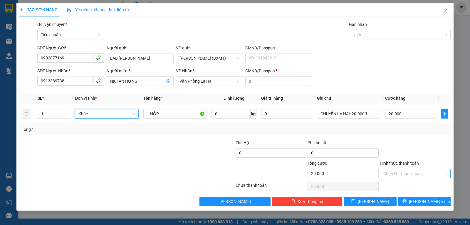
click at [395, 172] on input "Hình thức thanh toán" at bounding box center [413, 173] width 60 height 9
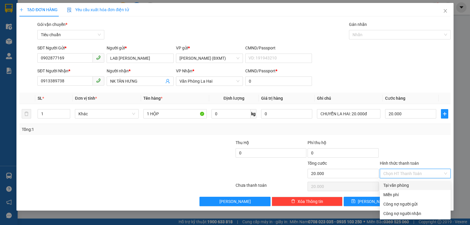
click at [394, 183] on div "Tại văn phòng" at bounding box center [415, 185] width 64 height 6
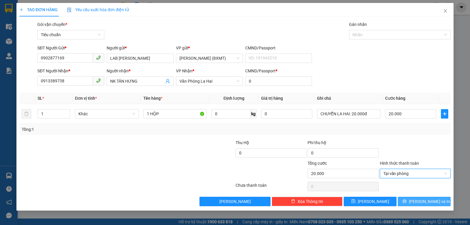
click at [418, 198] on button "[PERSON_NAME] và In" at bounding box center [424, 200] width 53 height 9
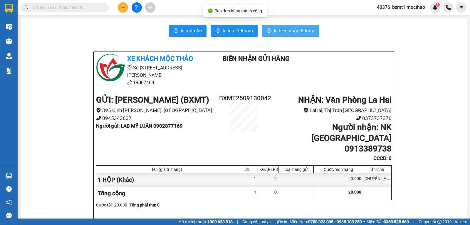
click at [283, 32] on span "In biên nhận 80mm" at bounding box center [294, 30] width 41 height 7
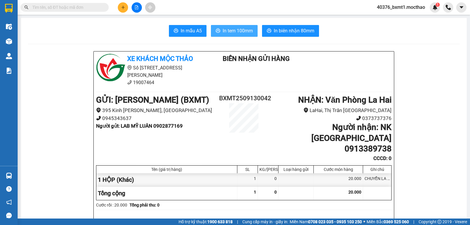
click at [229, 31] on span "In tem 100mm" at bounding box center [238, 30] width 30 height 7
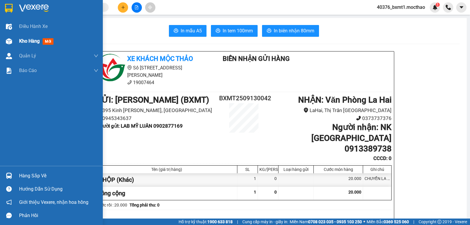
click at [14, 38] on div at bounding box center [9, 41] width 10 height 10
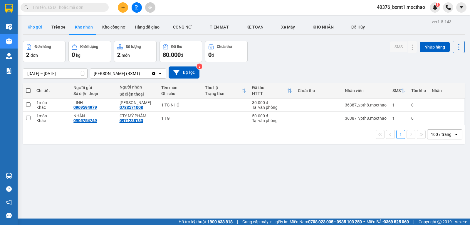
click at [38, 32] on button "Kho gửi" at bounding box center [35, 27] width 24 height 14
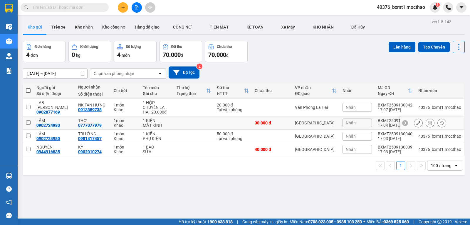
click at [426, 123] on button at bounding box center [430, 123] width 8 height 10
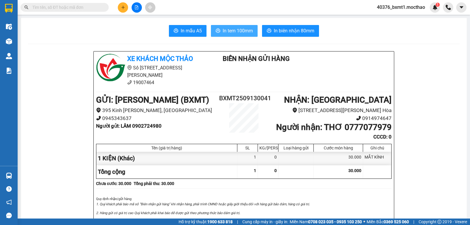
click at [223, 30] on span "In tem 100mm" at bounding box center [238, 30] width 30 height 7
click at [123, 5] on button at bounding box center [123, 7] width 10 height 10
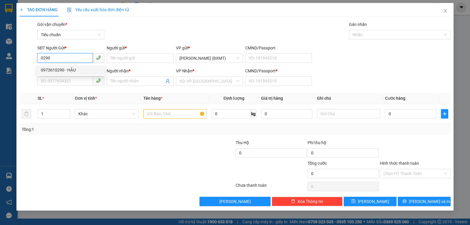
click at [66, 70] on div "0973610290 - HẬU" at bounding box center [71, 70] width 60 height 6
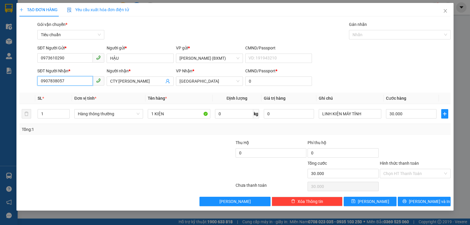
click at [74, 83] on input "0907838057" at bounding box center [65, 80] width 56 height 9
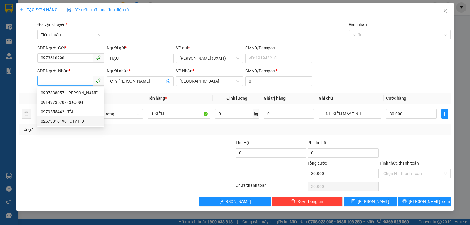
click at [73, 121] on div "02573818190 - CTY ITD" at bounding box center [71, 121] width 60 height 6
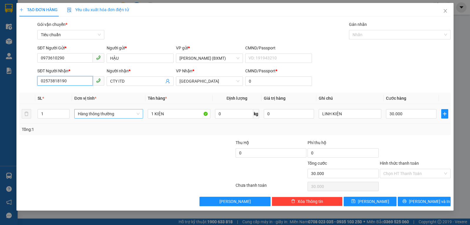
click at [98, 115] on span "Hàng thông thường" at bounding box center [109, 113] width 62 height 9
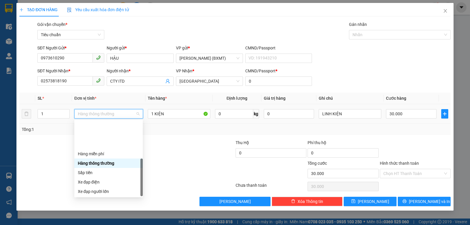
click at [97, 214] on div "Khác" at bounding box center [108, 229] width 61 height 6
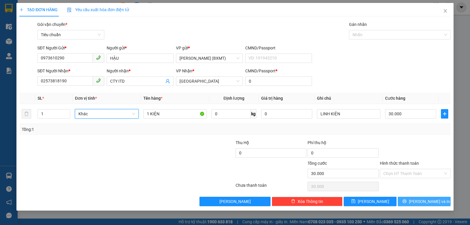
click at [435, 200] on span "[PERSON_NAME] và In" at bounding box center [429, 201] width 41 height 6
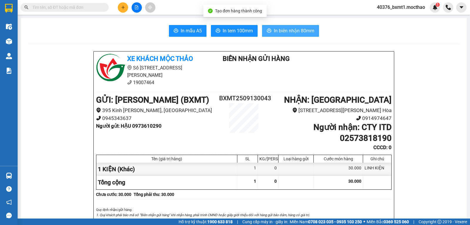
click at [302, 35] on button "In biên nhận 80mm" at bounding box center [290, 31] width 57 height 12
click at [125, 7] on icon "plus" at bounding box center [123, 7] width 4 height 4
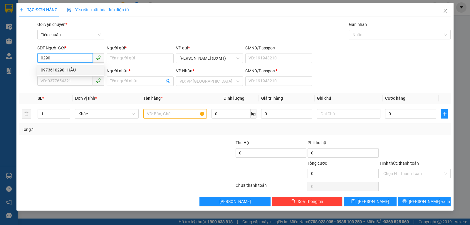
drag, startPoint x: 62, startPoint y: 67, endPoint x: 65, endPoint y: 69, distance: 3.8
click at [62, 67] on div "0973610290 - HẬU" at bounding box center [71, 70] width 60 height 6
type input "0973610290"
type input "HẬU"
type input "02573818190"
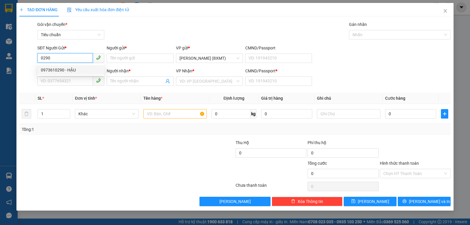
type input "CTY ITD"
type input "0"
type input "30.000"
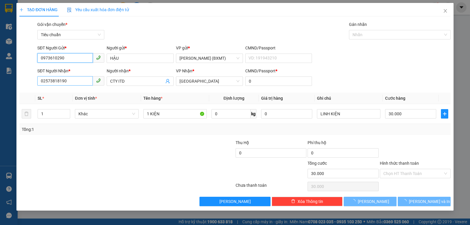
type input "0973610290"
click at [74, 78] on input "02573818190" at bounding box center [65, 80] width 56 height 9
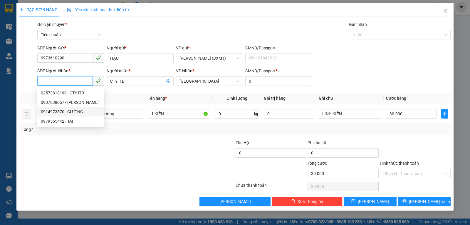
click at [78, 110] on div "0914973570 - CƯỜNG" at bounding box center [71, 111] width 60 height 6
type input "0914973570"
type input "CƯỜNG"
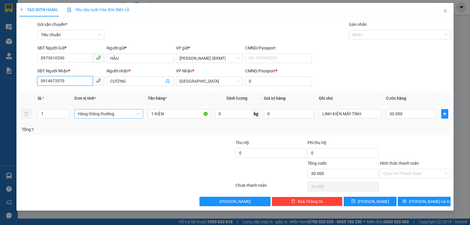
click at [108, 114] on span "Hàng thông thường" at bounding box center [109, 113] width 62 height 9
type input "0914973570"
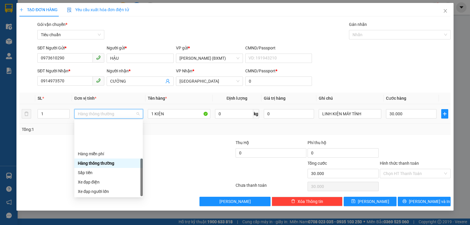
scroll to position [38, 0]
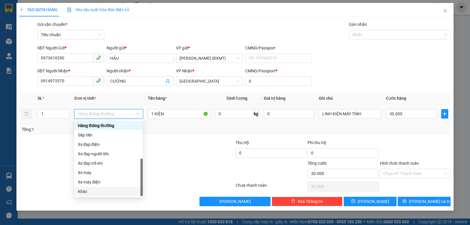
click at [103, 189] on div "Khác" at bounding box center [108, 191] width 61 height 6
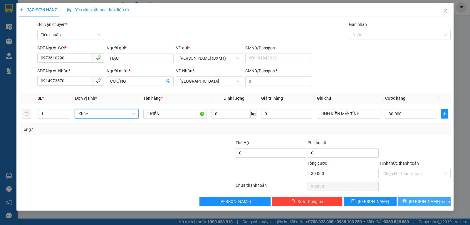
click at [406, 200] on icon "printer" at bounding box center [404, 201] width 4 height 4
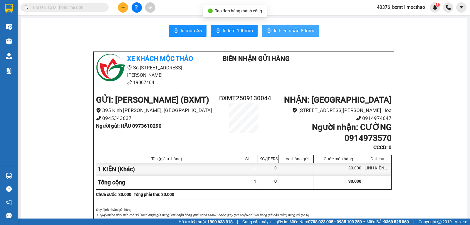
click at [270, 29] on button "In biên nhận 80mm" at bounding box center [290, 31] width 57 height 12
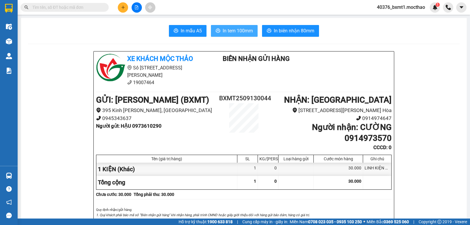
click at [223, 30] on span "In tem 100mm" at bounding box center [238, 30] width 30 height 7
click at [119, 10] on button at bounding box center [123, 7] width 10 height 10
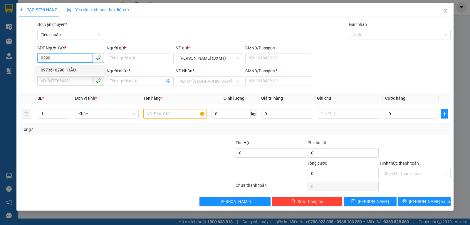
click at [84, 66] on div "0973610290 - HẬU" at bounding box center [70, 69] width 67 height 9
type input "0973610290"
type input "HẬU"
type input "0914973570"
type input "CƯỜNG"
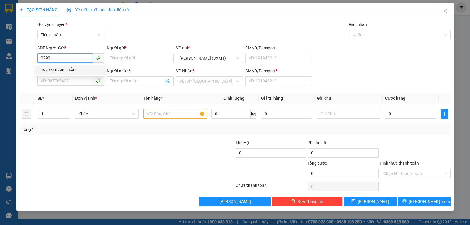
type input "0"
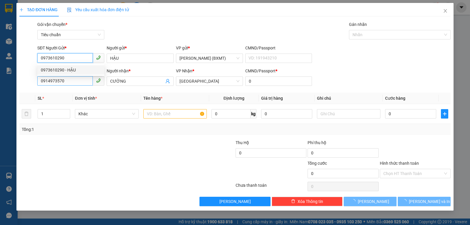
type input "0973610290"
click at [76, 79] on input "0914973570" at bounding box center [65, 80] width 56 height 9
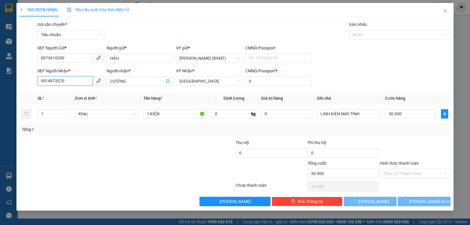
type input "30.000"
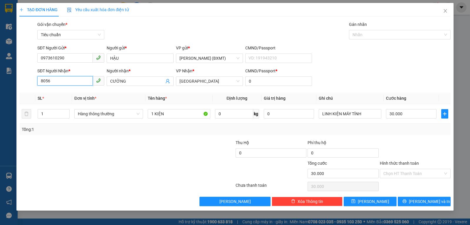
click at [75, 83] on input "8056" at bounding box center [65, 80] width 56 height 9
type input "8"
click at [66, 93] on div "0984040066 - Mạnh Tuấn" at bounding box center [71, 93] width 60 height 6
type input "0984040066"
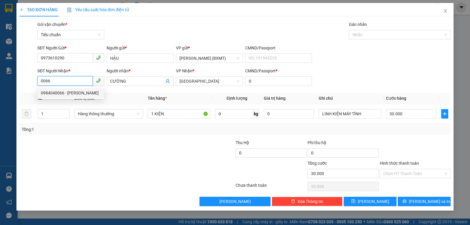
type input "Mạnh Tuấn"
click at [102, 115] on span "Hàng thông thường" at bounding box center [109, 113] width 62 height 9
type input "0984040066"
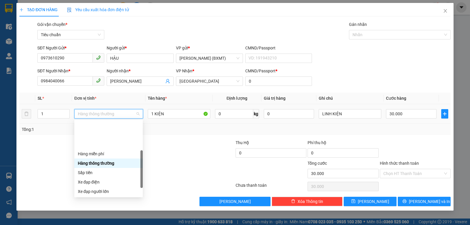
scroll to position [38, 0]
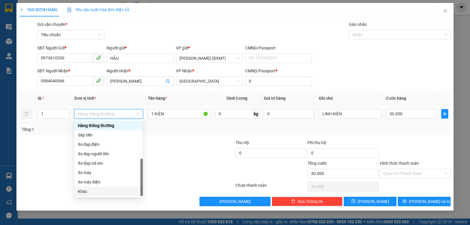
click at [90, 192] on div "Khác" at bounding box center [108, 191] width 61 height 6
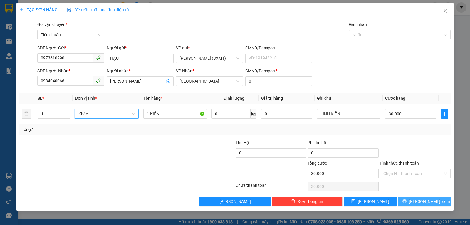
click at [406, 203] on span "printer" at bounding box center [404, 201] width 4 height 5
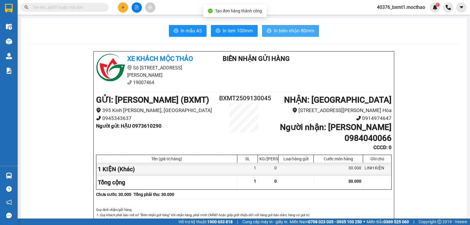
drag, startPoint x: 304, startPoint y: 31, endPoint x: 300, endPoint y: 35, distance: 5.2
click at [304, 31] on span "In biên nhận 80mm" at bounding box center [294, 30] width 41 height 7
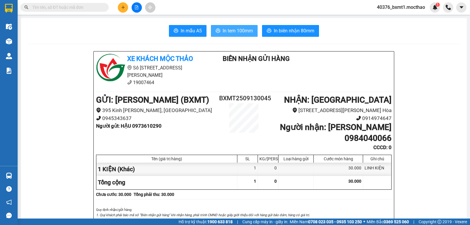
drag, startPoint x: 229, startPoint y: 32, endPoint x: 215, endPoint y: 49, distance: 21.9
click at [229, 32] on span "In tem 100mm" at bounding box center [238, 30] width 30 height 7
click at [125, 8] on icon "plus" at bounding box center [123, 7] width 4 height 4
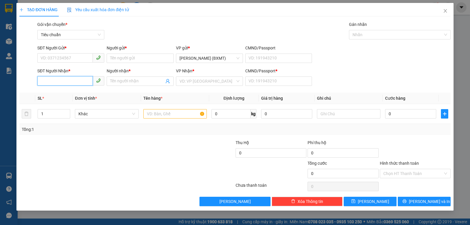
click at [51, 81] on input "SĐT Người Nhận *" at bounding box center [65, 80] width 56 height 9
click at [70, 94] on div "0915790596 - LY" at bounding box center [71, 93] width 60 height 6
type input "0915790596"
type input "LY"
type input "0"
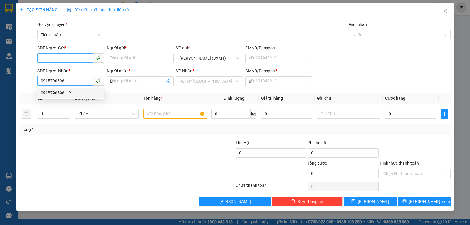
type input "100.000"
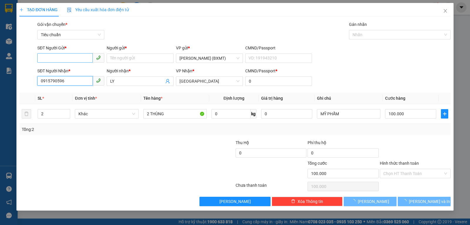
type input "0915790596"
click at [64, 58] on input "SĐT Người Gửi *" at bounding box center [65, 57] width 56 height 9
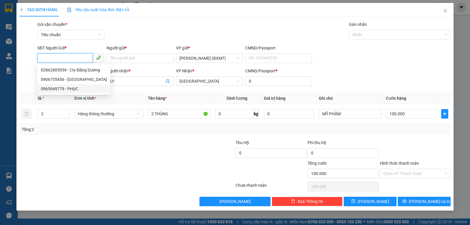
click at [69, 88] on div "0965949779 - PHỤC" at bounding box center [74, 88] width 66 height 6
type input "0965949779"
type input "PHỤC"
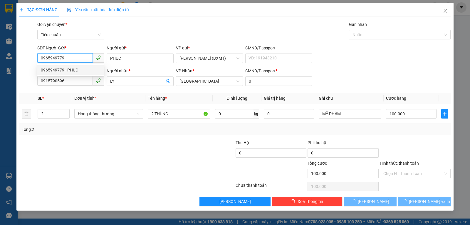
type input "180.000"
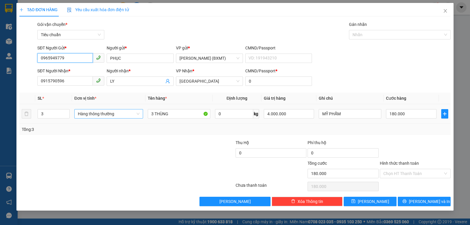
click at [110, 111] on span "Hàng thông thường" at bounding box center [109, 113] width 62 height 9
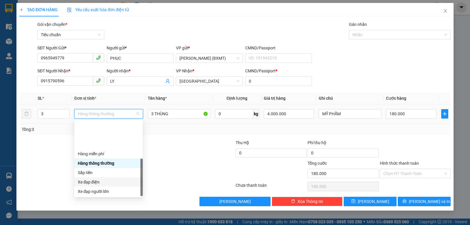
scroll to position [38, 0]
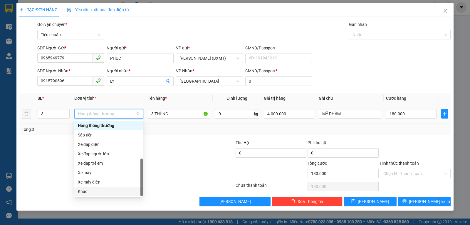
drag, startPoint x: 94, startPoint y: 192, endPoint x: 62, endPoint y: 155, distance: 49.2
click at [94, 193] on div "Khác" at bounding box center [108, 191] width 61 height 6
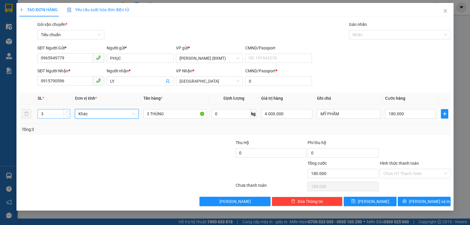
click at [50, 111] on input "3" at bounding box center [54, 113] width 32 height 9
type input "1"
drag, startPoint x: 145, startPoint y: 117, endPoint x: 149, endPoint y: 117, distance: 3.8
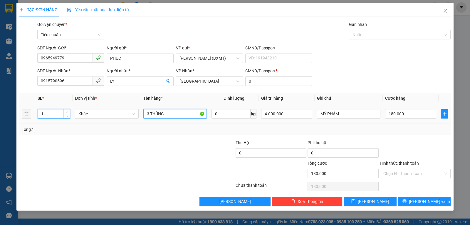
click at [149, 117] on input "3 THÙNG" at bounding box center [174, 113] width 63 height 9
type input "0"
type input "1 THÙNG"
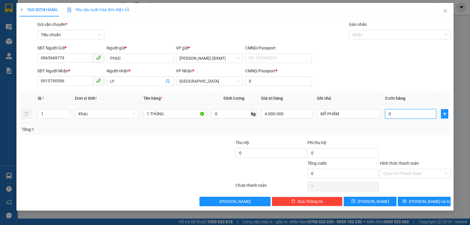
click at [394, 115] on input "0" at bounding box center [410, 113] width 51 height 9
type input "6"
type input "60"
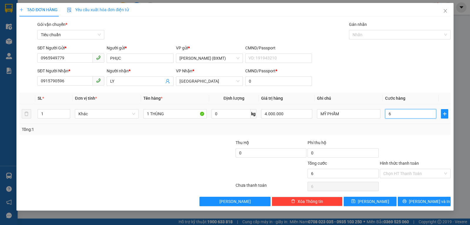
type input "60"
click at [412, 145] on div at bounding box center [415, 149] width 72 height 21
type input "60.000"
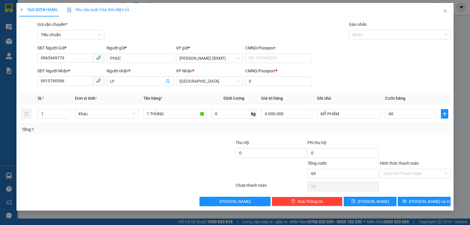
type input "60.000"
drag, startPoint x: 406, startPoint y: 175, endPoint x: 406, endPoint y: 179, distance: 3.8
click at [406, 175] on input "Hình thức thanh toán" at bounding box center [413, 173] width 60 height 9
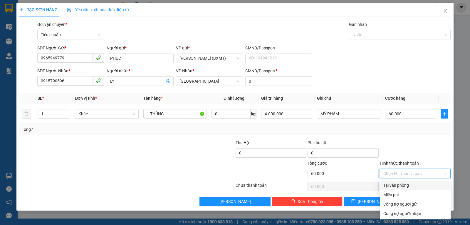
click at [406, 185] on div "Tại văn phòng" at bounding box center [415, 185] width 64 height 6
type input "0"
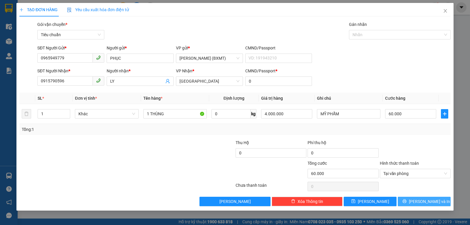
click at [406, 203] on span "printer" at bounding box center [404, 201] width 4 height 5
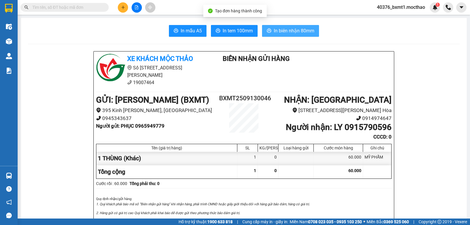
drag, startPoint x: 284, startPoint y: 32, endPoint x: 278, endPoint y: 55, distance: 23.7
click at [284, 32] on span "In biên nhận 80mm" at bounding box center [294, 30] width 41 height 7
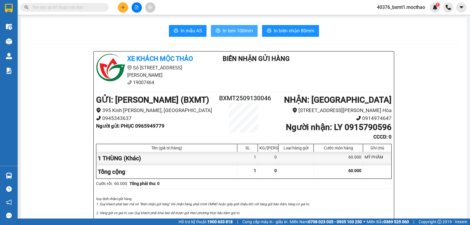
click at [225, 26] on button "In tem 100mm" at bounding box center [234, 31] width 47 height 12
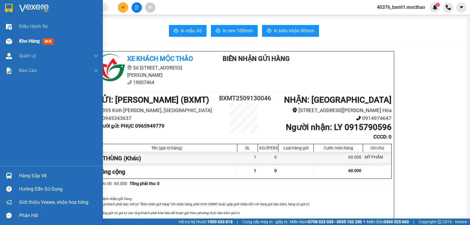
click at [11, 37] on div at bounding box center [9, 41] width 10 height 10
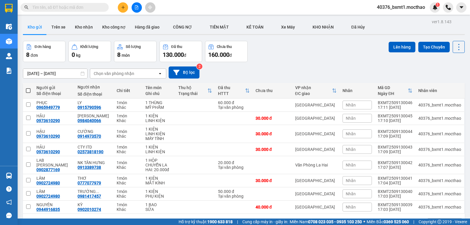
click at [27, 90] on span at bounding box center [28, 90] width 5 height 5
click at [28, 88] on input "checkbox" at bounding box center [28, 88] width 0 height 0
checkbox input "true"
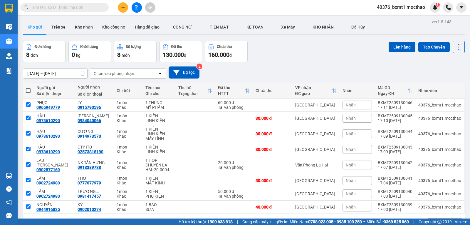
checkbox input "true"
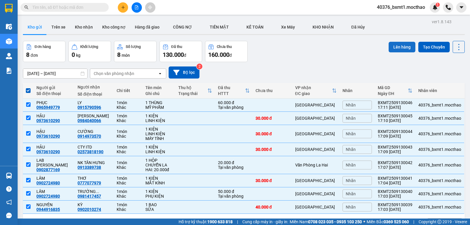
click at [392, 49] on button "Lên hàng" at bounding box center [402, 47] width 27 height 11
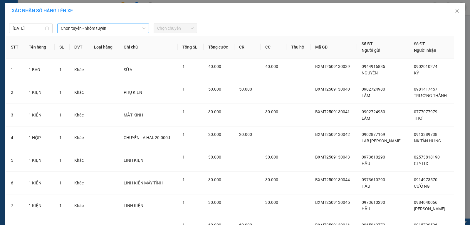
click at [75, 31] on span "Chọn tuyến - nhóm tuyến" at bounding box center [103, 28] width 85 height 9
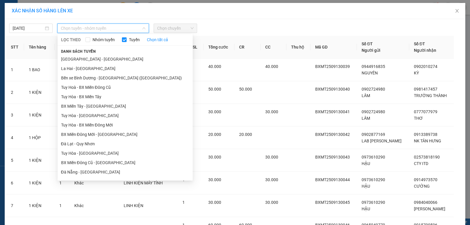
drag, startPoint x: 81, startPoint y: 107, endPoint x: 151, endPoint y: 54, distance: 87.8
click at [81, 107] on li "BX Miền Tây - [GEOGRAPHIC_DATA]" at bounding box center [125, 105] width 135 height 9
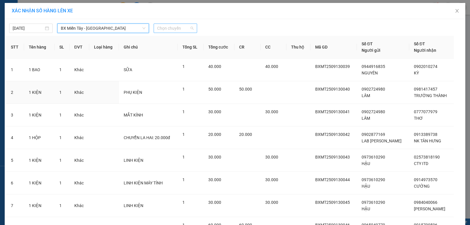
click at [176, 28] on span "Chọn chuyến" at bounding box center [175, 28] width 36 height 9
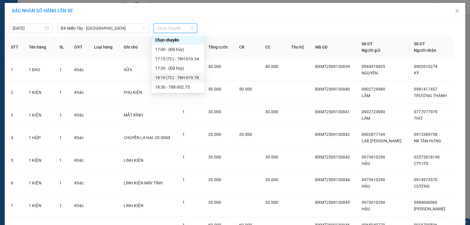
click at [194, 78] on div "18:10 (TC) - 78H-019.78" at bounding box center [178, 77] width 46 height 6
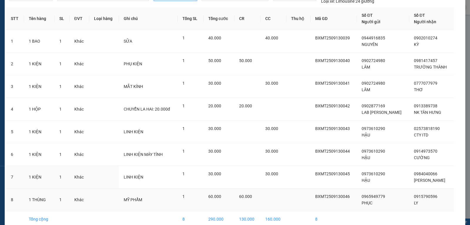
scroll to position [61, 0]
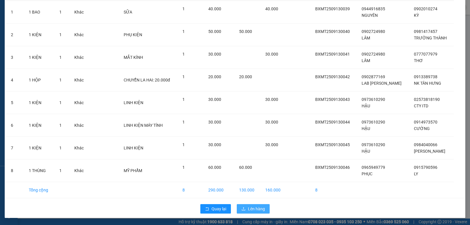
click at [255, 207] on span "Lên hàng" at bounding box center [256, 208] width 17 height 6
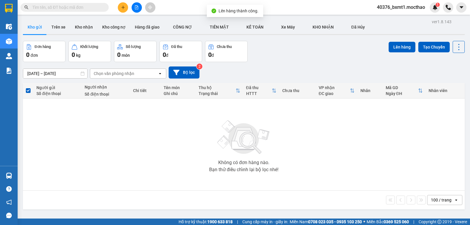
click at [137, 6] on icon "file-add" at bounding box center [137, 7] width 4 height 4
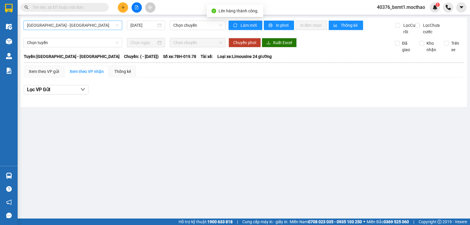
click at [78, 25] on span "[GEOGRAPHIC_DATA] - [GEOGRAPHIC_DATA]" at bounding box center [73, 25] width 92 height 9
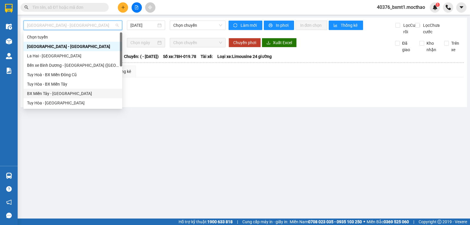
click at [62, 90] on div "BX Miền Tây - [GEOGRAPHIC_DATA]" at bounding box center [73, 93] width 92 height 6
type input "[DATE]"
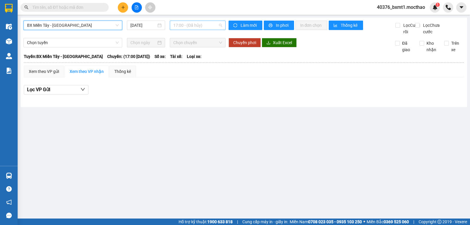
click at [191, 26] on span "17:00 - (Đã hủy)" at bounding box center [197, 25] width 48 height 9
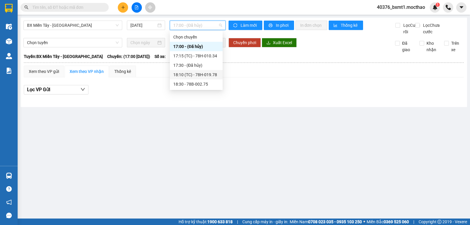
click at [204, 76] on div "18:10 (TC) - 78H-019.78" at bounding box center [196, 74] width 46 height 6
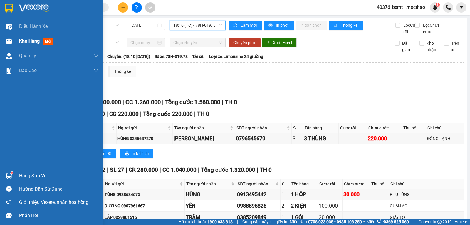
click at [12, 44] on img at bounding box center [9, 41] width 6 height 6
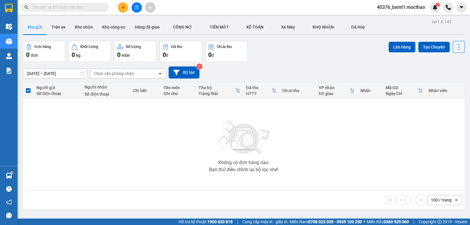
click at [135, 6] on icon "file-add" at bounding box center [137, 7] width 4 height 4
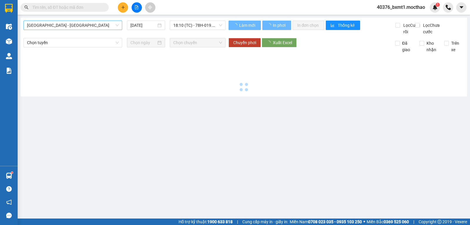
click at [72, 26] on span "[GEOGRAPHIC_DATA] - [GEOGRAPHIC_DATA]" at bounding box center [73, 25] width 92 height 9
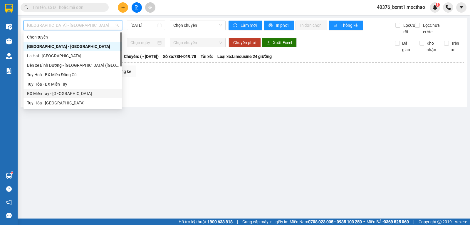
click at [58, 93] on div "BX Miền Tây - [GEOGRAPHIC_DATA]" at bounding box center [73, 93] width 92 height 6
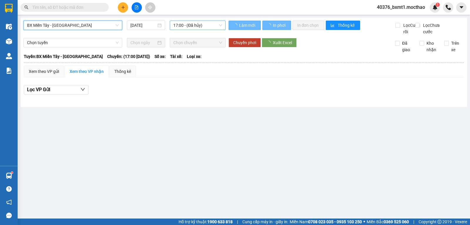
click at [185, 23] on span "17:00 - (Đã hủy)" at bounding box center [197, 25] width 48 height 9
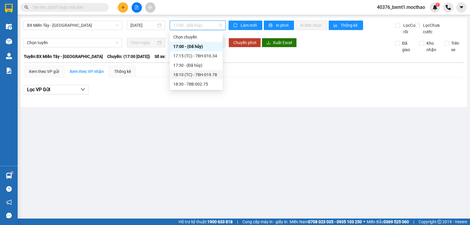
click at [204, 74] on div "18:10 (TC) - 78H-019.78" at bounding box center [196, 74] width 46 height 6
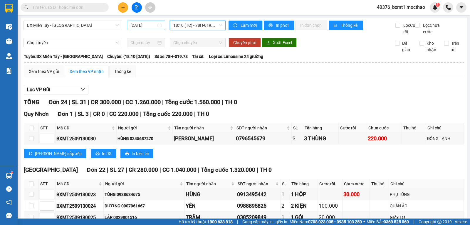
click at [148, 23] on input "[DATE]" at bounding box center [143, 25] width 26 height 6
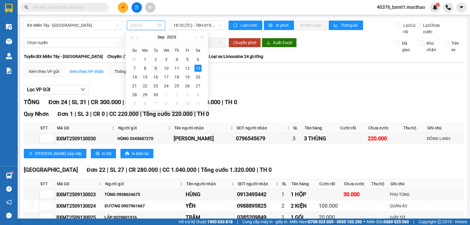
click at [155, 67] on div "9" at bounding box center [155, 68] width 7 height 7
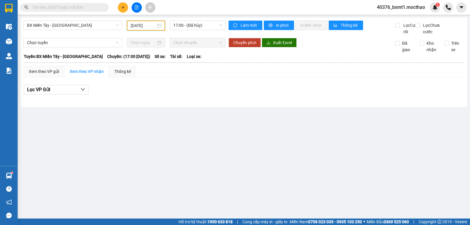
click at [132, 24] on input "09/09/2025" at bounding box center [144, 25] width 26 height 6
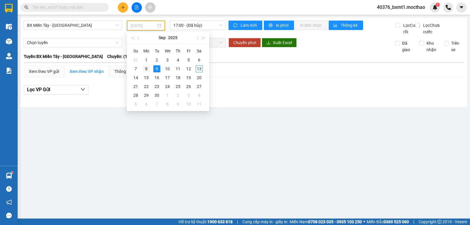
click at [145, 70] on div "8" at bounding box center [146, 68] width 7 height 7
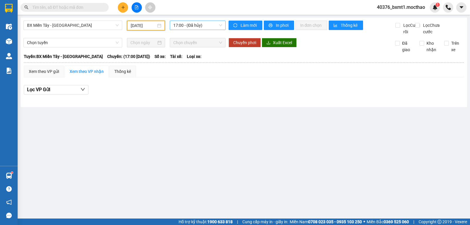
click at [196, 23] on span "17:00 - (Đã hủy)" at bounding box center [197, 25] width 48 height 9
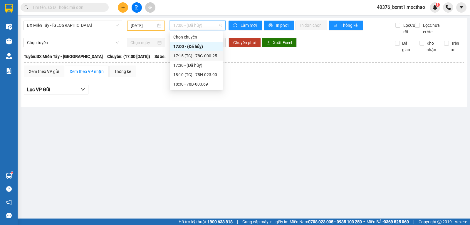
click at [213, 51] on div "17:15 (TC) - 78G-000.25" at bounding box center [196, 55] width 53 height 9
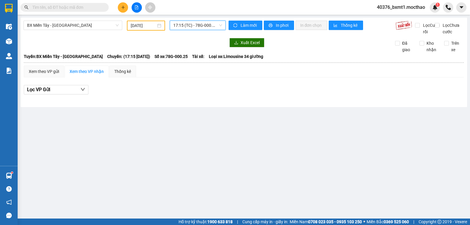
click at [199, 24] on span "17:15 (TC) - 78G-000.25" at bounding box center [197, 25] width 48 height 9
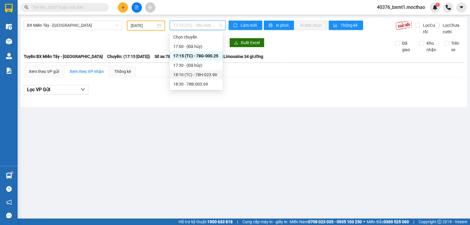
click at [209, 76] on div "18:10 (TC) - 78H-023.90" at bounding box center [196, 74] width 46 height 6
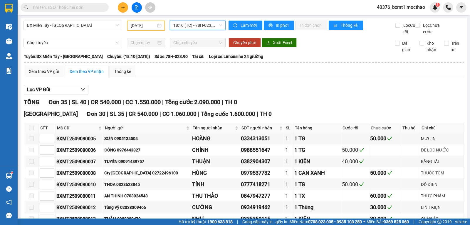
click at [203, 23] on span "18:10 (TC) - 78H-023.90" at bounding box center [197, 25] width 48 height 9
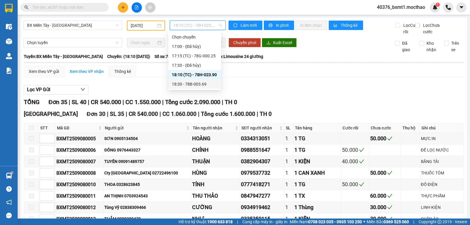
click at [204, 84] on div "18:30 - 78B-003.69" at bounding box center [195, 84] width 46 height 6
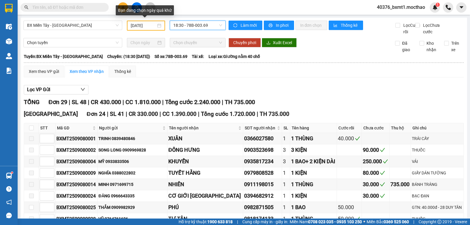
click at [144, 26] on input "08/09/2025" at bounding box center [144, 25] width 26 height 6
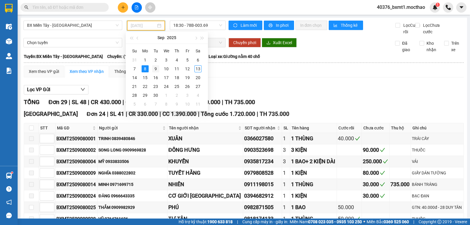
click at [155, 68] on div "9" at bounding box center [155, 68] width 7 height 7
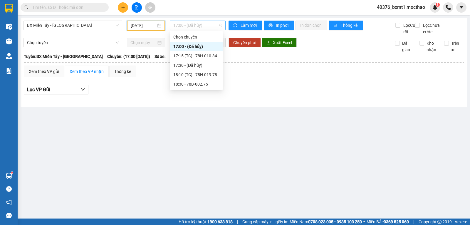
click at [190, 21] on div "17:00 - (Đã hủy)" at bounding box center [198, 25] width 56 height 9
click at [208, 57] on div "17:15 (TC) - 78H-010.34" at bounding box center [196, 56] width 46 height 6
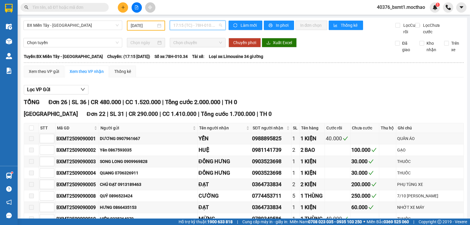
click at [199, 23] on span "17:15 (TC) - 78H-010.34" at bounding box center [197, 25] width 48 height 9
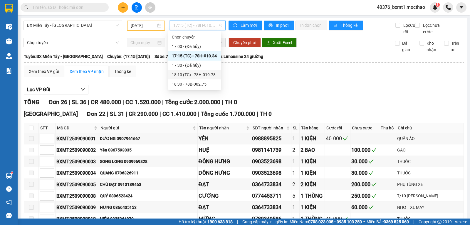
click at [211, 72] on div "18:10 (TC) - 78H-019.78" at bounding box center [195, 74] width 46 height 6
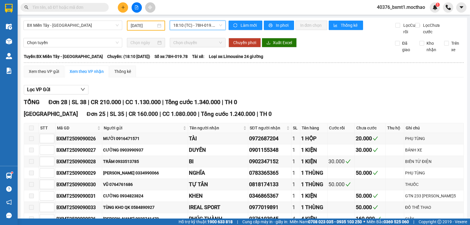
click at [200, 27] on span "18:10 (TC) - 78H-019.78" at bounding box center [197, 25] width 48 height 9
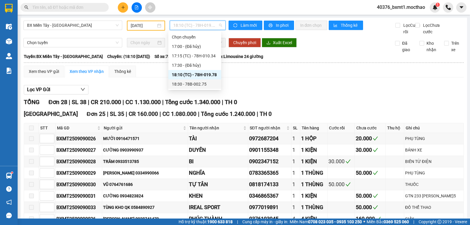
click at [204, 80] on div "18:30 - 78B-002.75" at bounding box center [194, 83] width 53 height 9
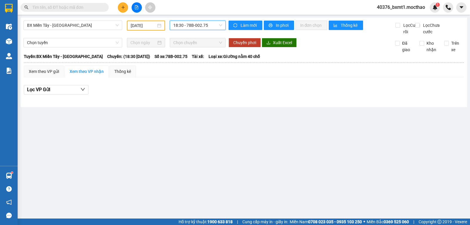
click at [147, 27] on input "09/09/2025" at bounding box center [144, 25] width 26 height 6
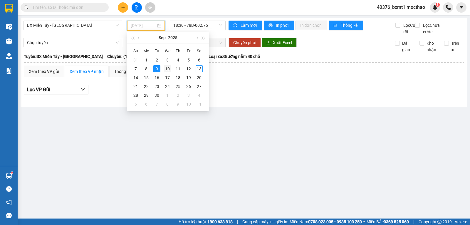
click at [169, 67] on div "10" at bounding box center [167, 68] width 7 height 7
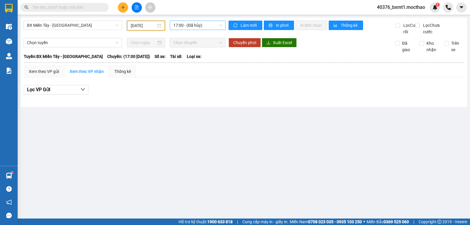
click at [195, 23] on span "17:00 - (Đã hủy)" at bounding box center [197, 25] width 48 height 9
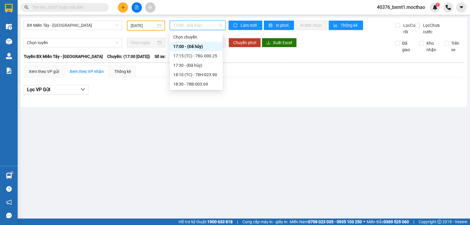
click at [210, 55] on div "17:15 (TC) - 78G-000.25" at bounding box center [196, 56] width 46 height 6
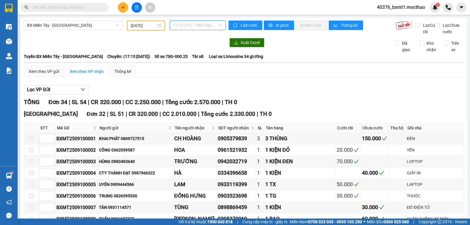
click at [199, 27] on span "17:15 (TC) - 78G-000.25" at bounding box center [197, 25] width 48 height 9
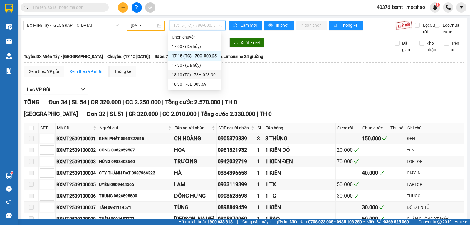
click at [198, 75] on div "18:10 (TC) - 78H-023.90" at bounding box center [195, 74] width 46 height 6
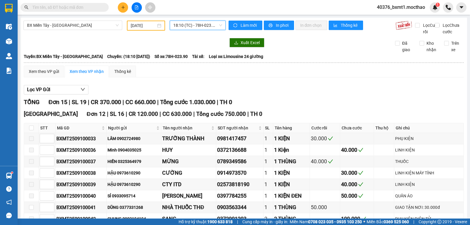
click at [206, 27] on span "18:10 (TC) - 78H-023.90" at bounding box center [197, 25] width 48 height 9
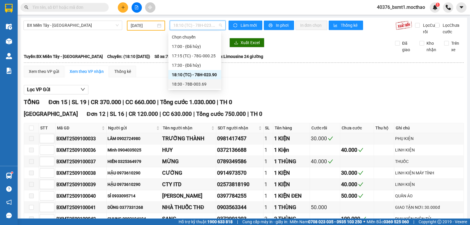
click at [202, 81] on div "18:30 - 78B-003.69" at bounding box center [195, 84] width 46 height 6
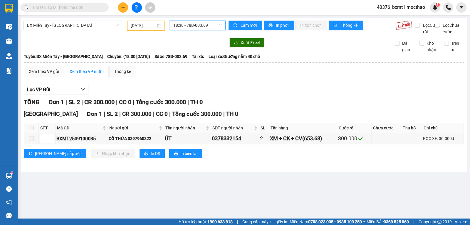
click at [141, 26] on input "[DATE]" at bounding box center [144, 25] width 26 height 6
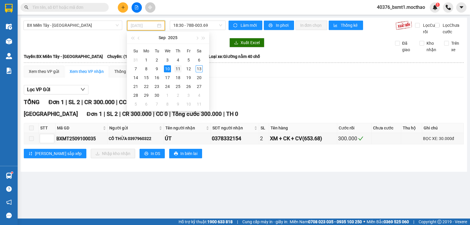
click at [176, 68] on div "11" at bounding box center [177, 68] width 7 height 7
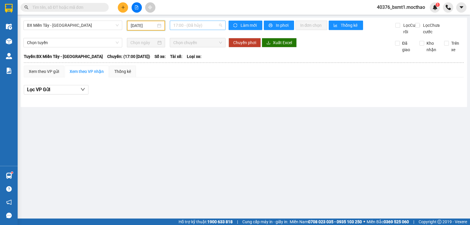
drag, startPoint x: 200, startPoint y: 26, endPoint x: 214, endPoint y: 52, distance: 30.2
click at [200, 26] on span "17:00 - (Đã hủy)" at bounding box center [197, 25] width 48 height 9
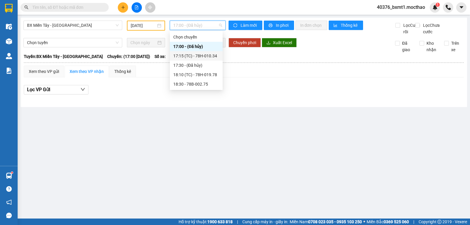
click at [214, 59] on div "17:15 (TC) - 78H-010.34" at bounding box center [196, 55] width 53 height 9
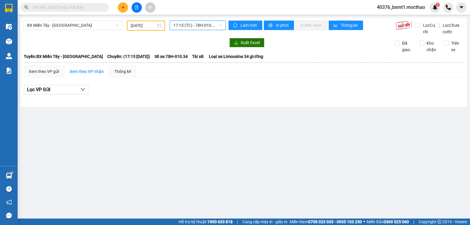
click at [182, 28] on span "17:15 (TC) - 78H-010.34" at bounding box center [197, 25] width 48 height 9
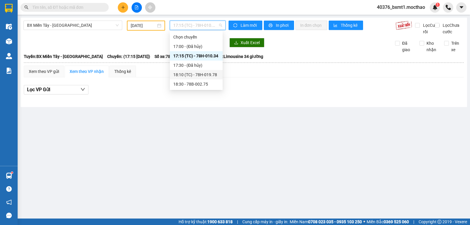
click at [201, 75] on div "18:10 (TC) - 78H-019.78" at bounding box center [196, 74] width 46 height 6
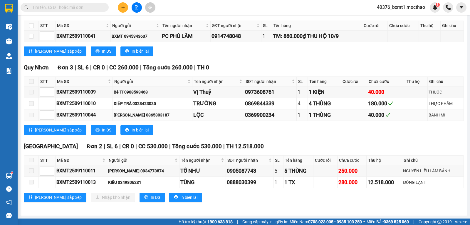
scroll to position [678, 0]
click at [133, 183] on div "KIỀU 0349806231" at bounding box center [143, 182] width 70 height 6
copy div "0349806231"
click at [116, 182] on div "KIỀU 0349806231" at bounding box center [143, 182] width 70 height 6
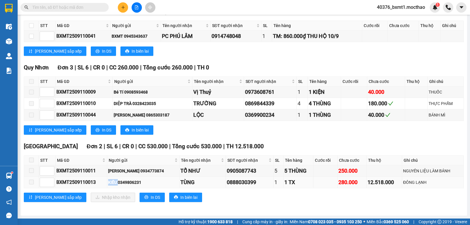
click at [116, 182] on div "KIỀU 0349806231" at bounding box center [143, 182] width 70 height 6
copy div "KIỀU"
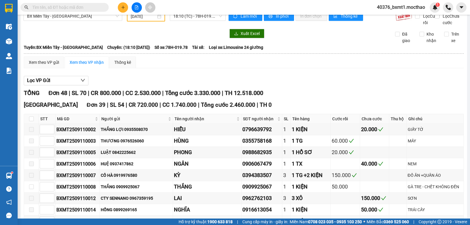
scroll to position [0, 0]
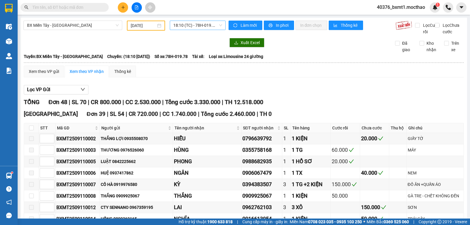
click at [200, 23] on span "18:10 (TC) - 78H-019.78" at bounding box center [197, 25] width 48 height 9
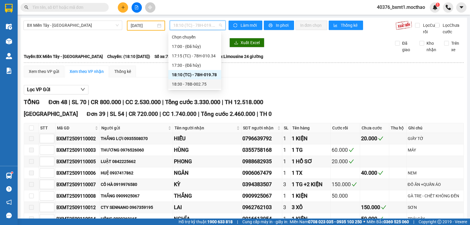
click at [201, 84] on div "18:30 - 78B-002.75" at bounding box center [195, 84] width 46 height 6
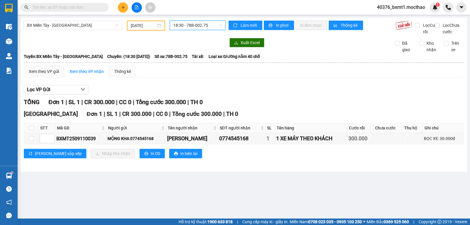
click at [140, 24] on input "[DATE]" at bounding box center [144, 25] width 26 height 6
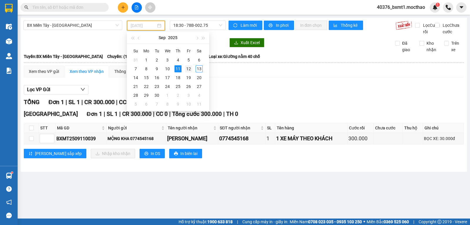
click at [189, 69] on div "12" at bounding box center [188, 68] width 7 height 7
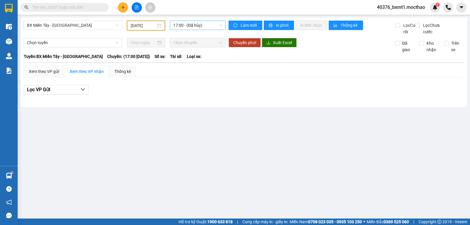
click at [196, 24] on span "17:00 - (Đã hủy)" at bounding box center [197, 25] width 48 height 9
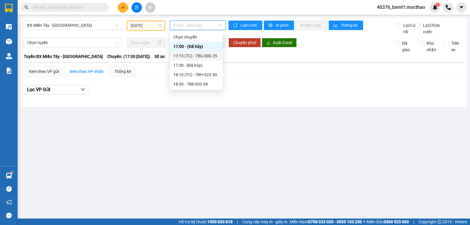
click at [202, 54] on div "17:15 (TC) - 78G-000.25" at bounding box center [196, 56] width 46 height 6
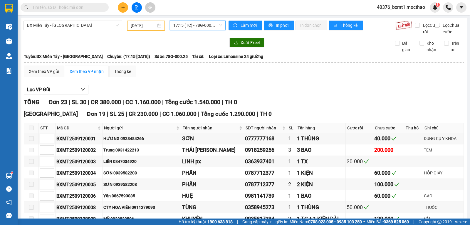
click at [205, 24] on span "17:15 (TC) - 78G-000.25" at bounding box center [197, 25] width 48 height 9
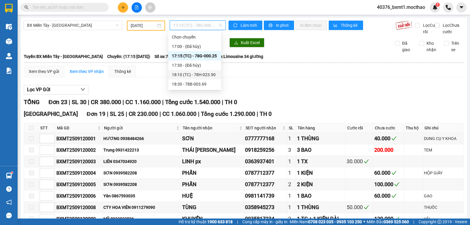
click at [207, 77] on div "18:10 (TC) - 78H-023.90" at bounding box center [195, 74] width 46 height 6
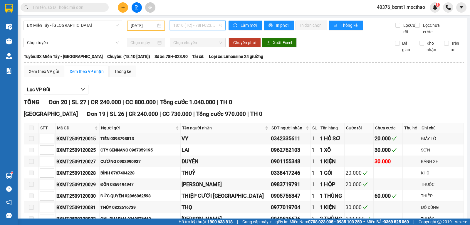
click at [200, 28] on span "18:10 (TC) - 78H-023.90" at bounding box center [197, 25] width 48 height 9
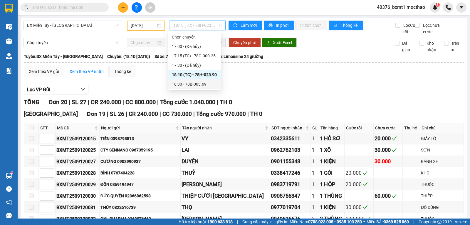
click at [197, 83] on div "18:30 - 78B-003.69" at bounding box center [195, 84] width 46 height 6
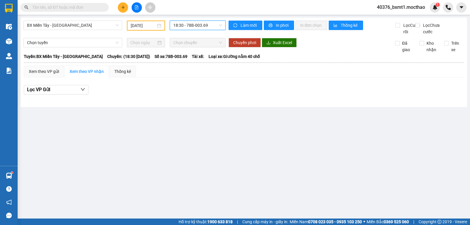
click at [147, 26] on input "[DATE]" at bounding box center [144, 25] width 26 height 6
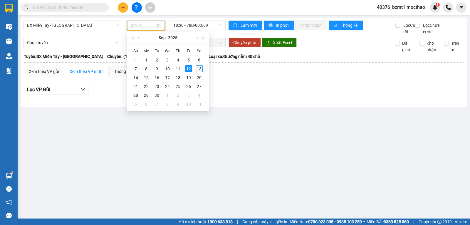
click at [199, 70] on div "13" at bounding box center [199, 68] width 7 height 7
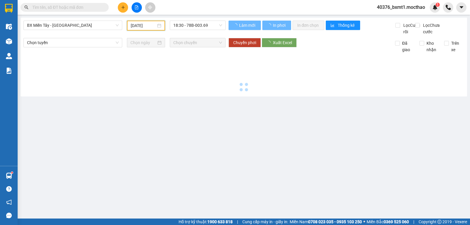
type input "[DATE]"
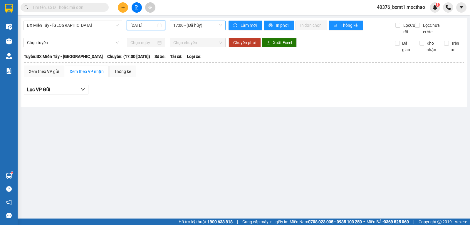
click at [209, 27] on span "17:00 - (Đã hủy)" at bounding box center [197, 25] width 48 height 9
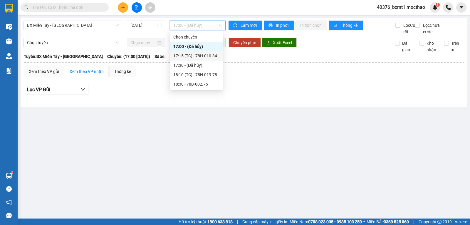
click at [220, 55] on div "17:15 (TC) - 78H-010.34" at bounding box center [196, 55] width 53 height 9
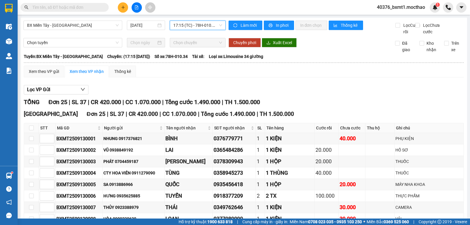
click at [193, 25] on span "17:15 (TC) - 78H-010.34" at bounding box center [197, 25] width 48 height 9
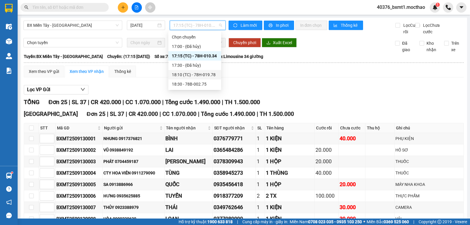
click at [203, 74] on div "18:10 (TC) - 78H-019.78" at bounding box center [195, 74] width 46 height 6
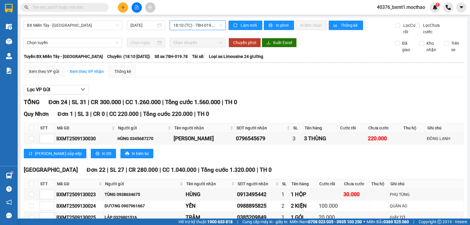
click at [199, 25] on span "18:10 (TC) - 78H-019.78" at bounding box center [197, 25] width 48 height 9
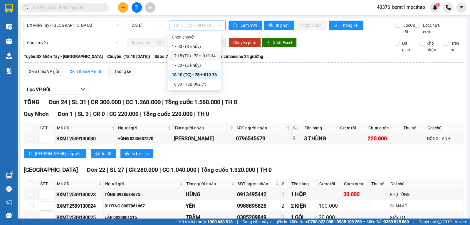
click at [211, 55] on div "17:15 (TC) - 78H-010.34" at bounding box center [195, 56] width 46 height 6
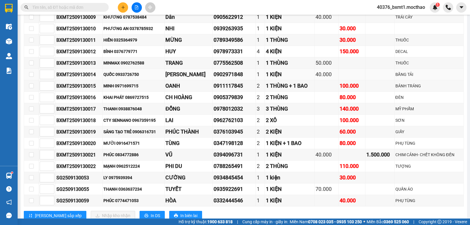
scroll to position [238, 0]
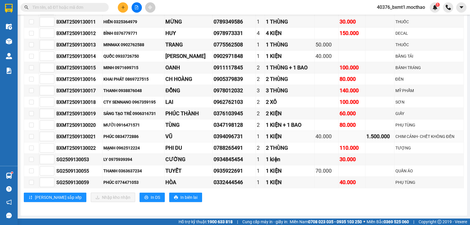
click at [126, 138] on div "PHÚC 0834772886" at bounding box center [133, 136] width 60 height 6
copy div "0834772886"
click at [110, 138] on div "PHÚC 0834772886" at bounding box center [133, 136] width 60 height 6
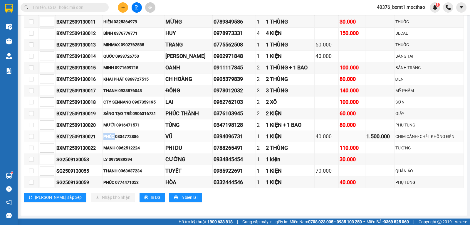
copy div "PHÚC"
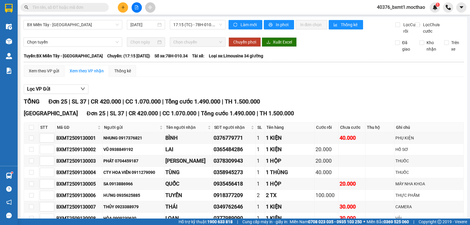
scroll to position [0, 0]
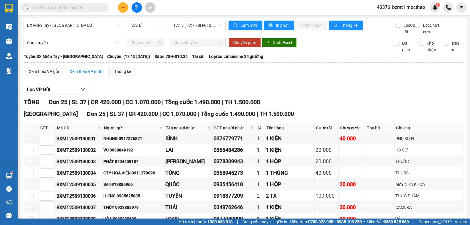
click at [124, 8] on icon "plus" at bounding box center [123, 7] width 4 height 4
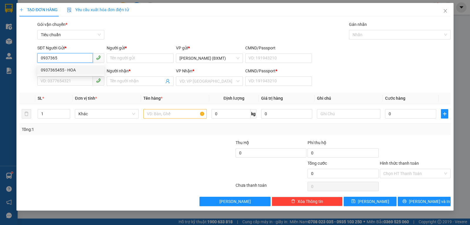
click at [61, 70] on div "0937365455 - HOA" at bounding box center [71, 70] width 60 height 6
type input "0937365455"
type input "HOA"
type input "0976674239"
type input "HUY"
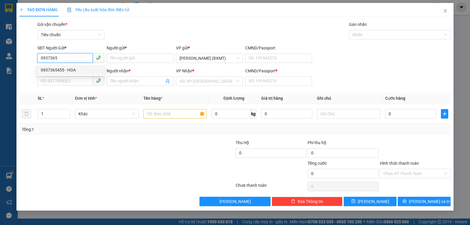
type input "0"
type input "50.000"
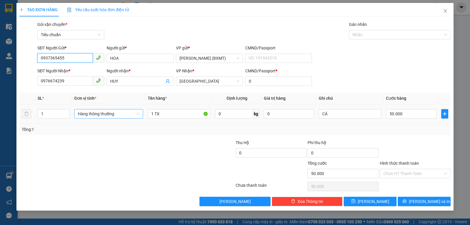
click at [100, 112] on span "Hàng thông thường" at bounding box center [109, 113] width 62 height 9
type input "0937365455"
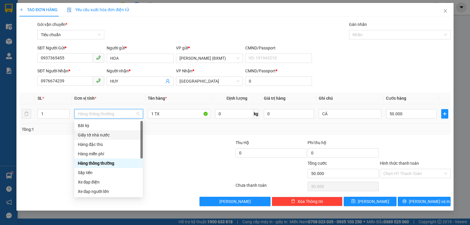
scroll to position [38, 0]
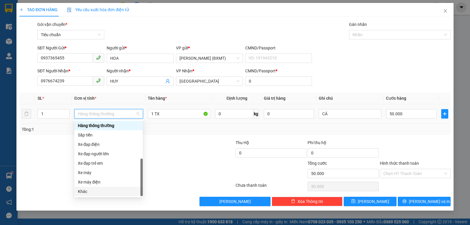
click at [88, 193] on div "Khác" at bounding box center [108, 191] width 61 height 6
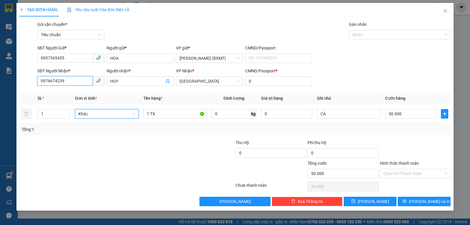
click at [67, 84] on input "0976674239" at bounding box center [65, 80] width 56 height 9
type input "0962372020"
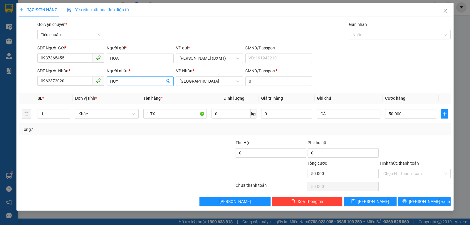
click at [127, 82] on input "HUY" at bounding box center [137, 81] width 54 height 6
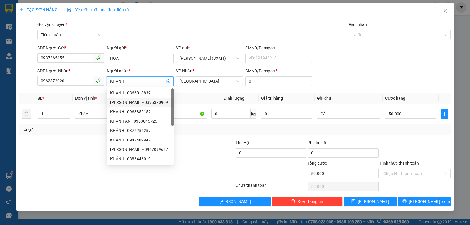
type input "KHANH"
click at [78, 144] on div at bounding box center [91, 149] width 144 height 21
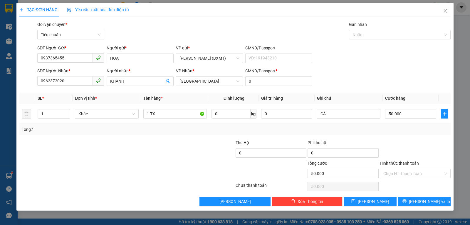
click at [399, 139] on div at bounding box center [415, 149] width 72 height 21
click at [431, 201] on span "[PERSON_NAME] và In" at bounding box center [429, 201] width 41 height 6
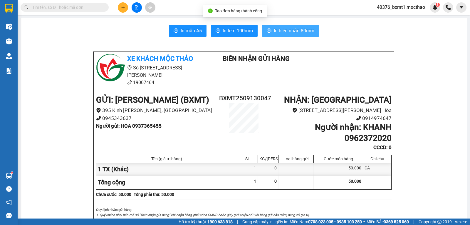
click at [284, 31] on span "In biên nhận 80mm" at bounding box center [294, 30] width 41 height 7
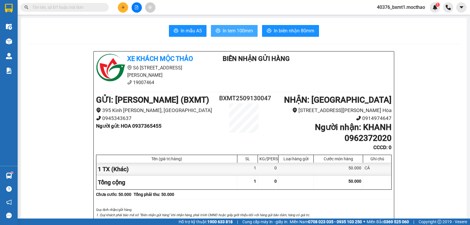
click at [228, 34] on span "In tem 100mm" at bounding box center [238, 30] width 30 height 7
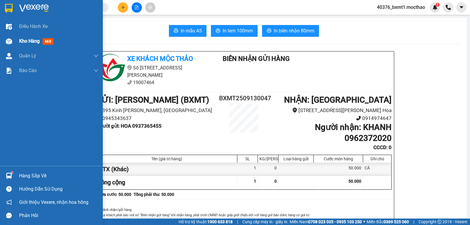
click at [28, 37] on div "Kho hàng mới" at bounding box center [58, 41] width 79 height 15
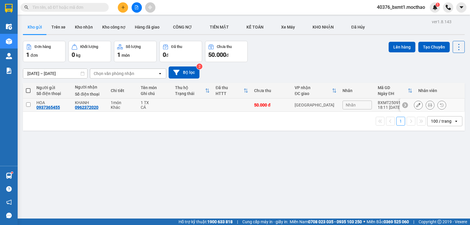
drag, startPoint x: 171, startPoint y: 103, endPoint x: 394, endPoint y: 87, distance: 223.2
click at [172, 103] on td "1 TX CÁ" at bounding box center [155, 104] width 34 height 13
checkbox input "true"
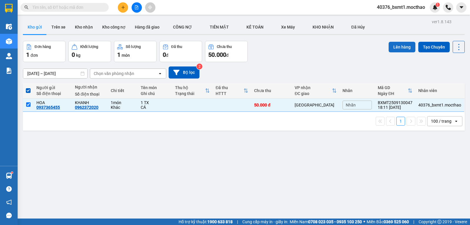
click at [393, 48] on button "Lên hàng" at bounding box center [402, 47] width 27 height 11
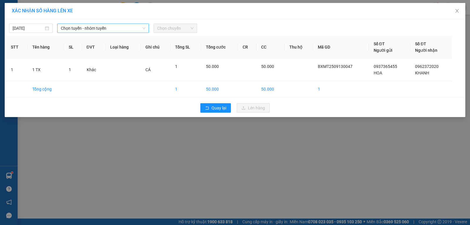
drag, startPoint x: 112, startPoint y: 28, endPoint x: 109, endPoint y: 30, distance: 3.6
click at [112, 28] on span "Chọn tuyến - nhóm tuyến" at bounding box center [103, 28] width 85 height 9
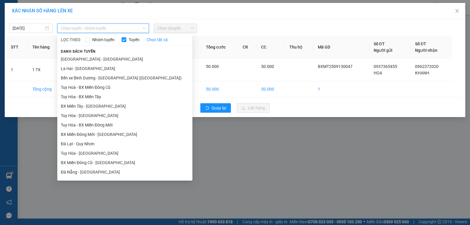
drag, startPoint x: 72, startPoint y: 105, endPoint x: 76, endPoint y: 105, distance: 3.5
click at [73, 105] on li "BX Miền Tây - [GEOGRAPHIC_DATA]" at bounding box center [124, 105] width 135 height 9
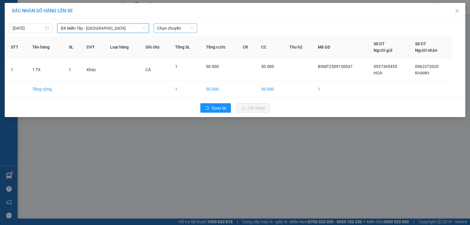
click at [168, 27] on span "Chọn chuyến" at bounding box center [175, 28] width 36 height 9
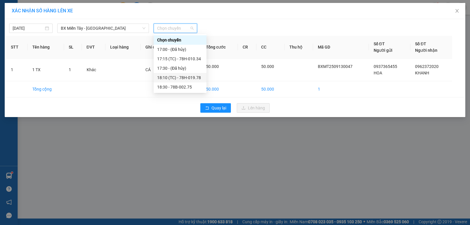
click at [181, 77] on div "18:10 (TC) - 78H-019.78" at bounding box center [180, 77] width 46 height 6
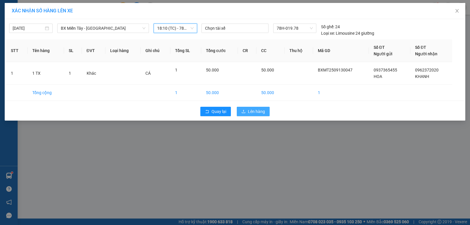
click at [259, 111] on span "Lên hàng" at bounding box center [256, 111] width 17 height 6
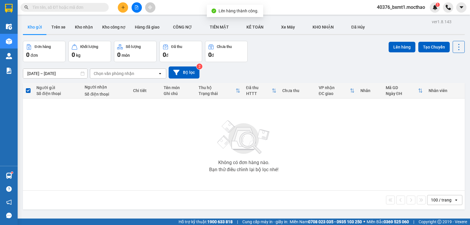
click at [137, 5] on icon "file-add" at bounding box center [136, 7] width 3 height 4
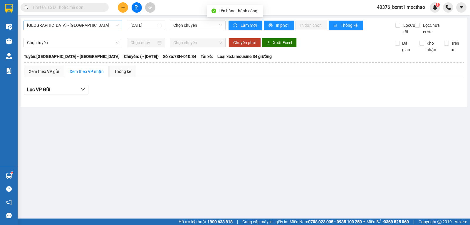
click at [65, 26] on span "[GEOGRAPHIC_DATA] - [GEOGRAPHIC_DATA]" at bounding box center [73, 25] width 92 height 9
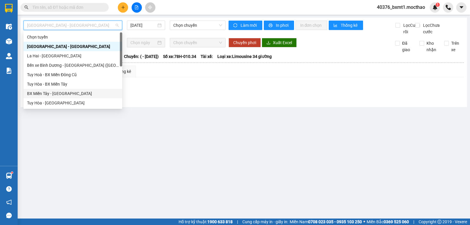
click at [56, 92] on div "BX Miền Tây - [GEOGRAPHIC_DATA]" at bounding box center [73, 93] width 92 height 6
type input "[DATE]"
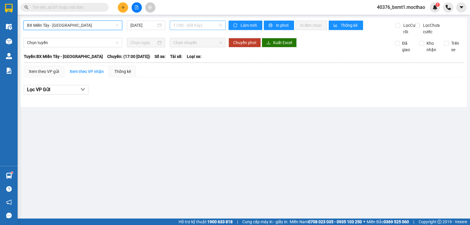
drag, startPoint x: 194, startPoint y: 23, endPoint x: 195, endPoint y: 28, distance: 5.1
click at [194, 24] on span "17:00 - (Đã hủy)" at bounding box center [197, 25] width 48 height 9
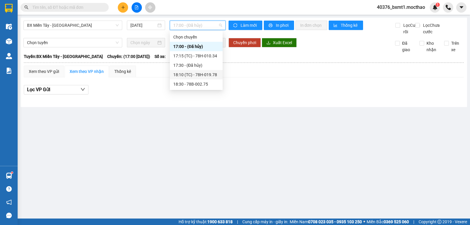
click at [199, 77] on div "18:10 (TC) - 78H-019.78" at bounding box center [196, 74] width 46 height 6
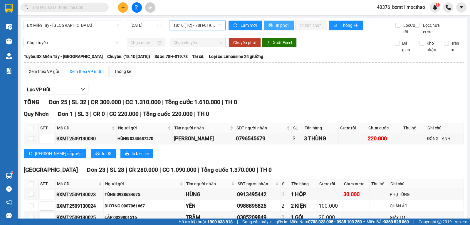
click at [276, 23] on span "In phơi" at bounding box center [283, 25] width 14 height 6
click at [276, 25] on span "In phơi" at bounding box center [283, 25] width 14 height 6
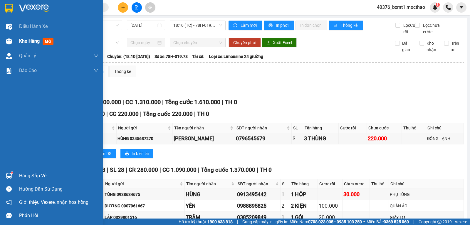
click at [20, 41] on span "Kho hàng" at bounding box center [29, 41] width 21 height 6
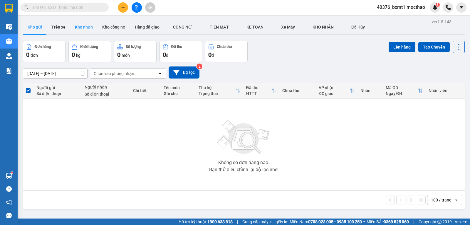
click at [93, 30] on button "Kho nhận" at bounding box center [83, 27] width 27 height 14
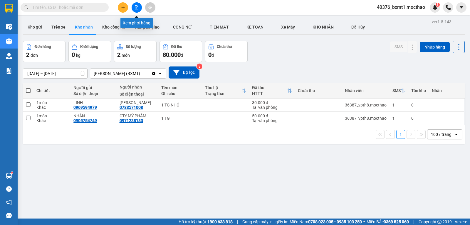
click at [137, 6] on icon "file-add" at bounding box center [136, 7] width 3 height 4
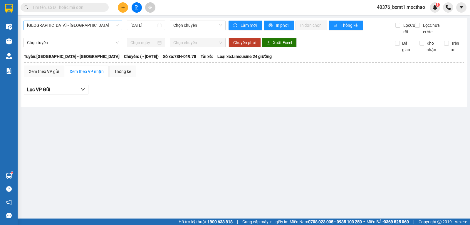
click at [56, 27] on span "[GEOGRAPHIC_DATA] - [GEOGRAPHIC_DATA]" at bounding box center [73, 25] width 92 height 9
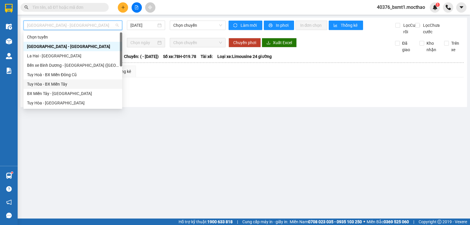
click at [49, 82] on div "Tuy Hòa - BX Miền Tây" at bounding box center [73, 84] width 92 height 6
type input "[DATE]"
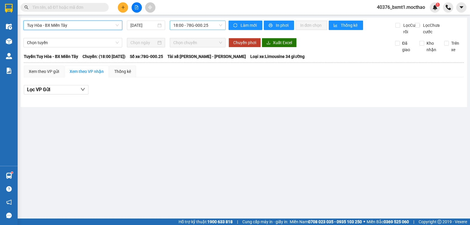
click at [189, 23] on span "18:00 - 78G-000.25" at bounding box center [197, 25] width 48 height 9
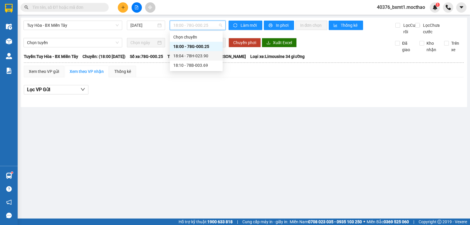
click at [192, 60] on div "18:04 - 78H-023.90" at bounding box center [196, 55] width 53 height 9
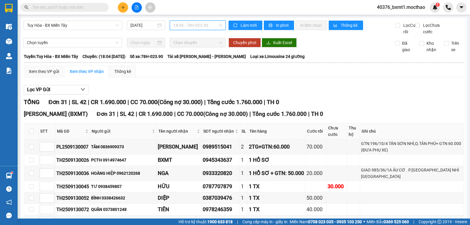
click at [199, 23] on span "18:04 - 78H-023.90" at bounding box center [197, 25] width 48 height 9
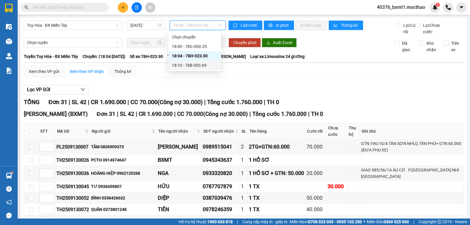
click at [208, 67] on div "18:10 - 78B-003.69" at bounding box center [195, 65] width 46 height 6
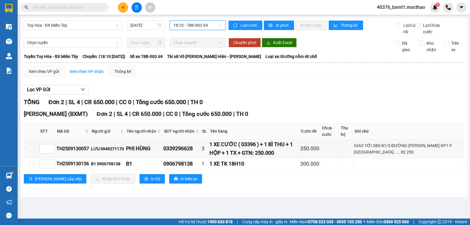
click at [196, 25] on span "18:10 - 78B-003.69" at bounding box center [197, 25] width 48 height 9
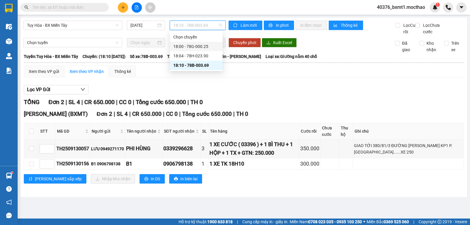
click at [277, 90] on div "Lọc VP Gửi TỔNG Đơn 2 | SL 4 | CR 650.000 | CC 0 | Tổng cước 650.000 | TH 0 Hồ…" at bounding box center [244, 136] width 440 height 109
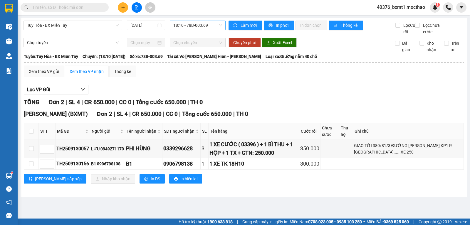
drag, startPoint x: 201, startPoint y: 26, endPoint x: 187, endPoint y: 34, distance: 17.0
click at [201, 25] on span "18:10 - 78B-003.69" at bounding box center [197, 25] width 48 height 9
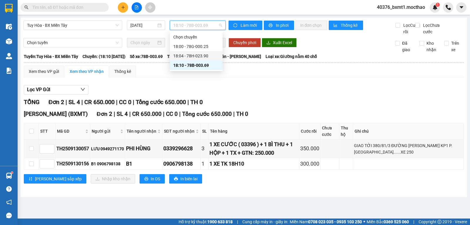
click at [210, 55] on div "18:04 - 78H-023.90" at bounding box center [196, 56] width 46 height 6
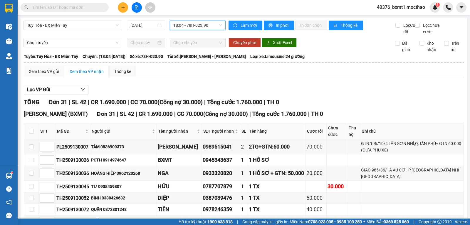
click at [206, 29] on span "18:04 - 78H-023.90" at bounding box center [197, 25] width 48 height 9
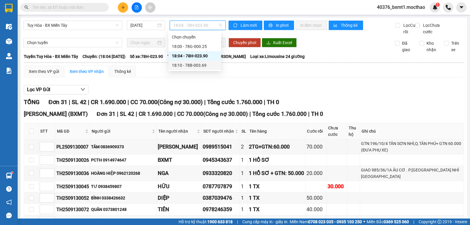
click at [208, 64] on div "18:10 - 78B-003.69" at bounding box center [195, 65] width 46 height 6
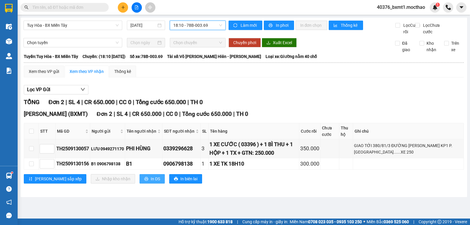
click at [151, 182] on span "In DS" at bounding box center [155, 178] width 9 height 6
click at [120, 8] on button at bounding box center [123, 7] width 10 height 10
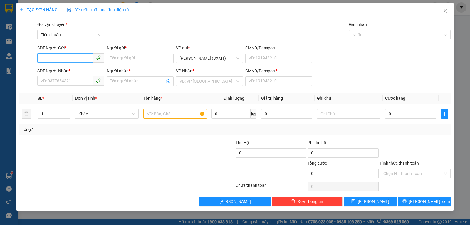
click at [53, 55] on input "SĐT Người Gửi *" at bounding box center [65, 57] width 56 height 9
type input "0938538033"
click at [64, 57] on input "0938538033" at bounding box center [65, 57] width 56 height 9
click at [62, 80] on input "SĐT Người Nhận *" at bounding box center [65, 80] width 56 height 9
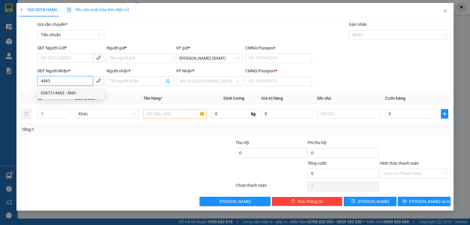
drag, startPoint x: 65, startPoint y: 92, endPoint x: 68, endPoint y: 64, distance: 27.4
click at [65, 92] on div "0367214463 - ÁNH" at bounding box center [71, 93] width 60 height 6
type input "0367214463"
type input "ÁNH"
type input "0"
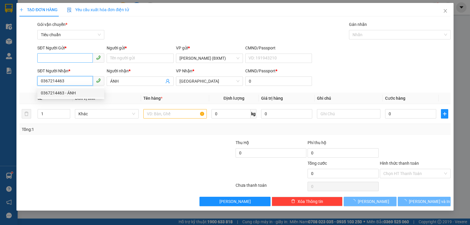
type input "0367214463"
click at [68, 57] on input "SĐT Người Gửi *" at bounding box center [65, 57] width 56 height 9
type input "180.000"
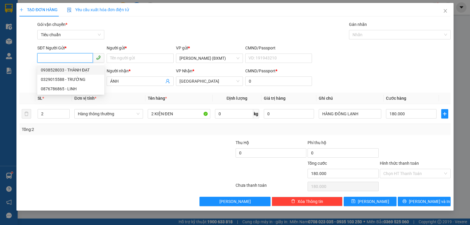
click at [63, 68] on div "0938528033 - THÀNH ĐẠT" at bounding box center [71, 70] width 60 height 6
type input "0938528033"
type input "THÀNH ĐẠT"
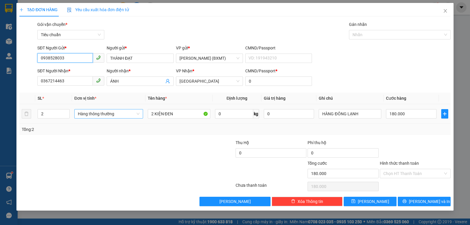
click at [99, 115] on span "Hàng thông thường" at bounding box center [109, 113] width 62 height 9
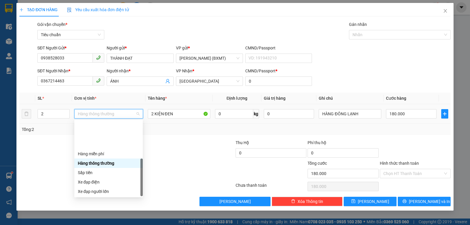
click at [92, 224] on div "Khác" at bounding box center [108, 229] width 61 height 6
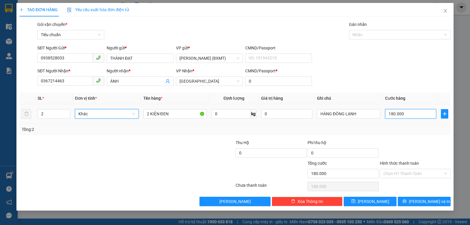
click at [403, 111] on input "180.000" at bounding box center [410, 113] width 51 height 9
click at [406, 134] on div "Tổng: 2" at bounding box center [234, 129] width 431 height 11
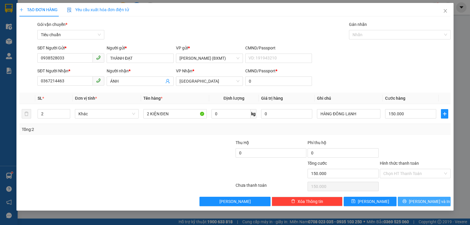
click at [406, 200] on icon "printer" at bounding box center [404, 201] width 4 height 4
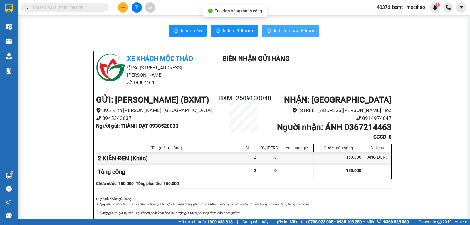
click at [289, 33] on span "In biên nhận 80mm" at bounding box center [294, 30] width 41 height 7
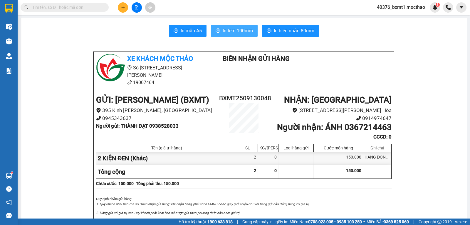
click at [226, 31] on span "In tem 100mm" at bounding box center [238, 30] width 30 height 7
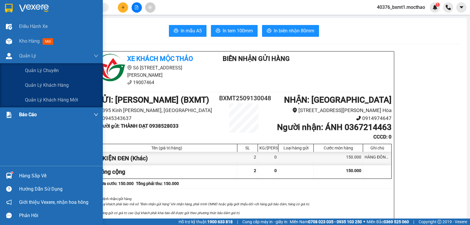
click at [24, 46] on div "Kho hàng mới" at bounding box center [58, 41] width 79 height 15
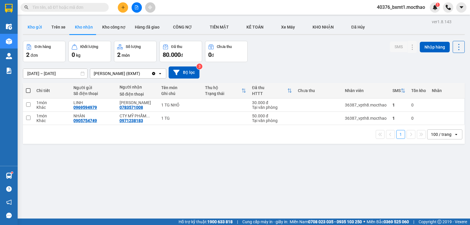
click at [31, 26] on button "Kho gửi" at bounding box center [35, 27] width 24 height 14
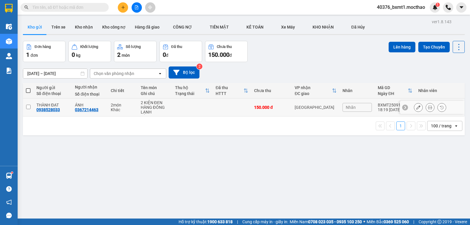
click at [123, 104] on div "2 món" at bounding box center [123, 105] width 24 height 5
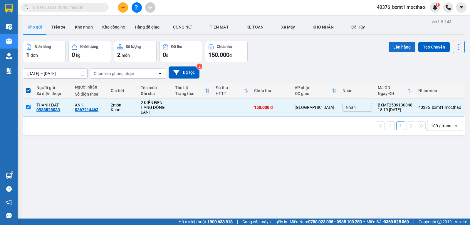
click at [389, 47] on button "Lên hàng" at bounding box center [402, 47] width 27 height 11
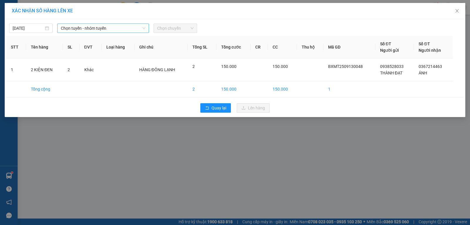
click at [114, 29] on span "Chọn tuyến - nhóm tuyến" at bounding box center [103, 28] width 85 height 9
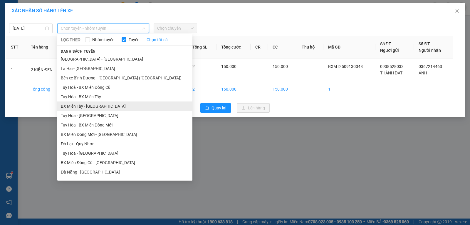
click at [88, 103] on li "BX Miền Tây - [GEOGRAPHIC_DATA]" at bounding box center [124, 105] width 135 height 9
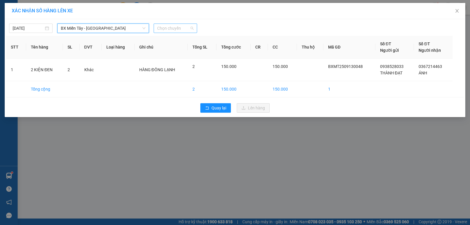
click at [169, 30] on span "Chọn chuyến" at bounding box center [175, 28] width 36 height 9
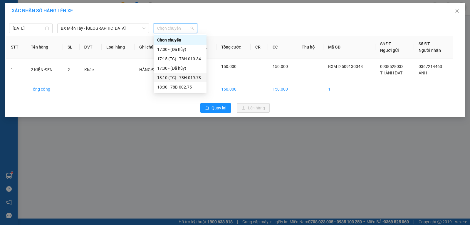
click at [182, 78] on div "18:10 (TC) - 78H-019.78" at bounding box center [180, 77] width 46 height 6
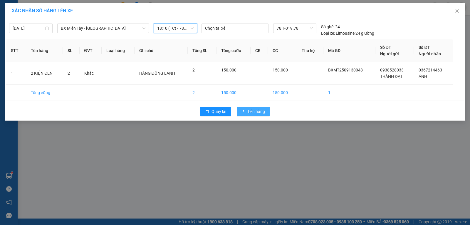
click at [244, 109] on icon "upload" at bounding box center [243, 111] width 4 height 4
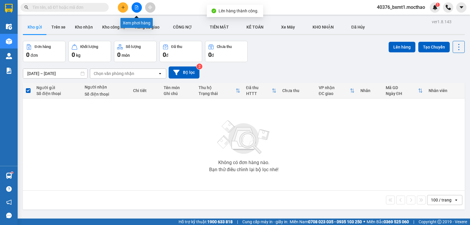
click at [136, 9] on icon "file-add" at bounding box center [136, 7] width 3 height 4
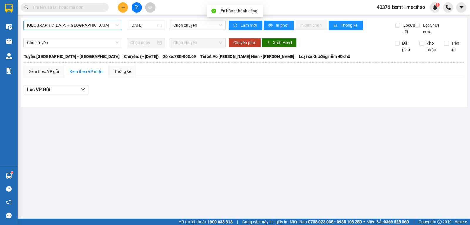
click at [65, 25] on span "[GEOGRAPHIC_DATA] - [GEOGRAPHIC_DATA]" at bounding box center [73, 25] width 92 height 9
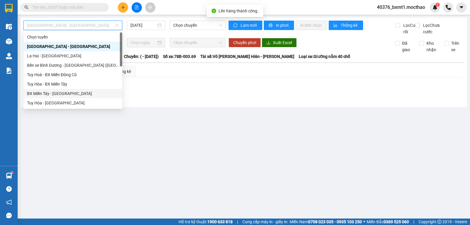
click at [52, 92] on div "BX Miền Tây - [GEOGRAPHIC_DATA]" at bounding box center [73, 93] width 92 height 6
type input "[DATE]"
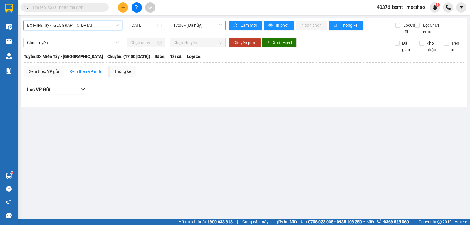
click at [187, 26] on span "17:00 - (Đã hủy)" at bounding box center [197, 25] width 48 height 9
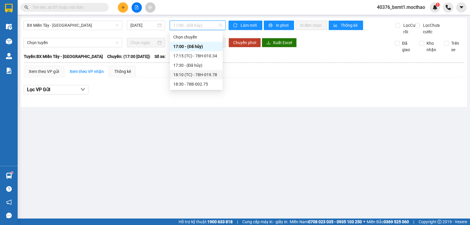
click at [203, 74] on div "18:10 (TC) - 78H-019.78" at bounding box center [196, 74] width 46 height 6
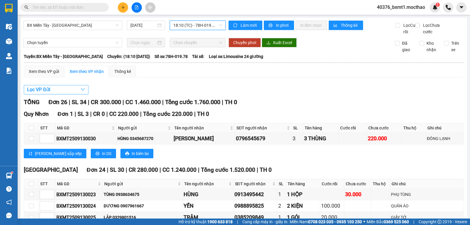
click at [63, 94] on button "Lọc VP Gửi" at bounding box center [56, 89] width 65 height 9
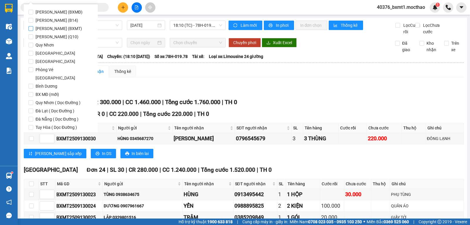
click at [65, 28] on span "[PERSON_NAME] (BXMT)" at bounding box center [58, 28] width 51 height 8
click at [33, 28] on input "[PERSON_NAME] (BXMT)" at bounding box center [30, 28] width 5 height 5
drag, startPoint x: 41, startPoint y: 121, endPoint x: 113, endPoint y: 103, distance: 74.1
click at [41, 156] on button "Lọc" at bounding box center [36, 160] width 16 height 9
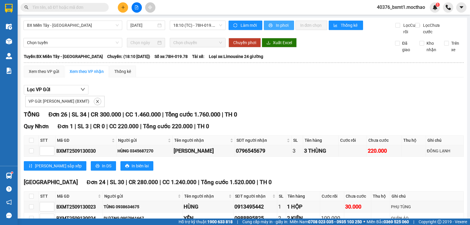
click at [273, 26] on button "In phơi" at bounding box center [279, 25] width 30 height 9
click at [285, 24] on span "In phơi" at bounding box center [283, 25] width 14 height 6
drag, startPoint x: 195, startPoint y: 23, endPoint x: 199, endPoint y: 38, distance: 14.9
click at [195, 23] on span "18:10 (TC) - 78H-019.78" at bounding box center [197, 25] width 48 height 9
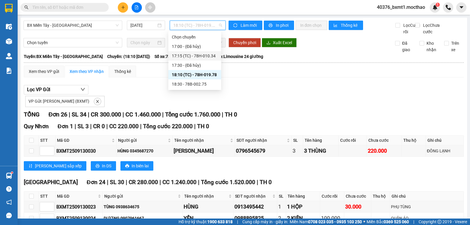
click at [203, 58] on div "17:15 (TC) - 78H-010.34" at bounding box center [195, 56] width 46 height 6
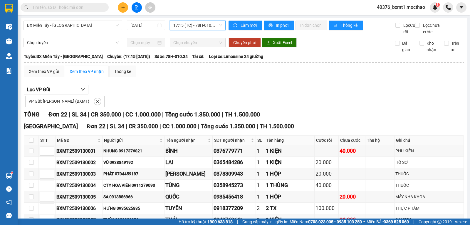
click at [200, 26] on span "17:15 (TC) - 78H-010.34" at bounding box center [197, 25] width 48 height 9
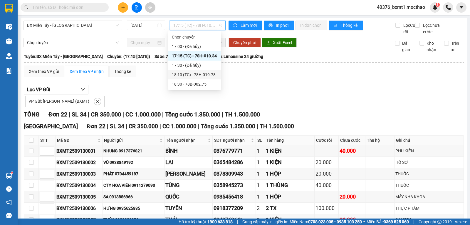
click at [213, 72] on div "18:10 (TC) - 78H-019.78" at bounding box center [195, 74] width 46 height 6
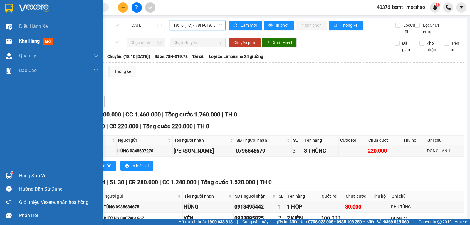
click at [9, 40] on img at bounding box center [9, 41] width 6 height 6
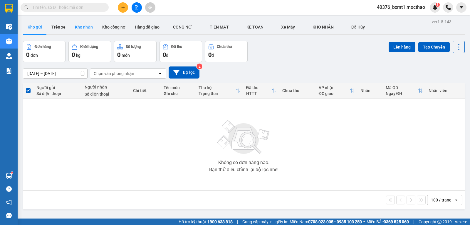
click at [92, 28] on button "Kho nhận" at bounding box center [83, 27] width 27 height 14
